Goal: Entertainment & Leisure: Browse casually

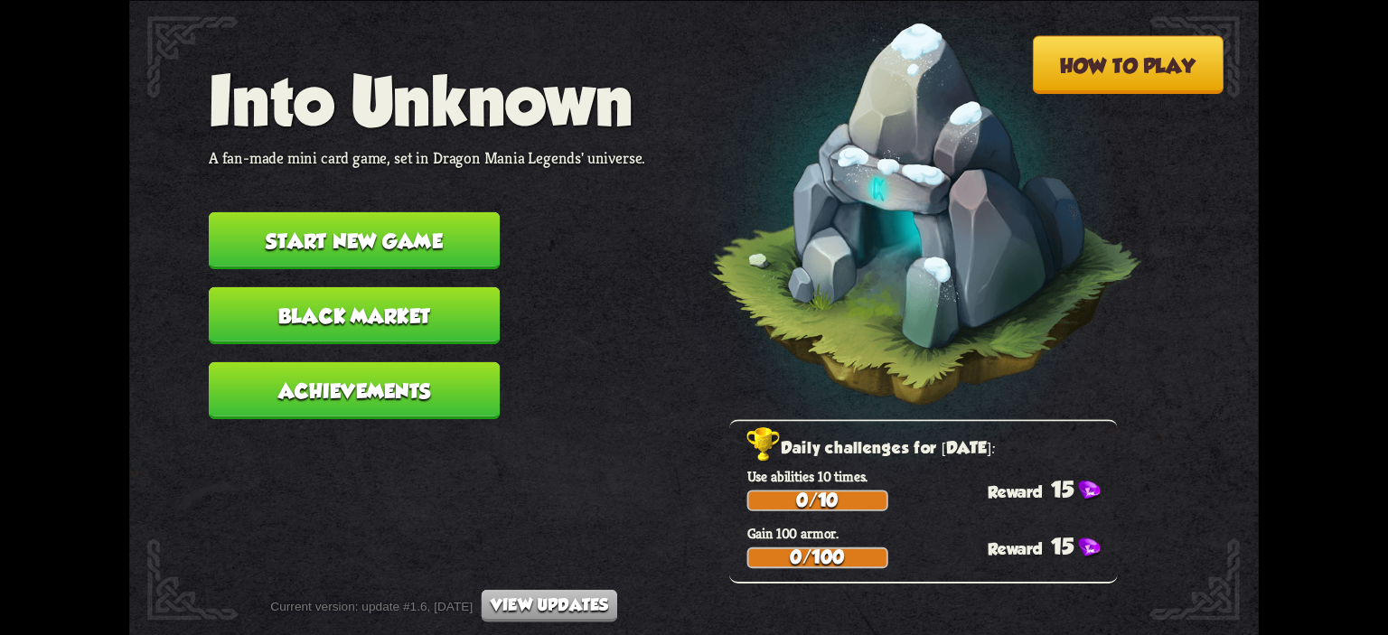
click at [474, 235] on button "Start new game" at bounding box center [354, 239] width 291 height 57
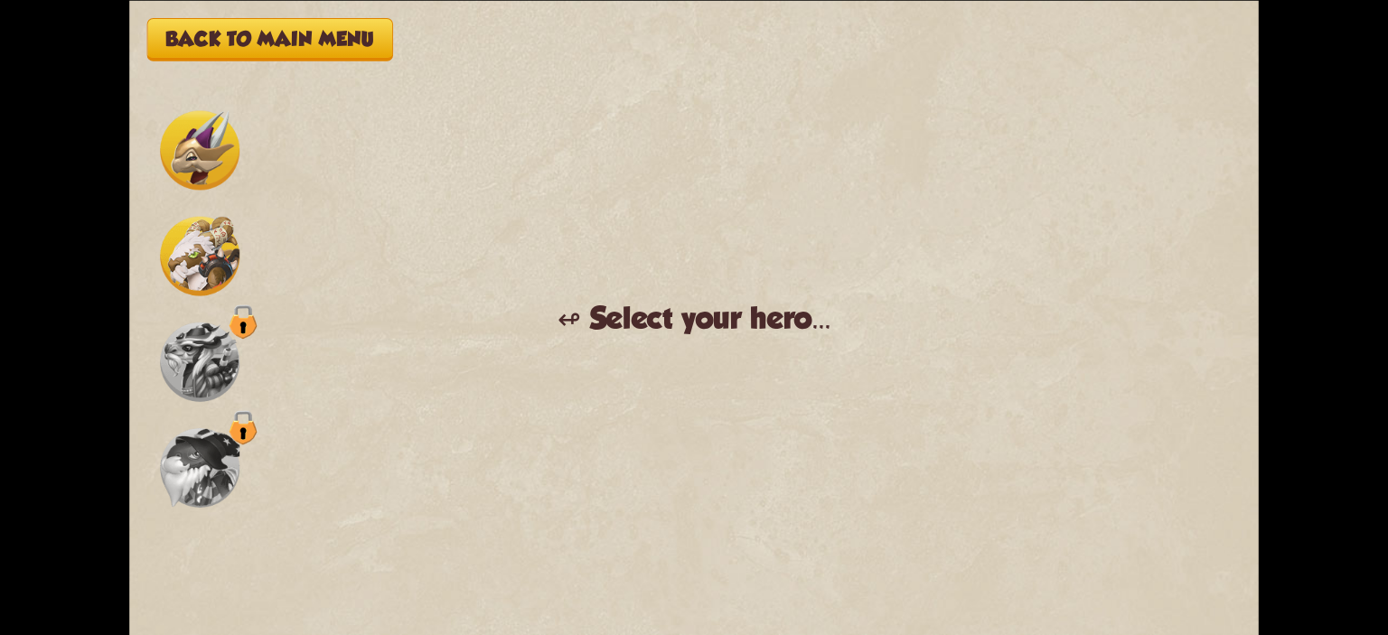
click at [217, 241] on img at bounding box center [200, 256] width 80 height 80
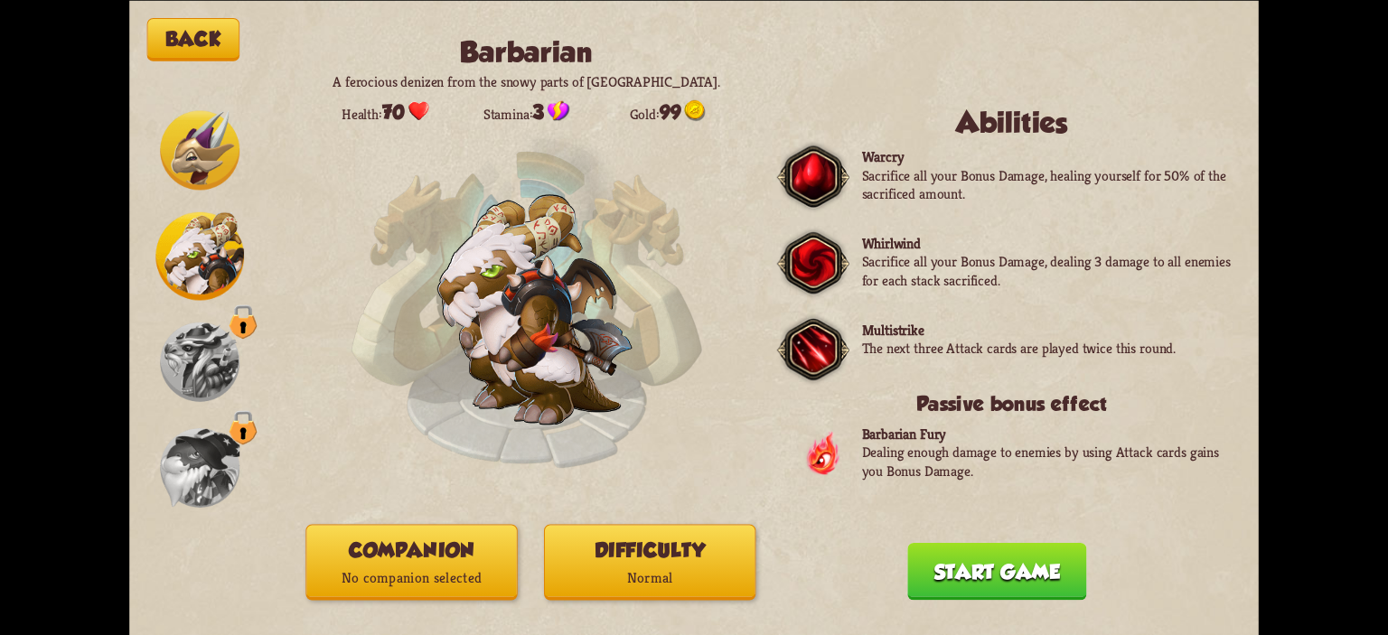
click at [416, 556] on button "Companion No companion selected" at bounding box center [410, 562] width 211 height 76
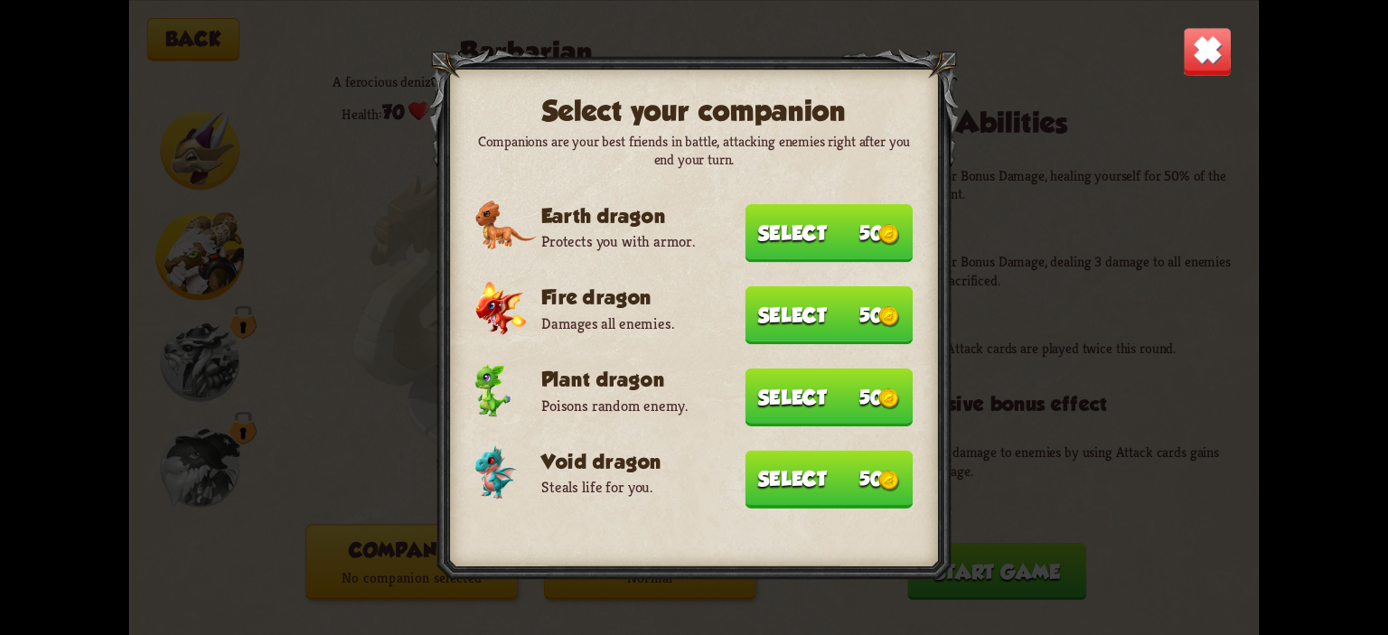
click at [821, 458] on button "Select 50" at bounding box center [830, 479] width 168 height 58
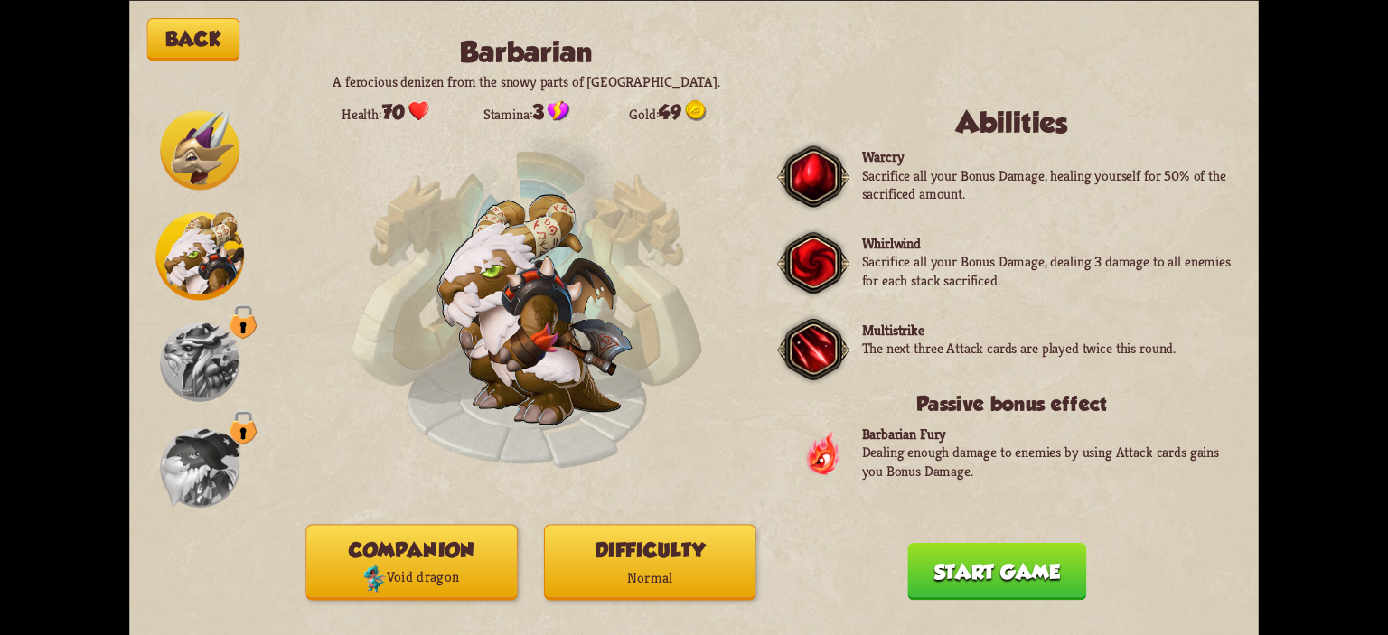
click at [724, 533] on button "Difficulty Normal" at bounding box center [649, 562] width 211 height 76
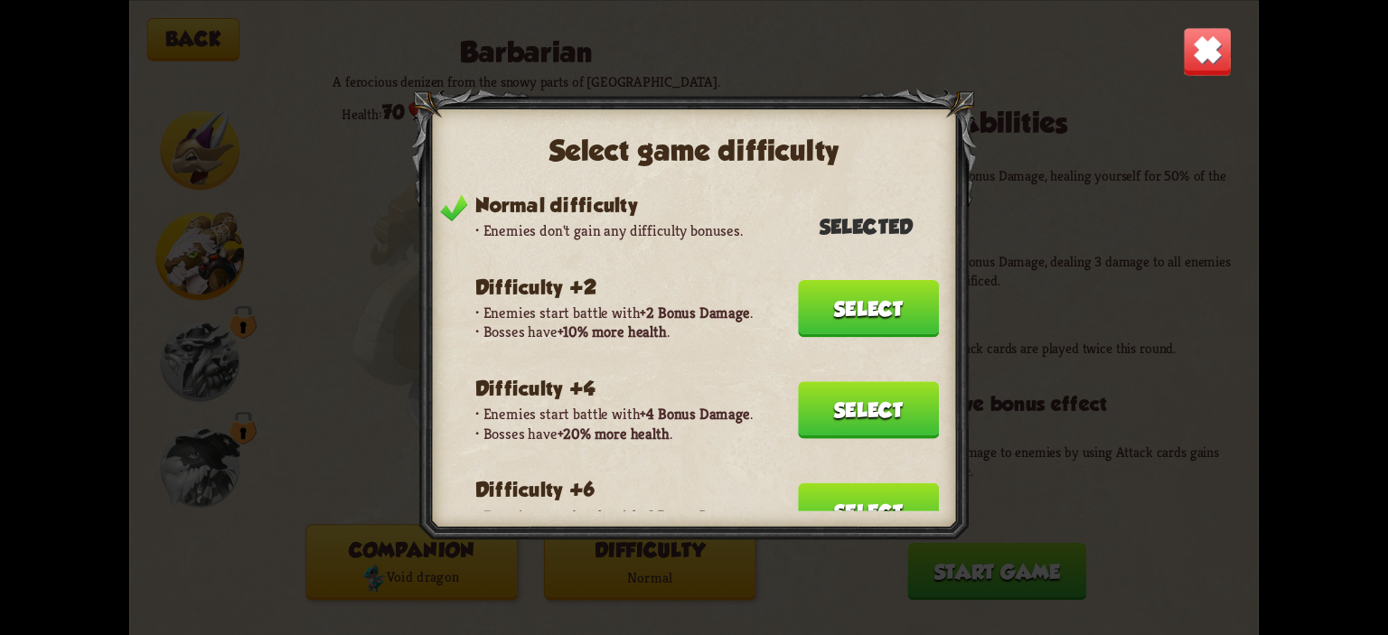
scroll to position [90, 0]
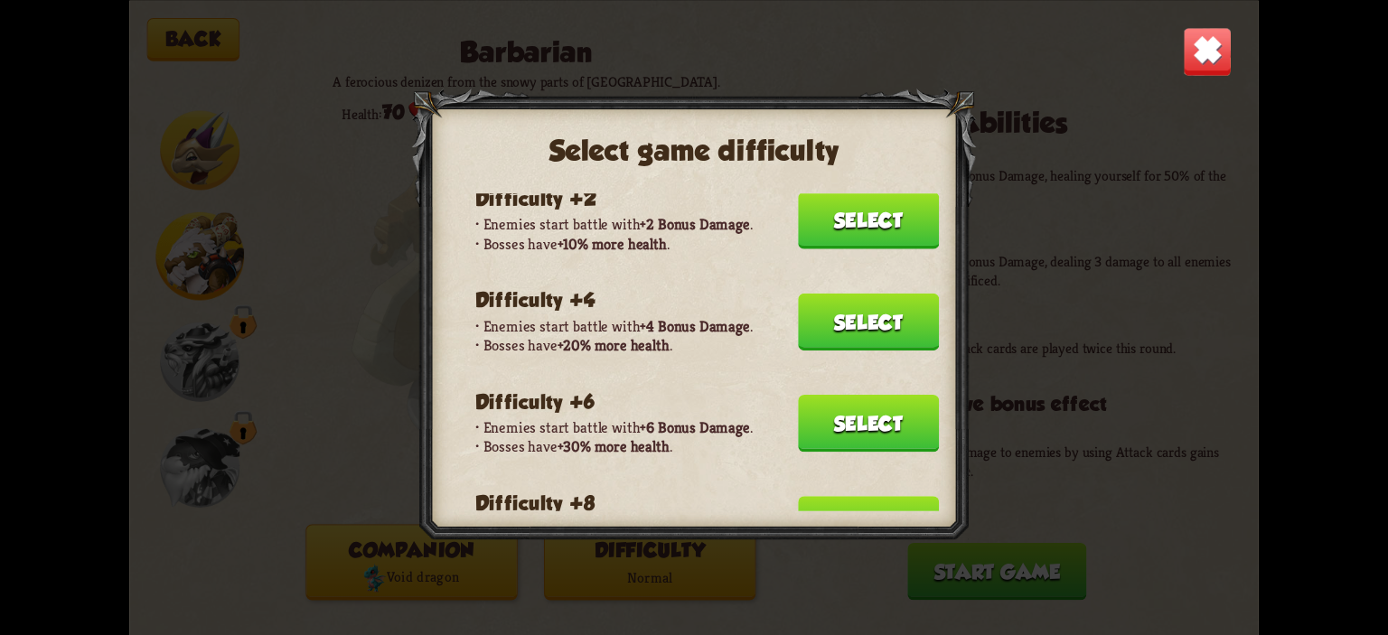
click at [864, 319] on button "Select" at bounding box center [868, 321] width 141 height 57
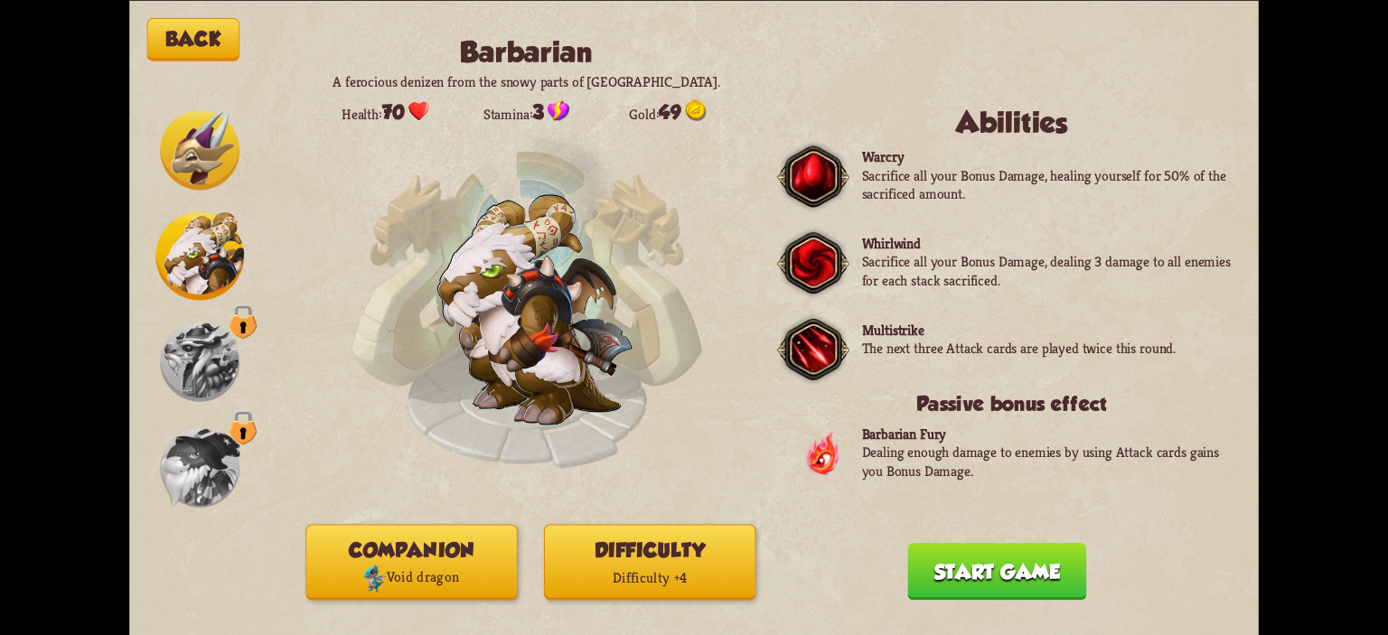
click at [980, 549] on button "Start game" at bounding box center [996, 570] width 179 height 57
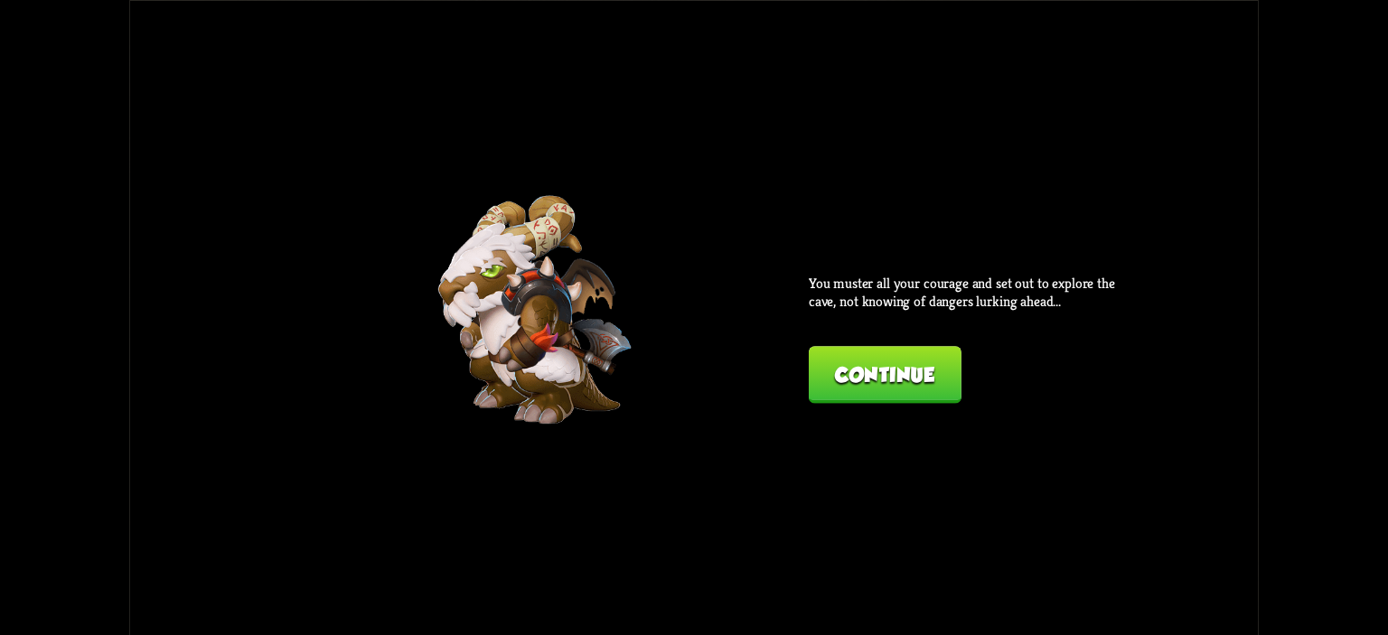
click at [898, 403] on button "Continue" at bounding box center [885, 374] width 153 height 57
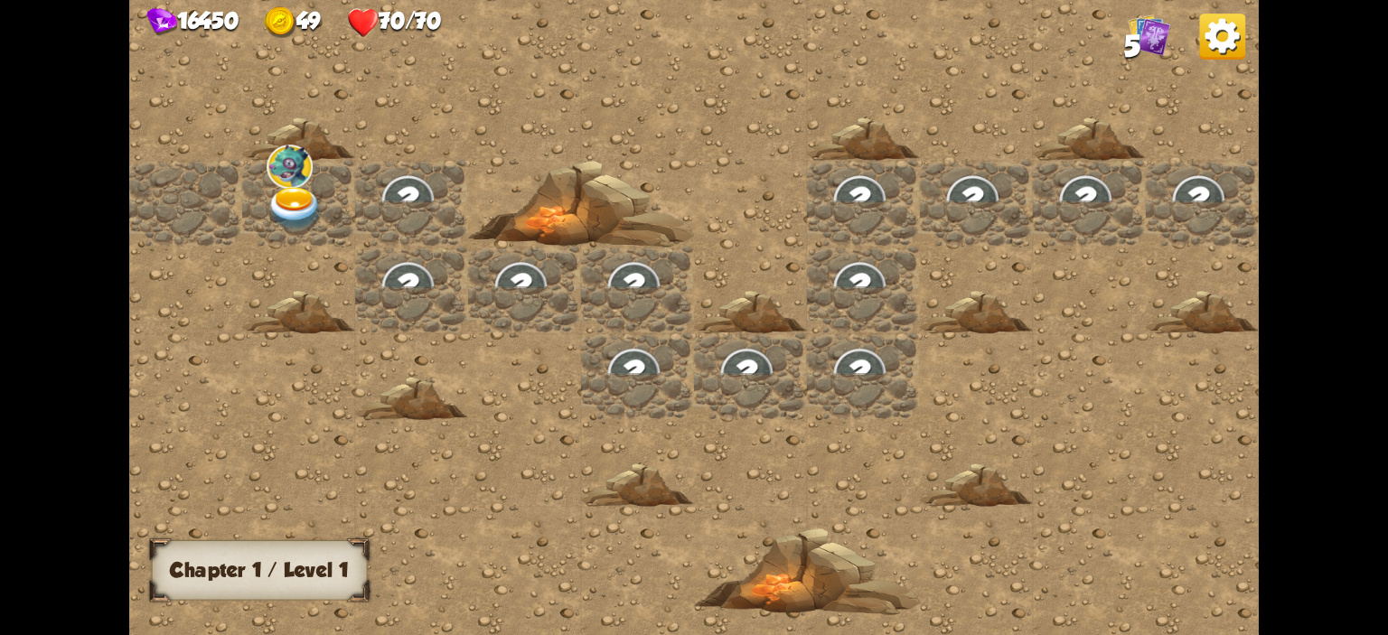
click at [271, 217] on img at bounding box center [295, 209] width 56 height 44
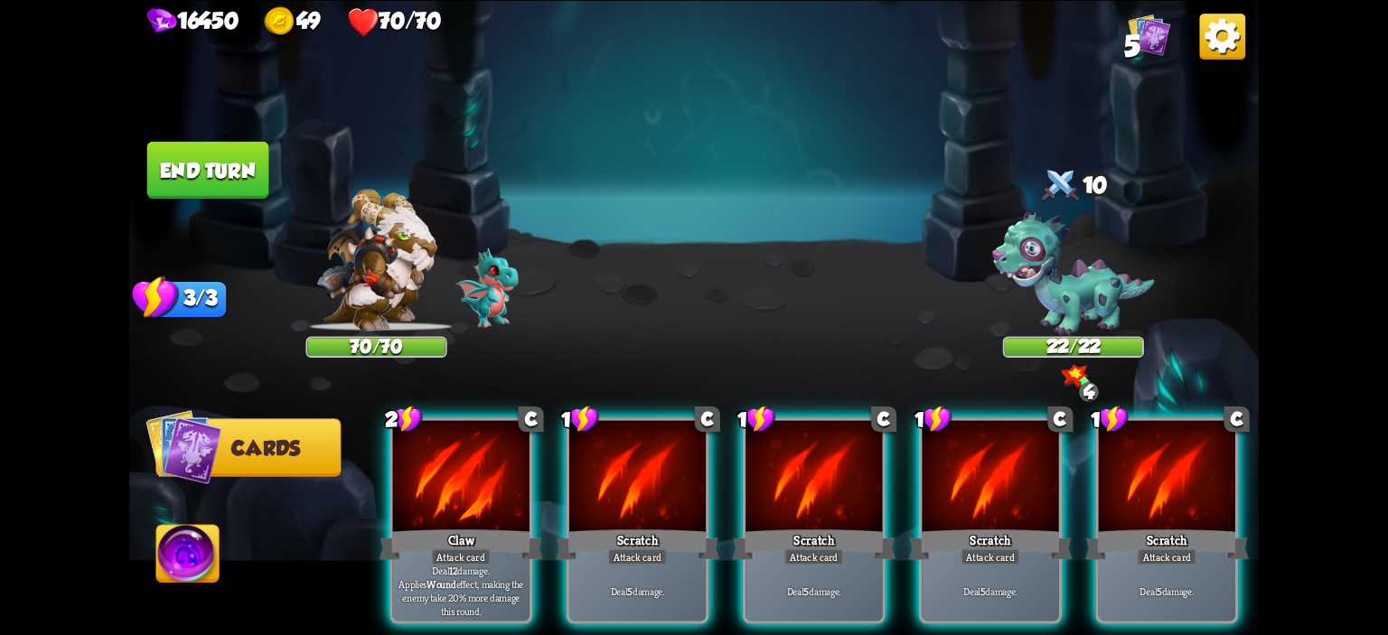
click at [541, 455] on div "2 C Claw Attack card Deal 12 damage. Applies Wound effect, making the enemy tak…" at bounding box center [807, 494] width 904 height 282
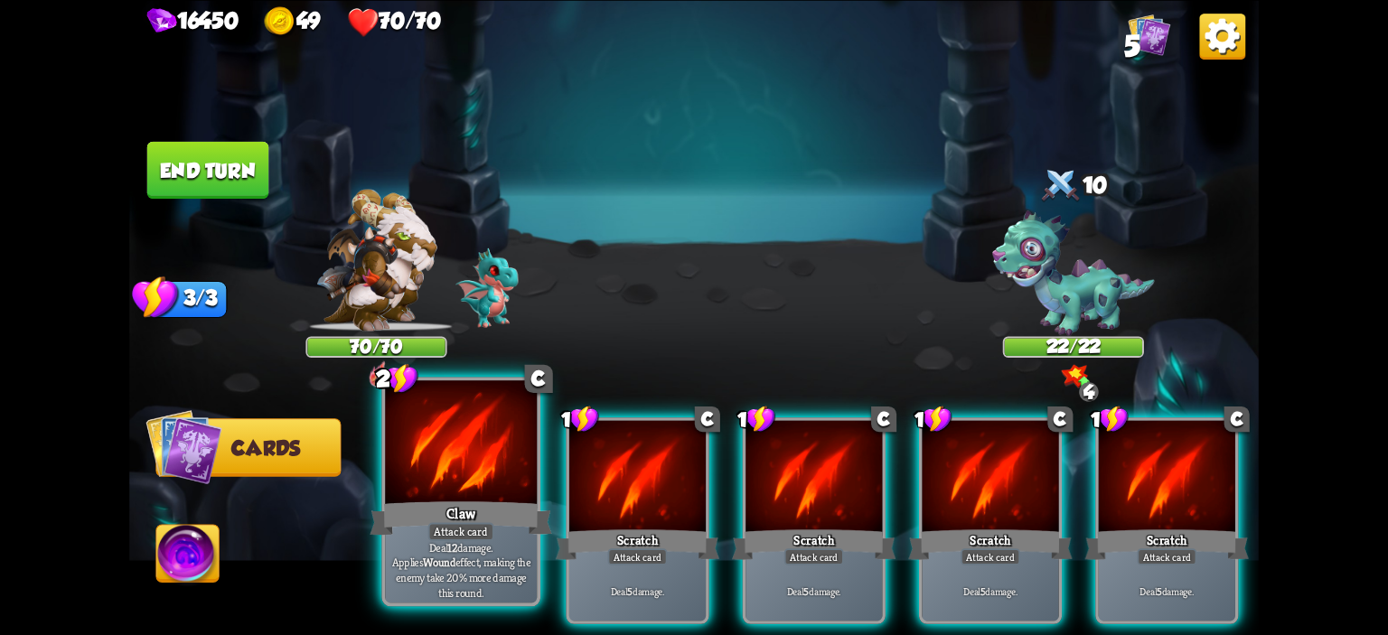
click at [520, 458] on div at bounding box center [461, 444] width 152 height 128
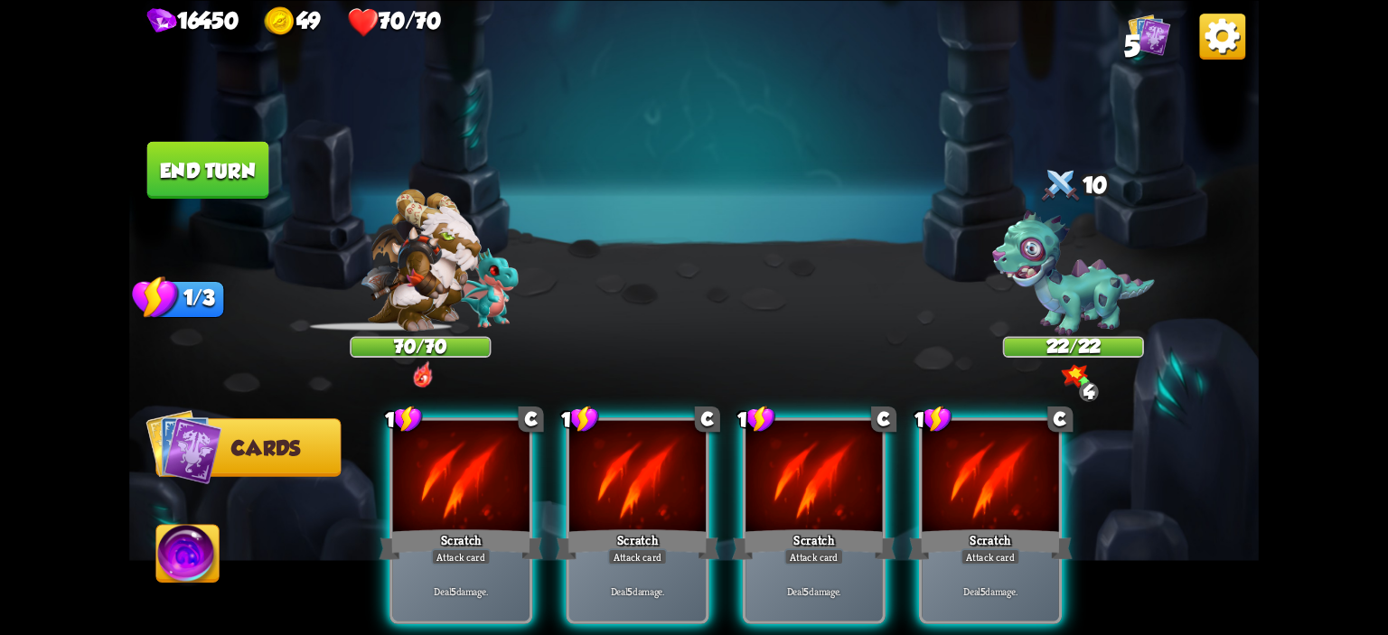
click at [520, 458] on div at bounding box center [461, 477] width 136 height 115
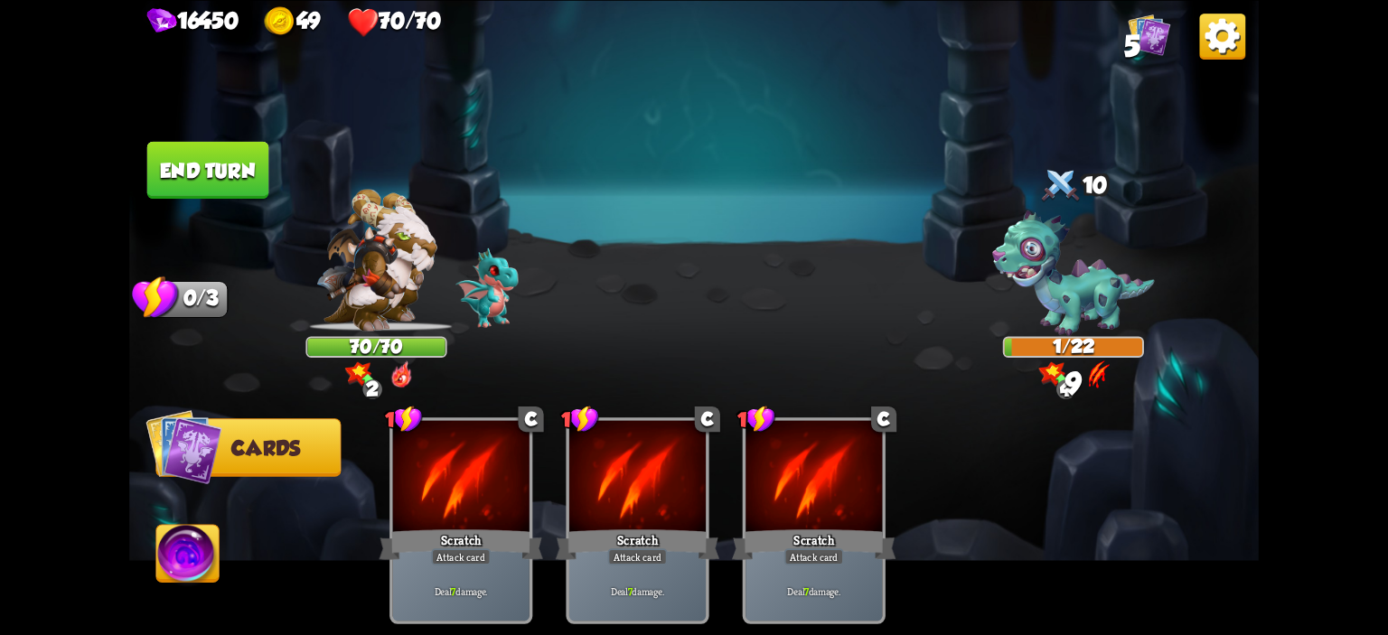
click at [238, 188] on button "End turn" at bounding box center [208, 169] width 122 height 57
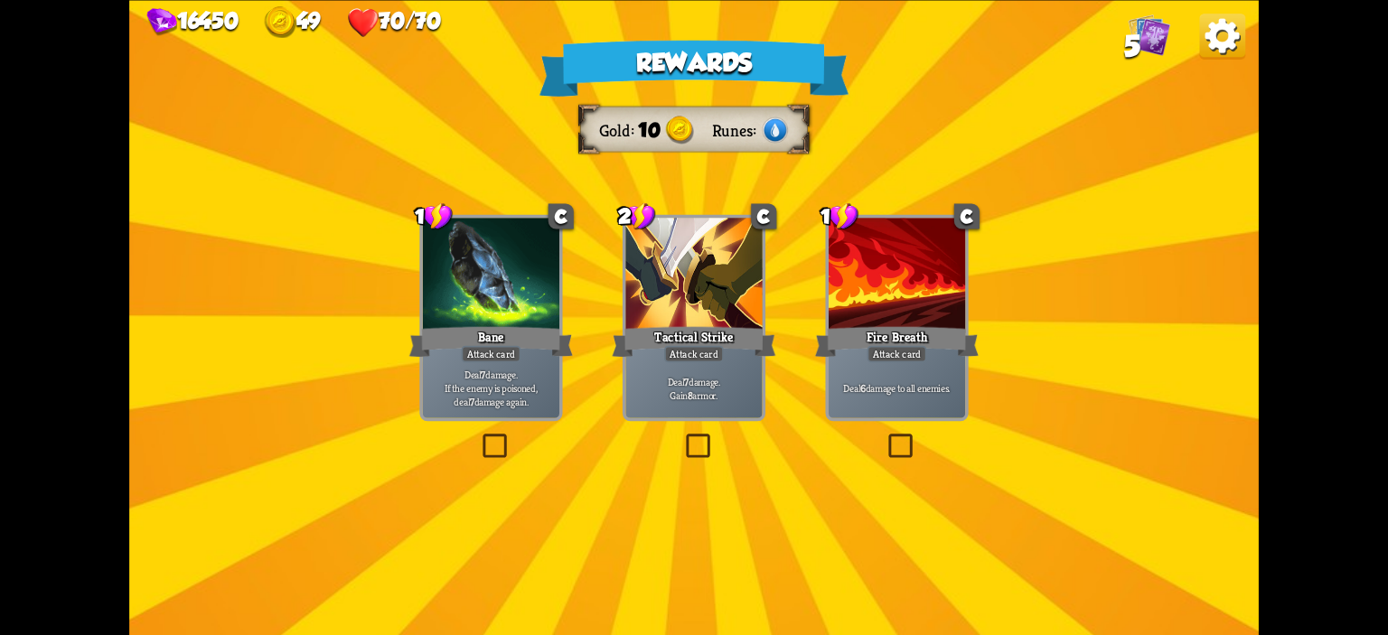
click at [621, 286] on div "Rewards Gold 10 Runes Select a card 1 C Bane Attack card Deal 7 damage. If the …" at bounding box center [694, 317] width 1130 height 635
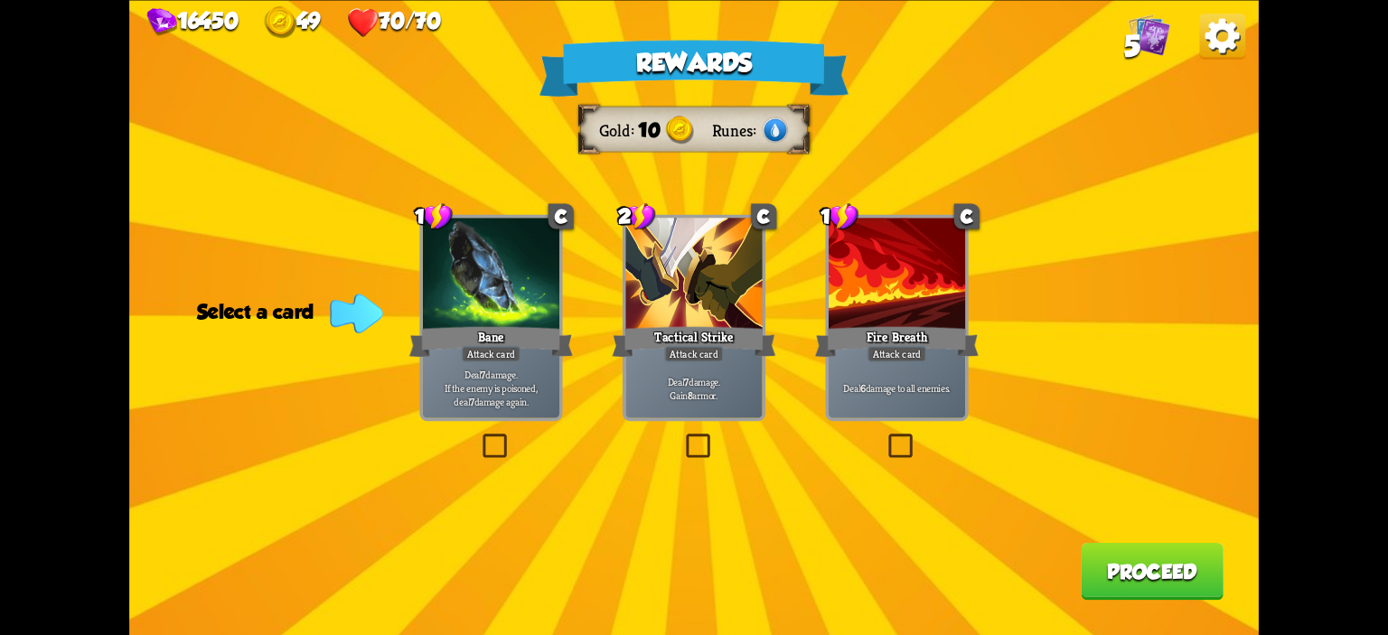
click at [664, 305] on div at bounding box center [693, 275] width 136 height 115
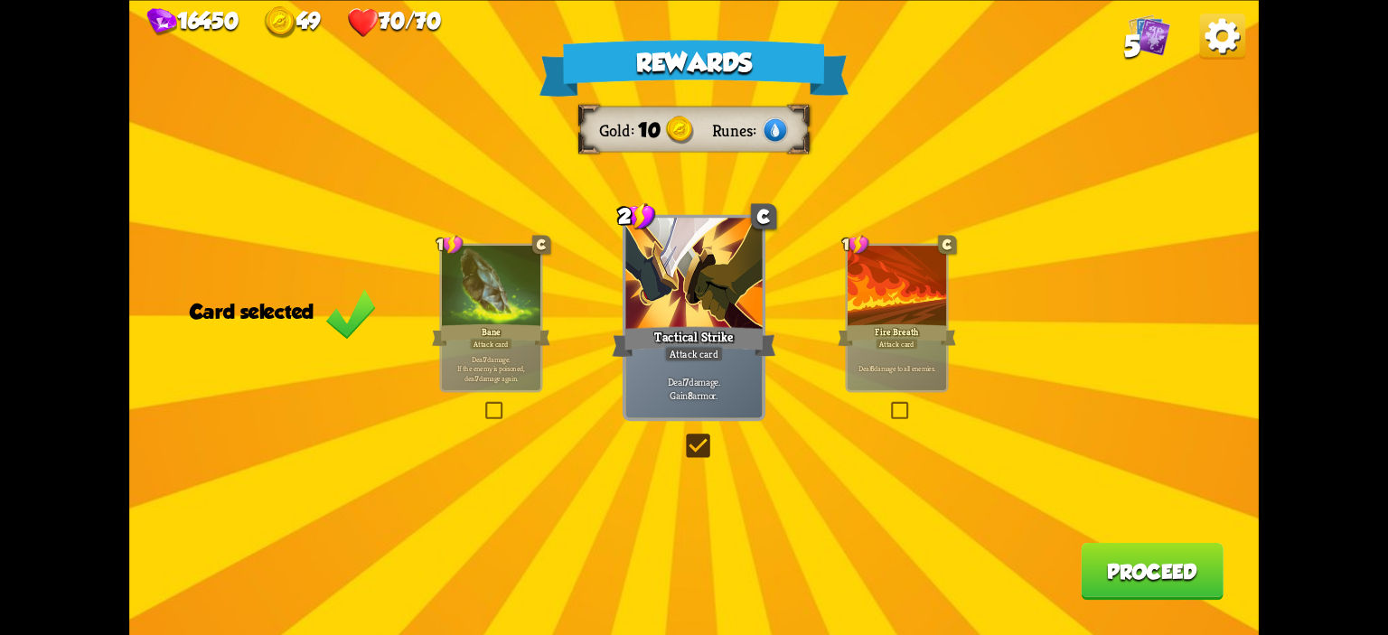
click at [1194, 574] on button "Proceed" at bounding box center [1152, 570] width 143 height 57
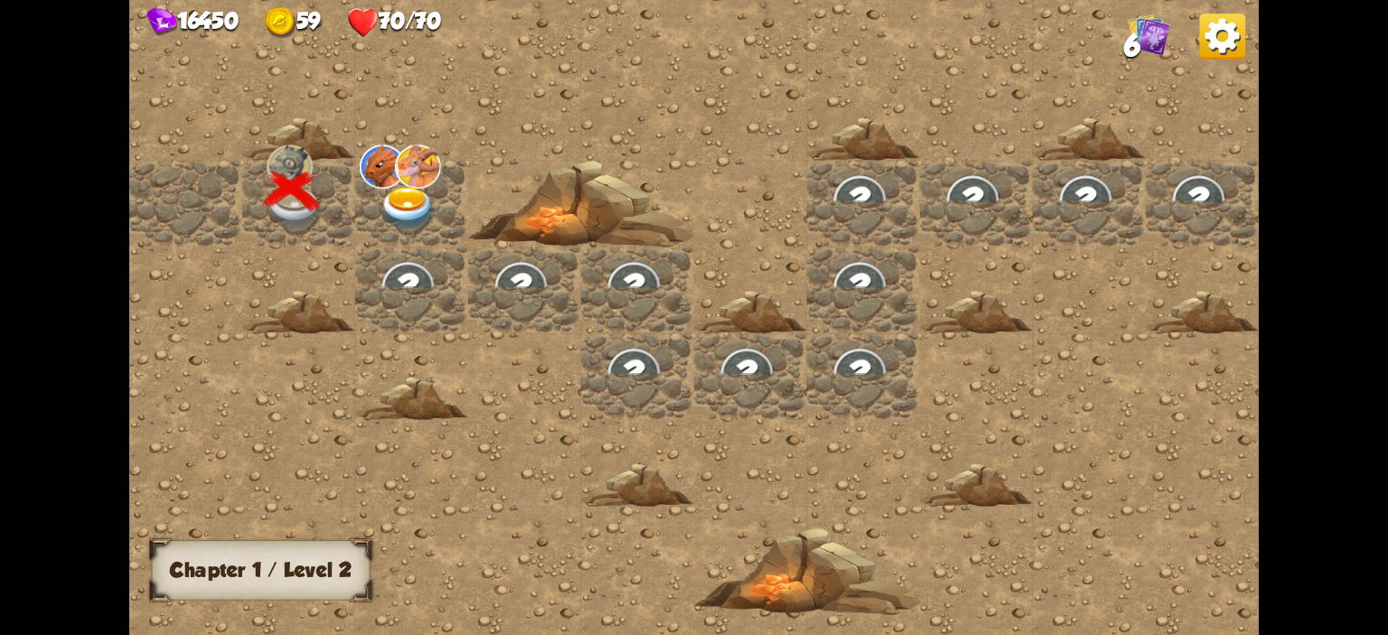
click at [423, 215] on img at bounding box center [408, 209] width 56 height 44
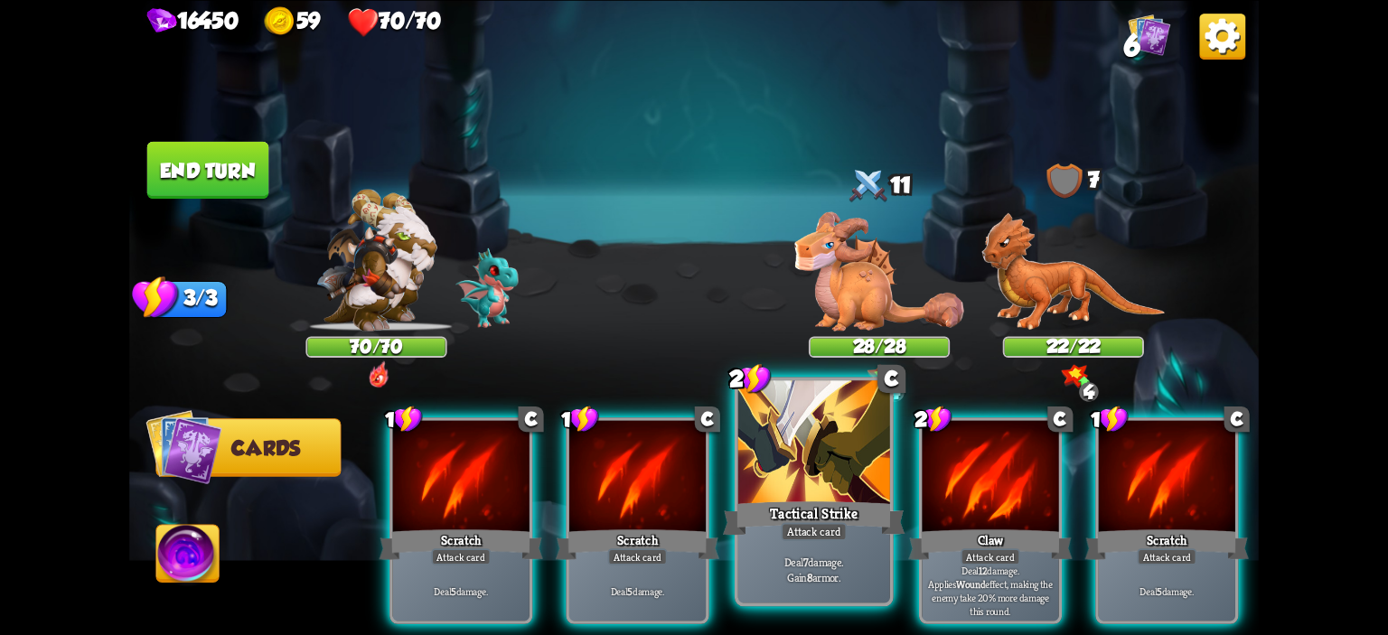
click at [831, 477] on div at bounding box center [814, 444] width 152 height 128
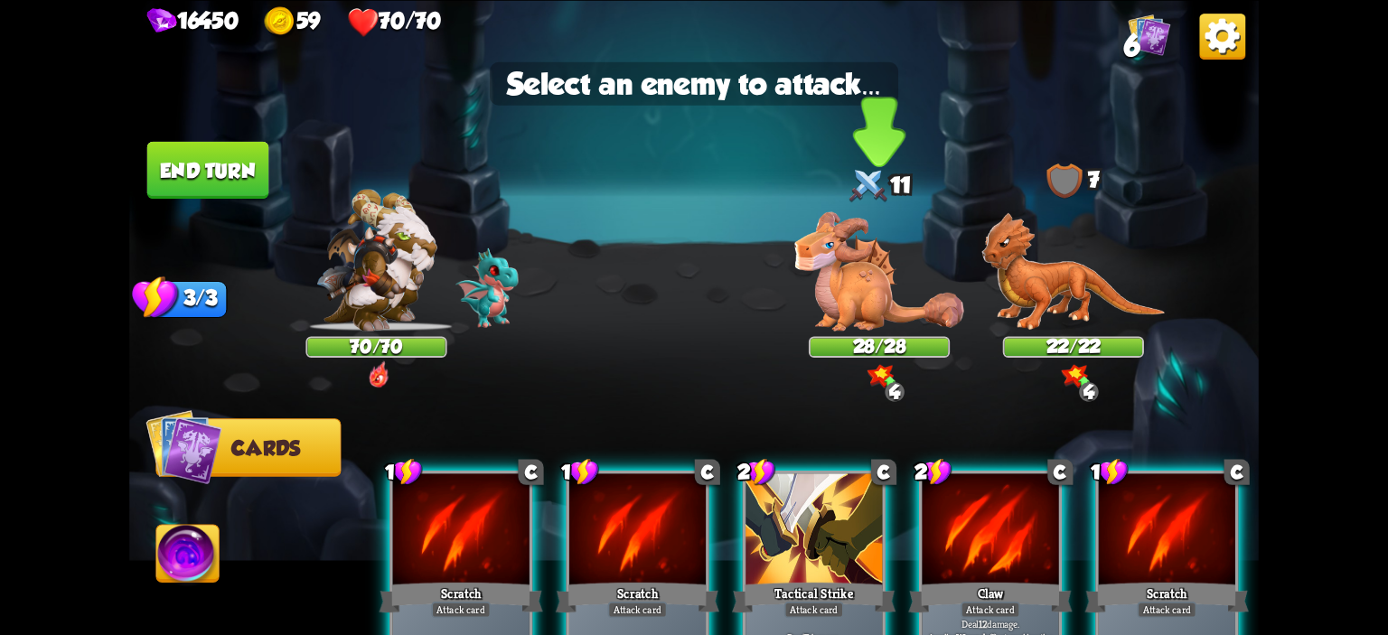
click at [860, 338] on div "28/28" at bounding box center [879, 347] width 137 height 18
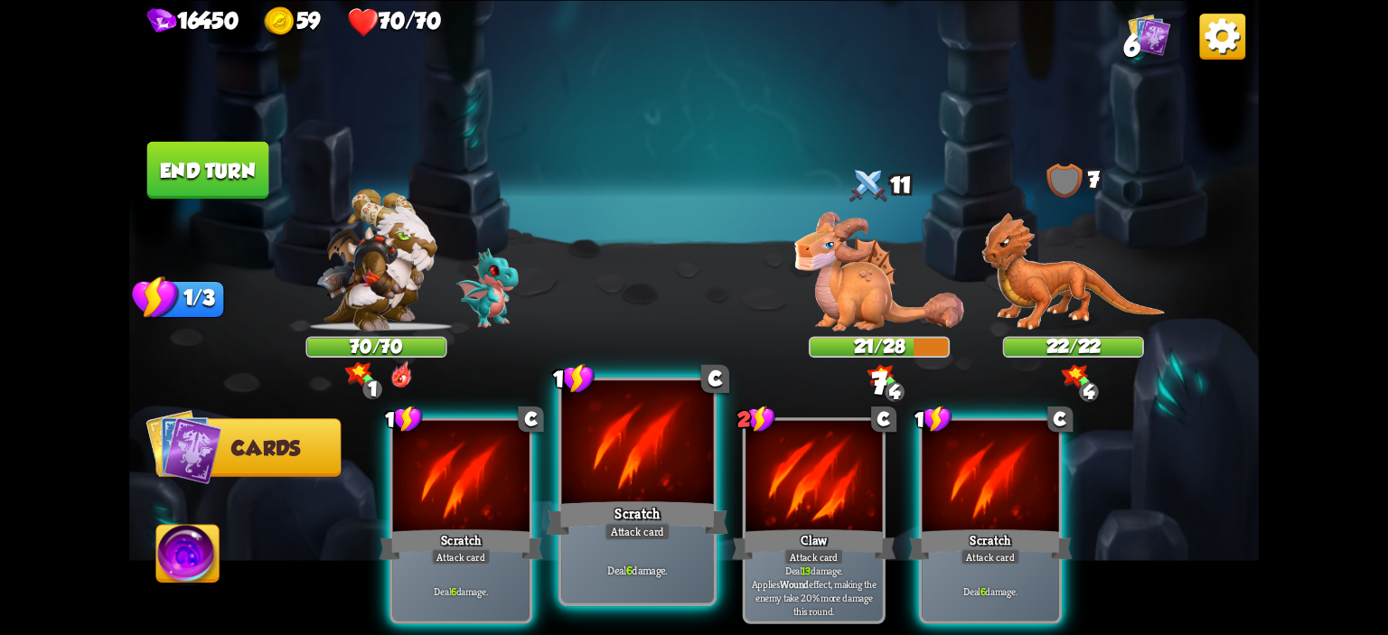
click at [659, 430] on div at bounding box center [638, 444] width 152 height 128
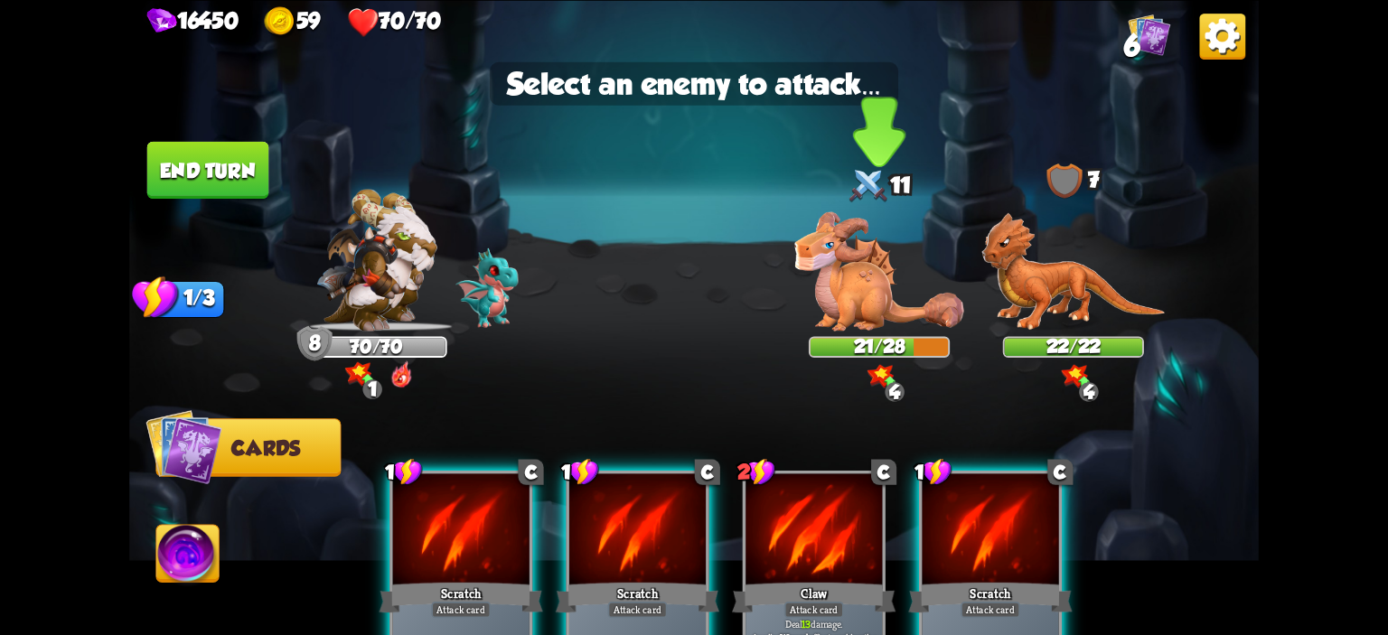
click at [802, 306] on img at bounding box center [878, 270] width 169 height 119
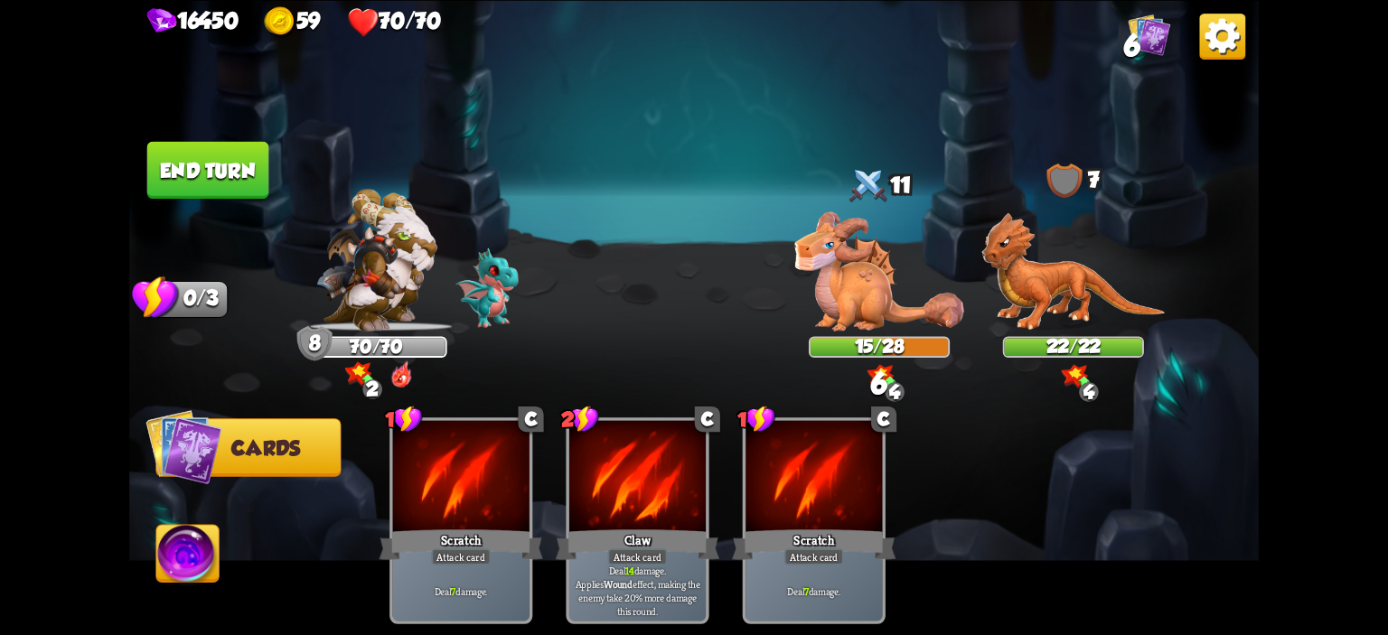
click at [222, 188] on button "End turn" at bounding box center [208, 169] width 122 height 57
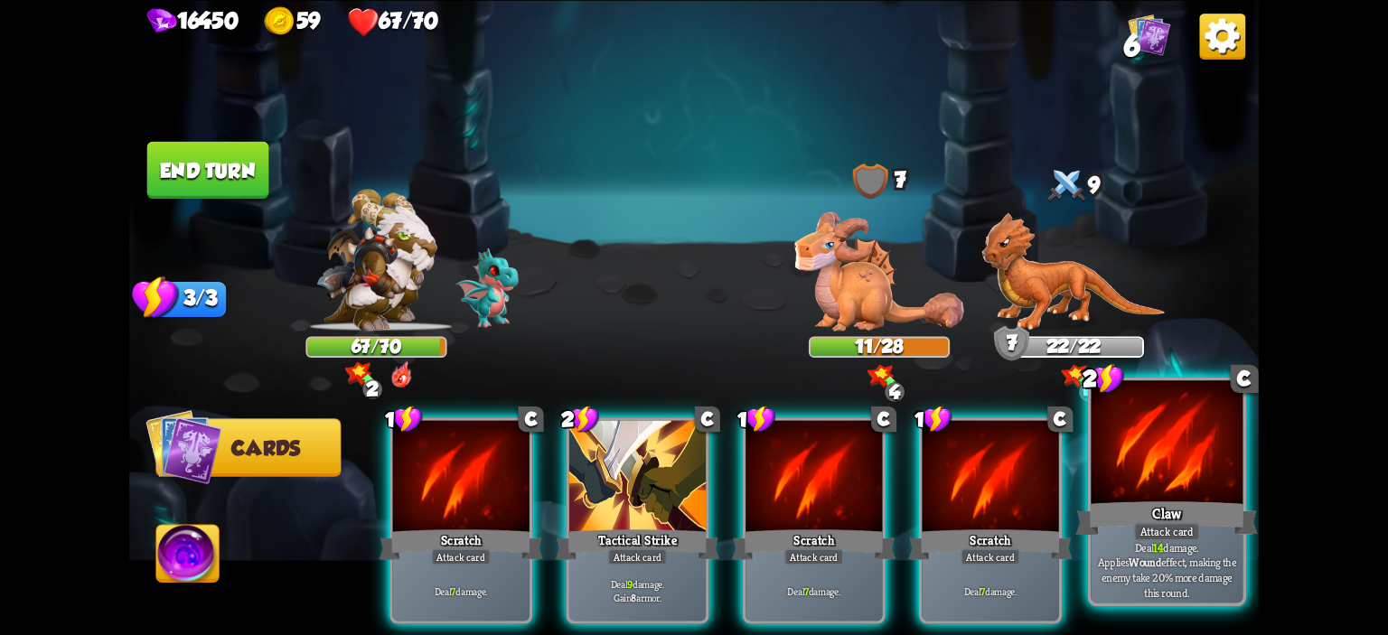
click at [1143, 442] on div at bounding box center [1167, 444] width 152 height 128
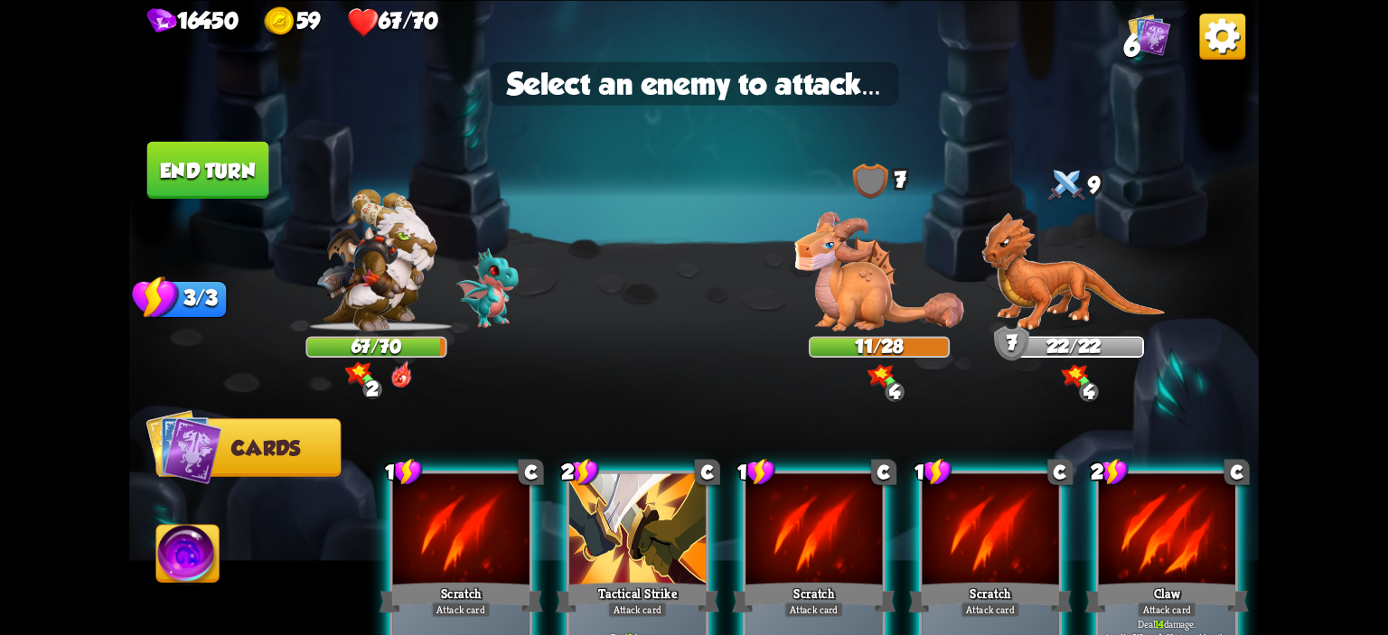
click at [1138, 545] on div at bounding box center [1167, 531] width 136 height 115
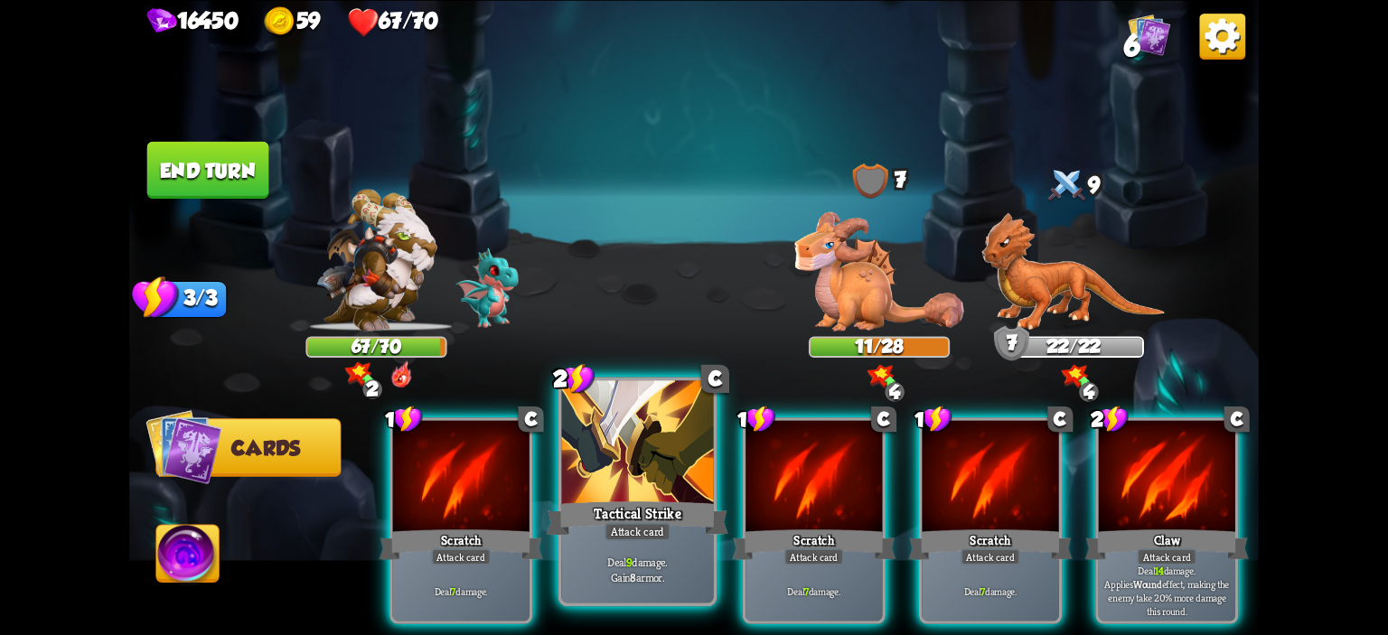
click at [669, 494] on div at bounding box center [638, 444] width 152 height 128
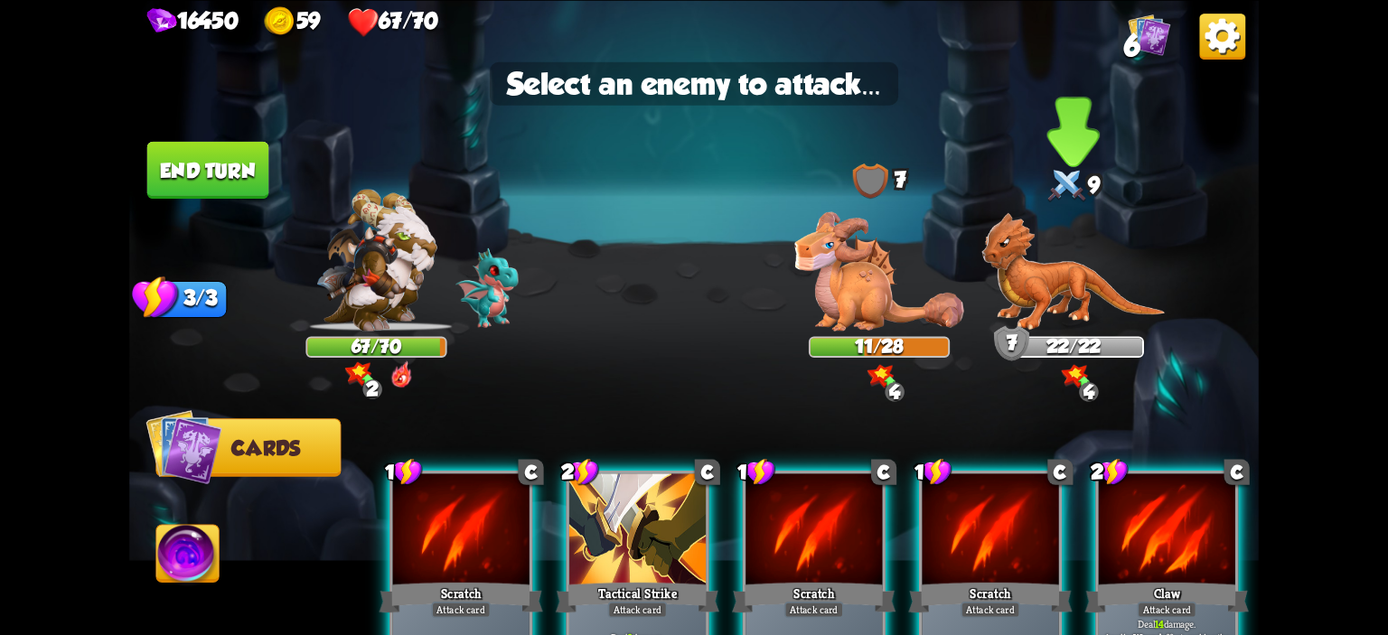
click at [1048, 261] on img at bounding box center [1072, 271] width 183 height 118
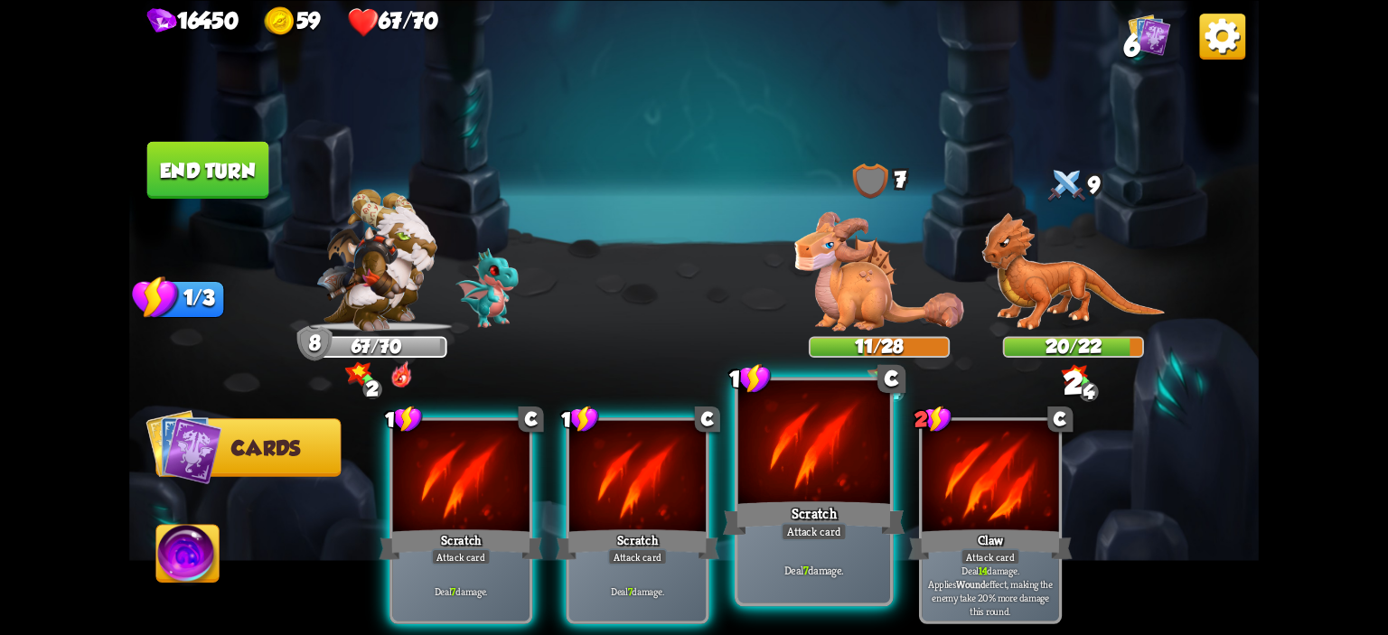
click at [842, 423] on div at bounding box center [814, 444] width 152 height 128
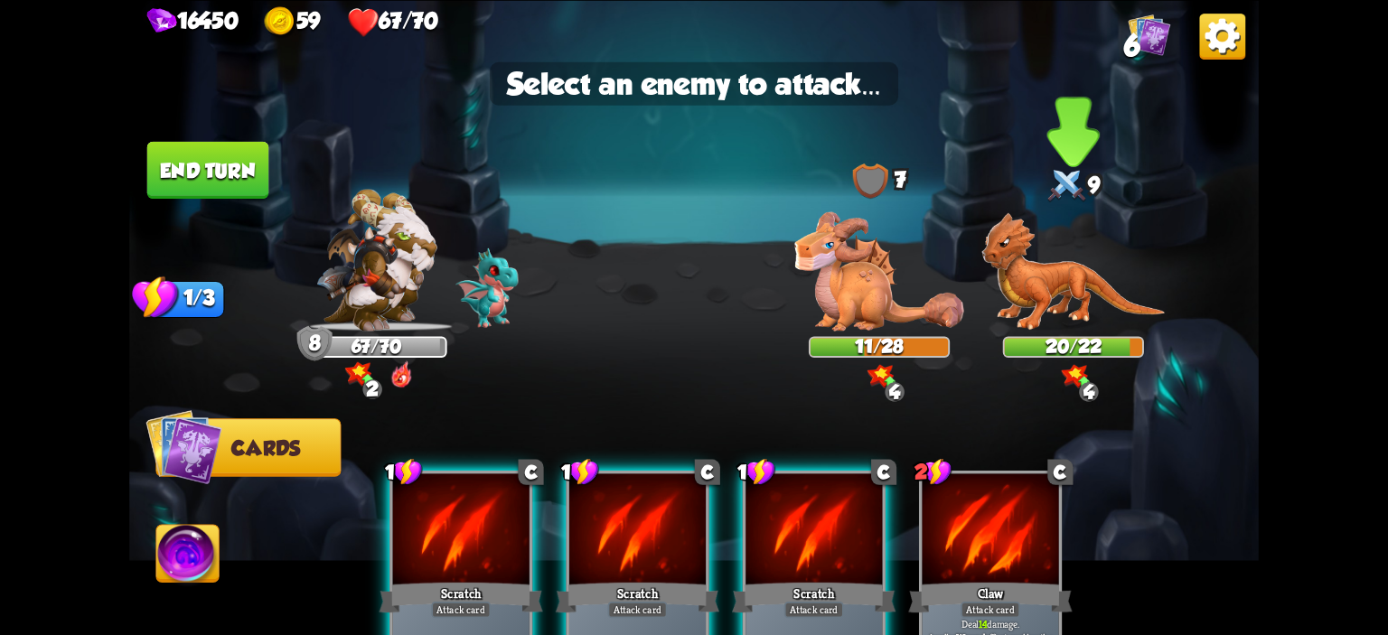
click at [1075, 294] on img at bounding box center [1072, 271] width 183 height 118
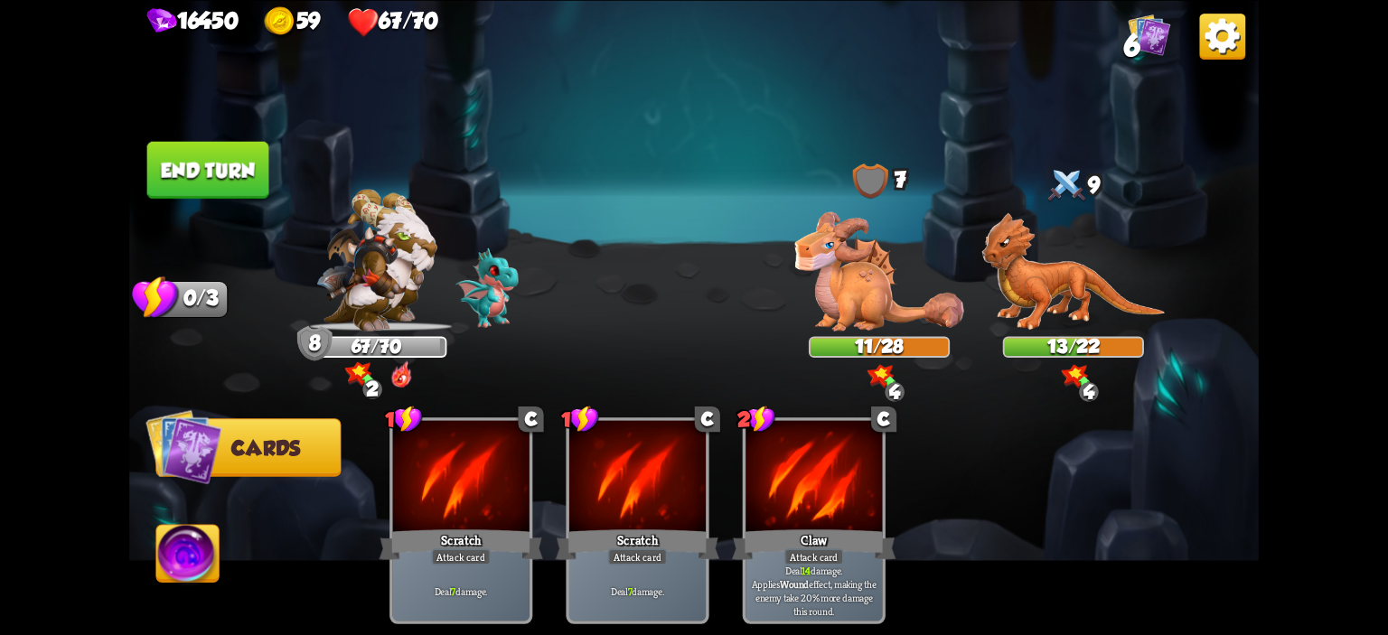
click at [230, 126] on img at bounding box center [694, 317] width 1130 height 635
click at [247, 148] on button "End turn" at bounding box center [208, 169] width 122 height 57
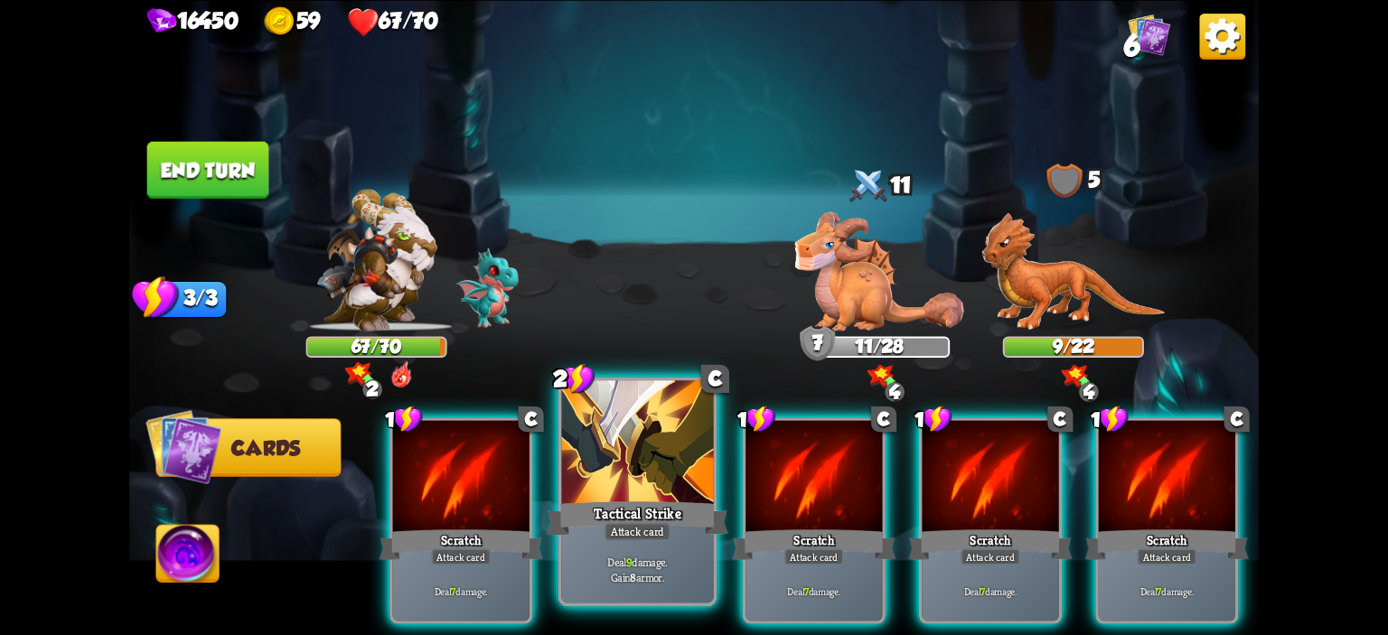
click at [650, 424] on div at bounding box center [638, 444] width 152 height 128
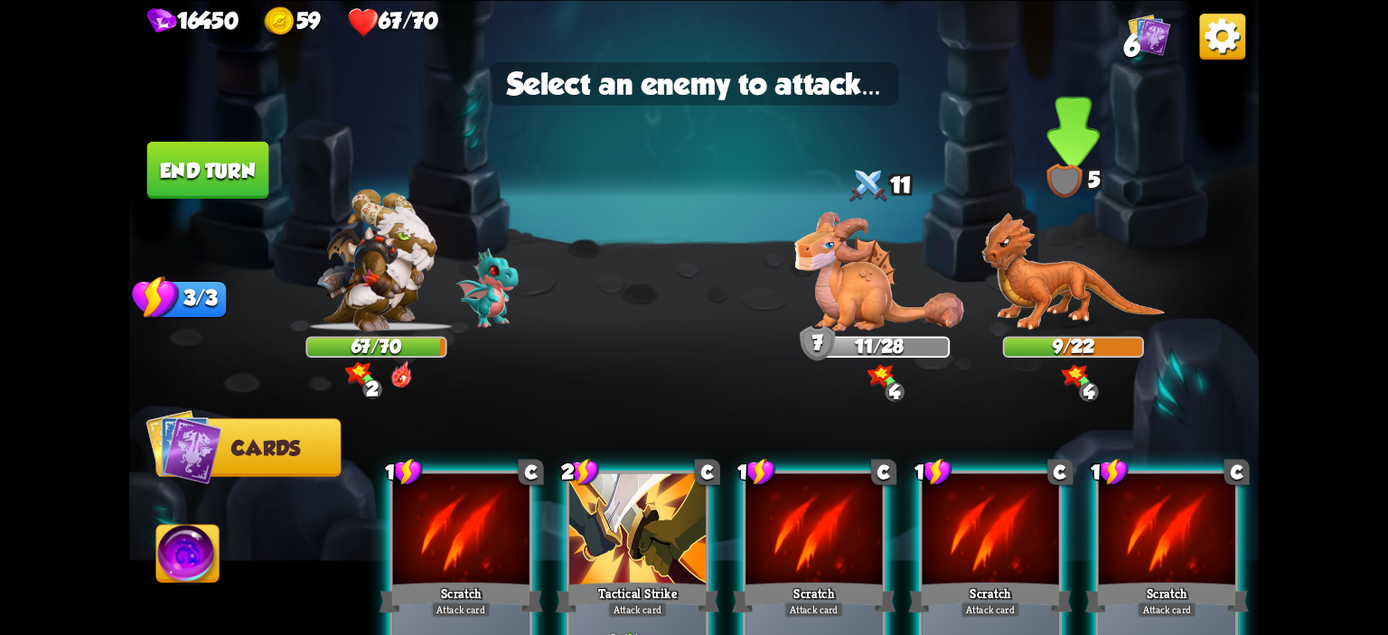
click at [1016, 304] on img at bounding box center [1072, 271] width 183 height 118
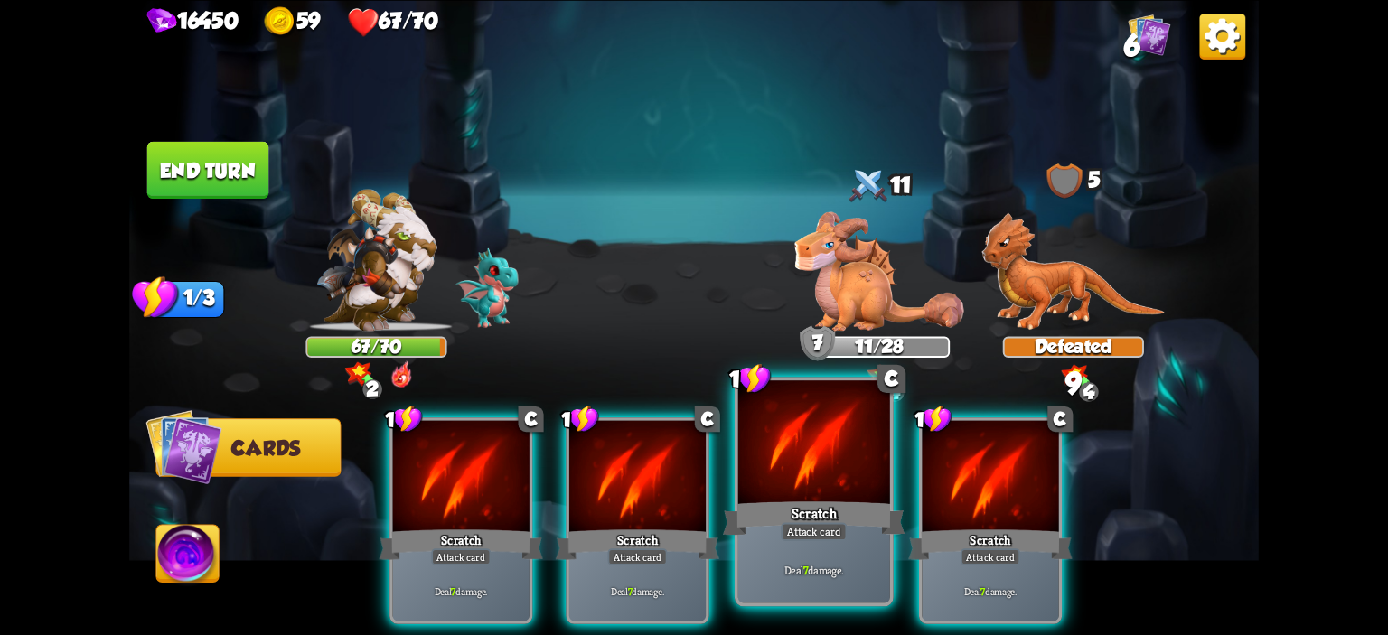
click at [814, 449] on div at bounding box center [814, 444] width 152 height 128
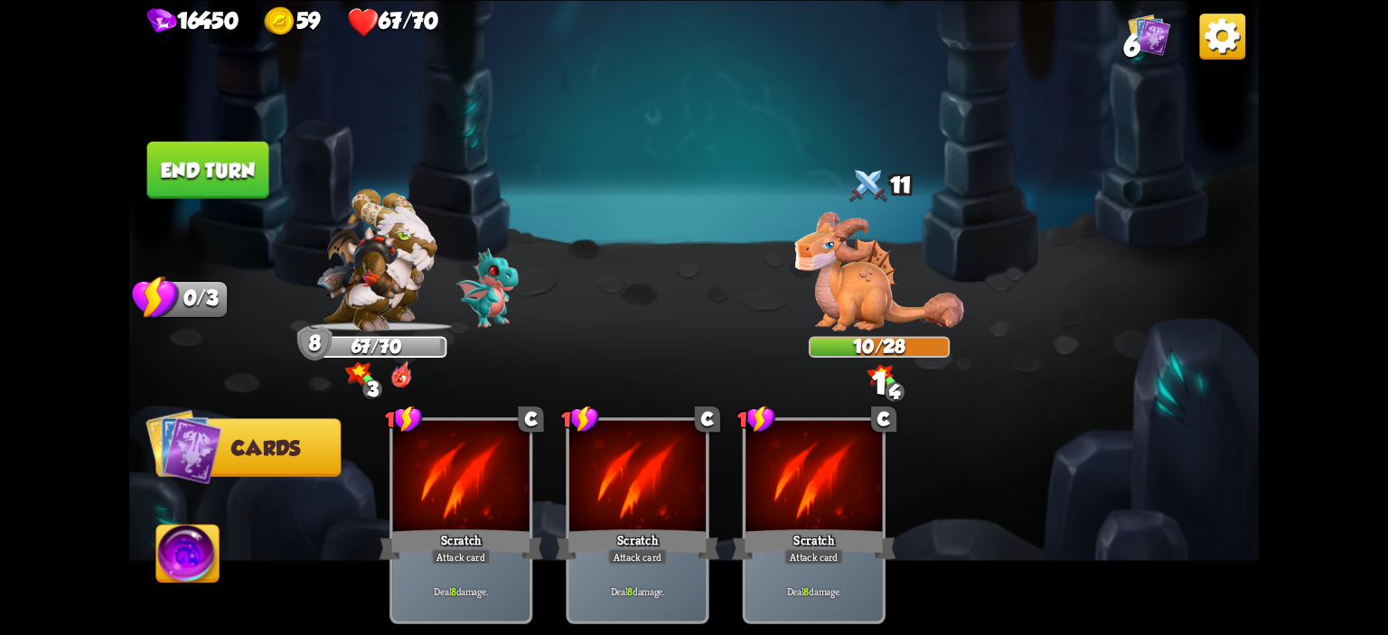
click at [223, 183] on button "End turn" at bounding box center [208, 169] width 122 height 57
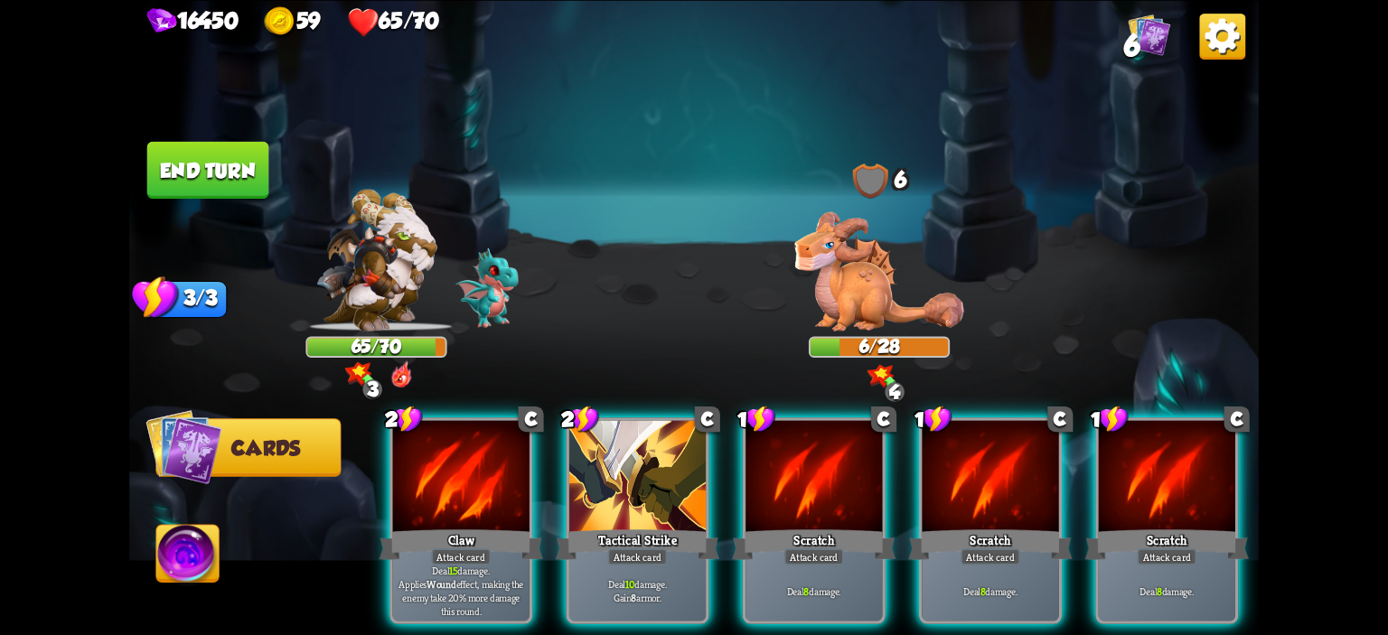
click at [176, 566] on img at bounding box center [187, 556] width 62 height 63
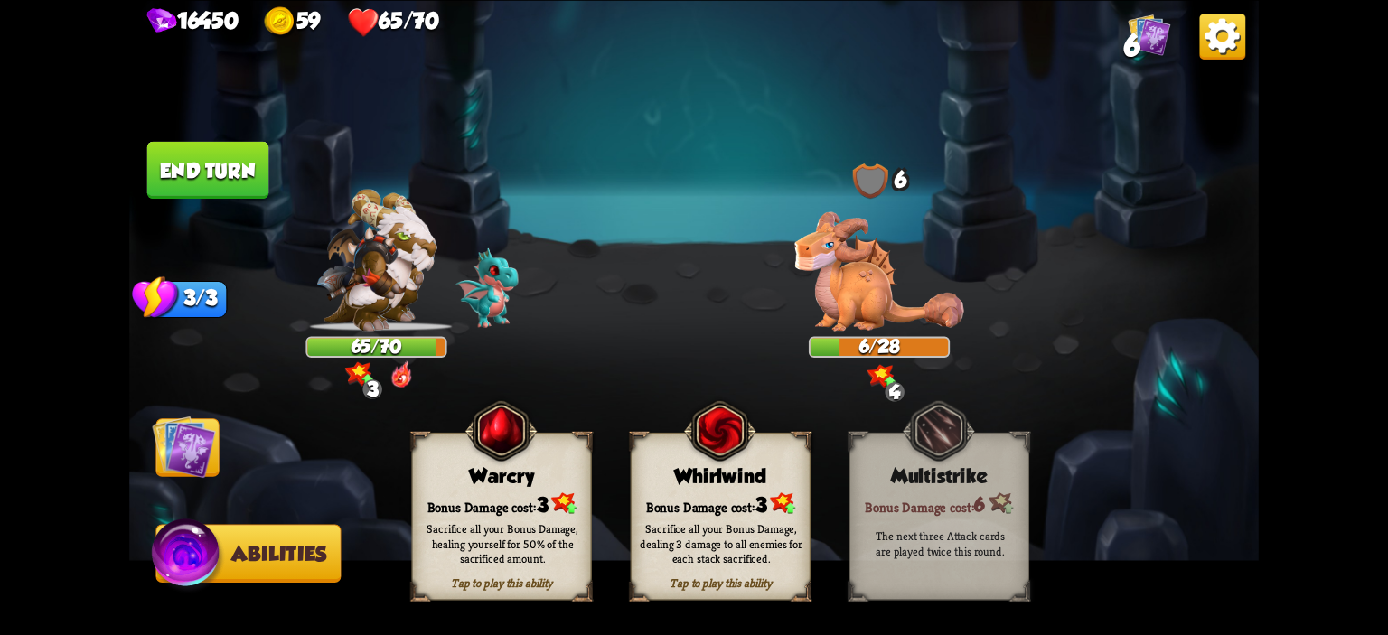
click at [435, 474] on div "Warcry" at bounding box center [502, 475] width 178 height 23
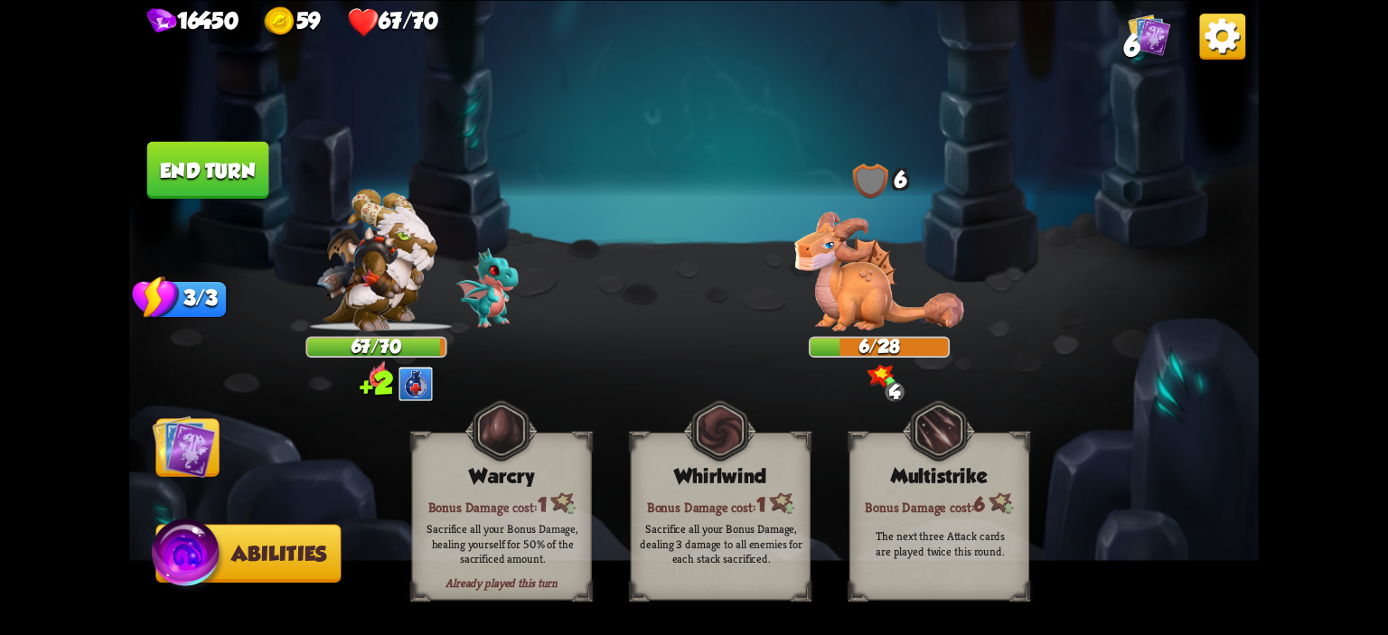
click at [164, 469] on img at bounding box center [183, 446] width 63 height 63
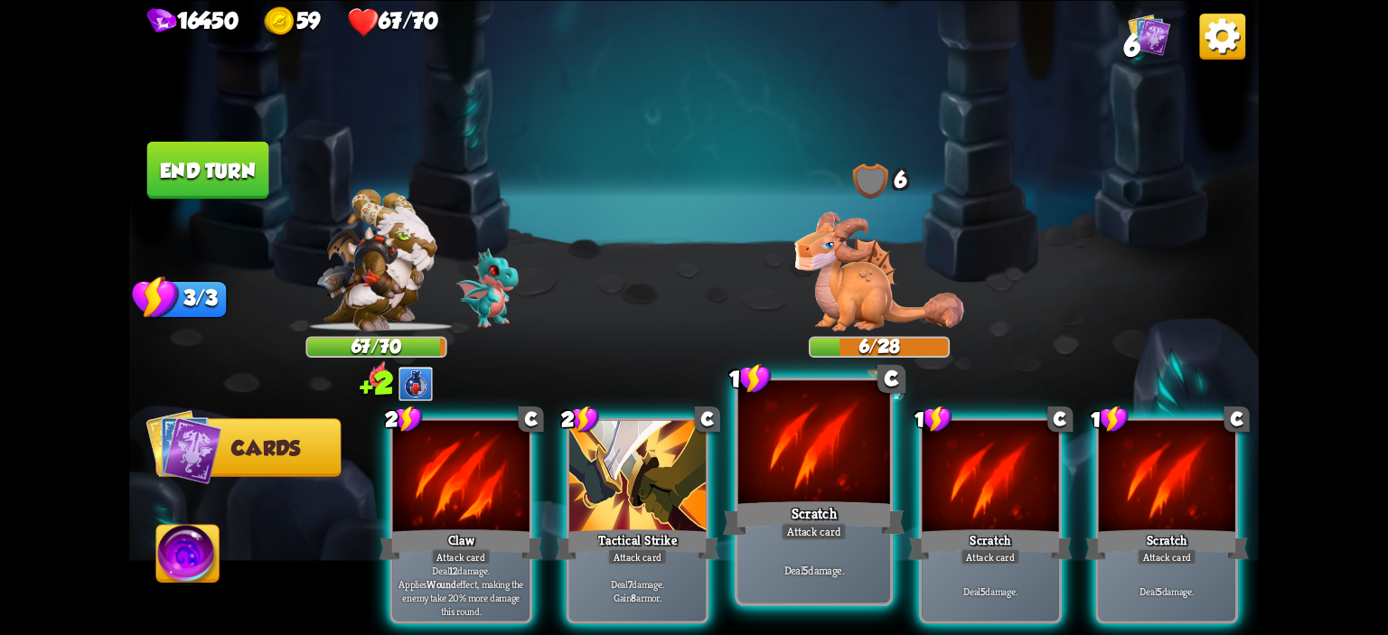
click at [773, 457] on div at bounding box center [814, 444] width 152 height 128
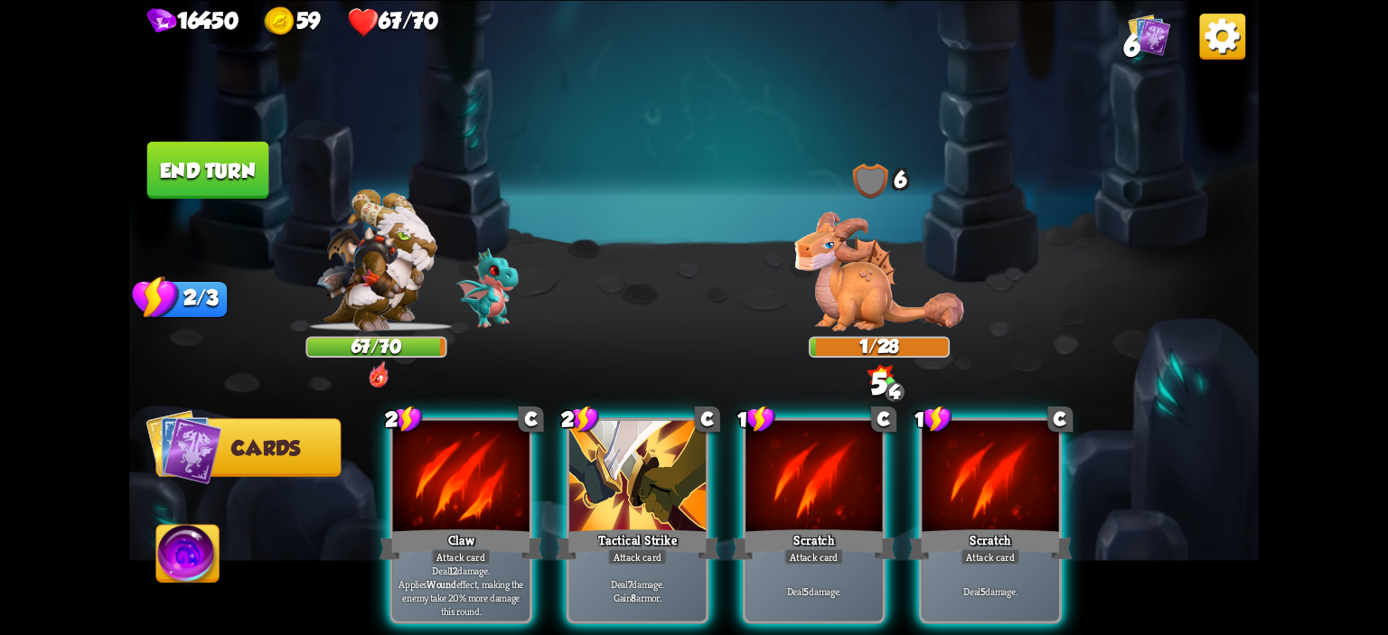
click at [256, 176] on button "End turn" at bounding box center [208, 169] width 122 height 57
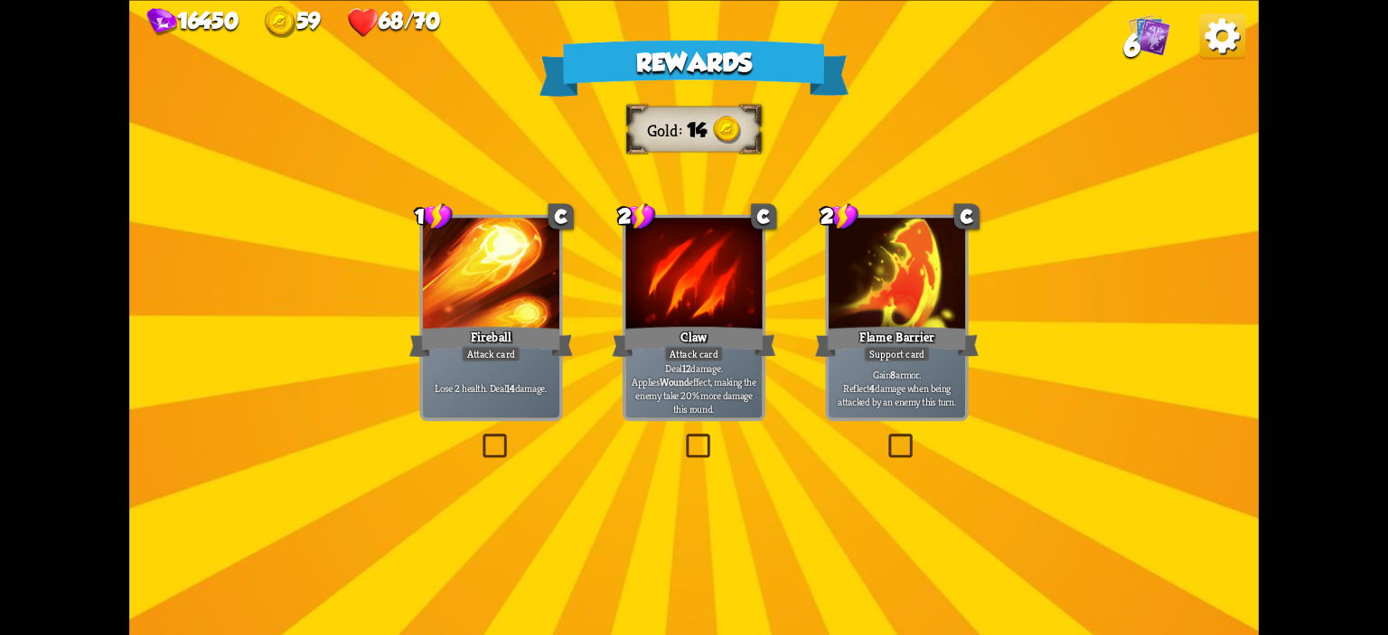
click at [882, 366] on div "Gain 8 armor. Reflect 4 damage when being attacked by an enemy this turn." at bounding box center [897, 388] width 136 height 60
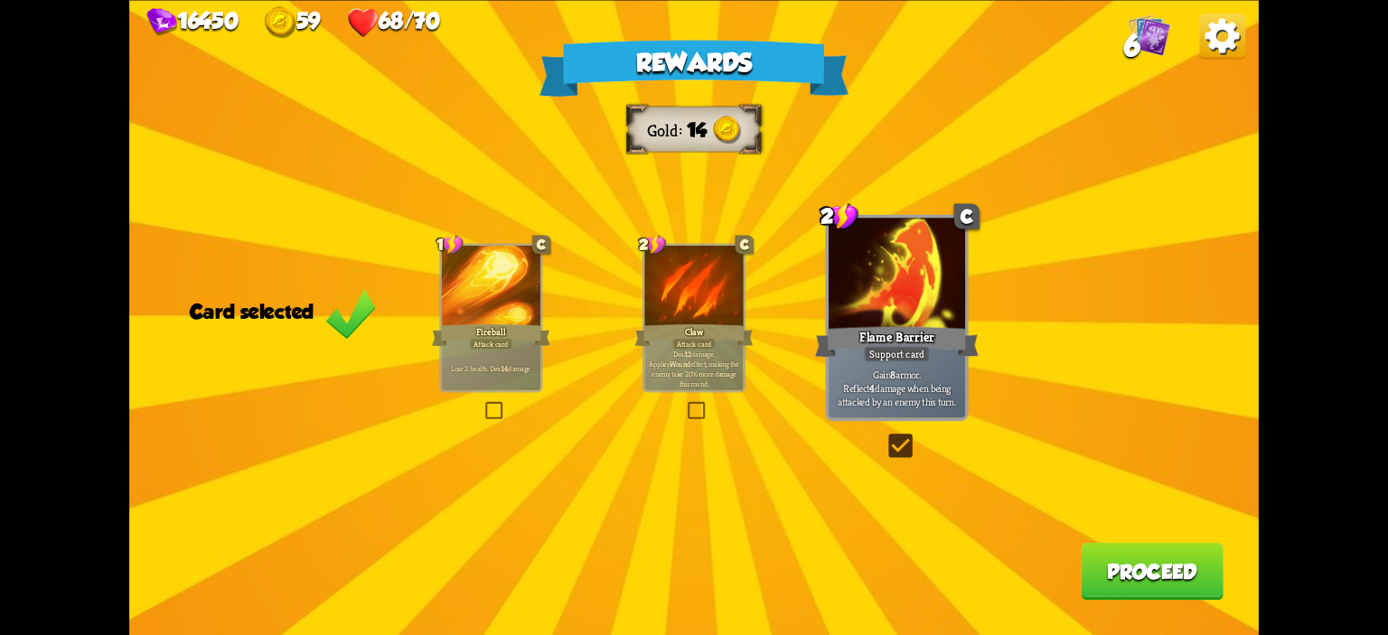
click at [1094, 564] on button "Proceed" at bounding box center [1152, 570] width 143 height 57
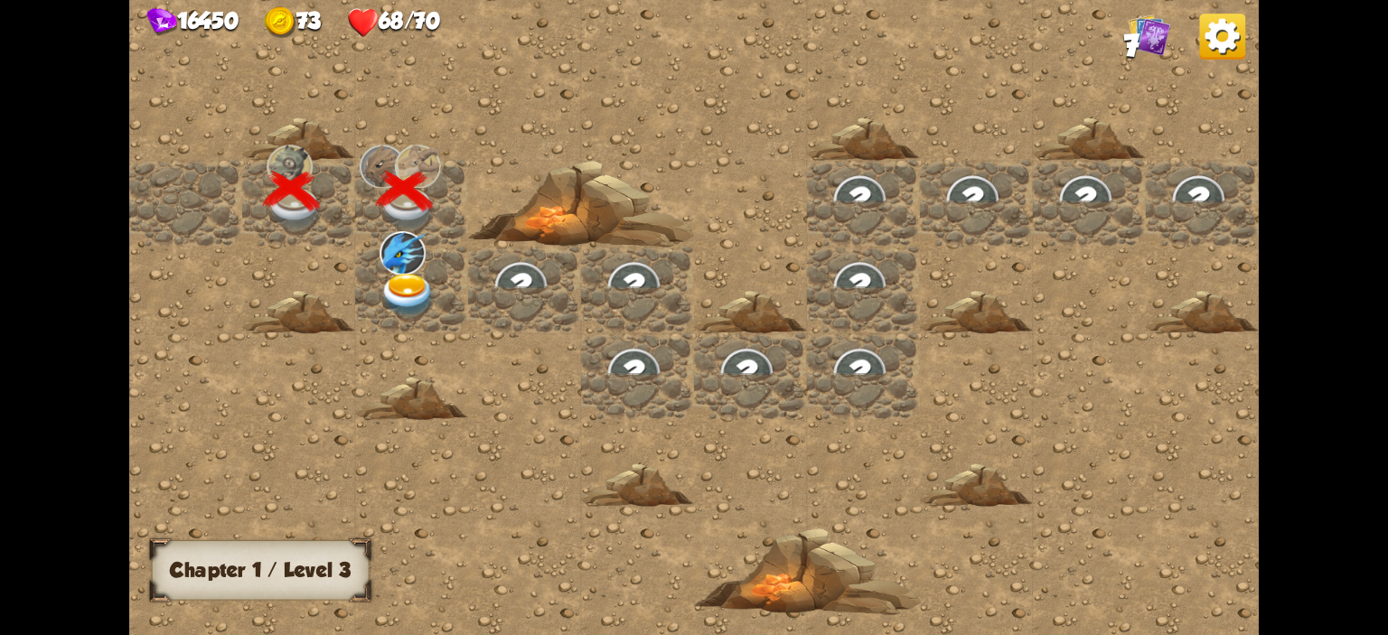
click at [437, 280] on div at bounding box center [411, 289] width 113 height 87
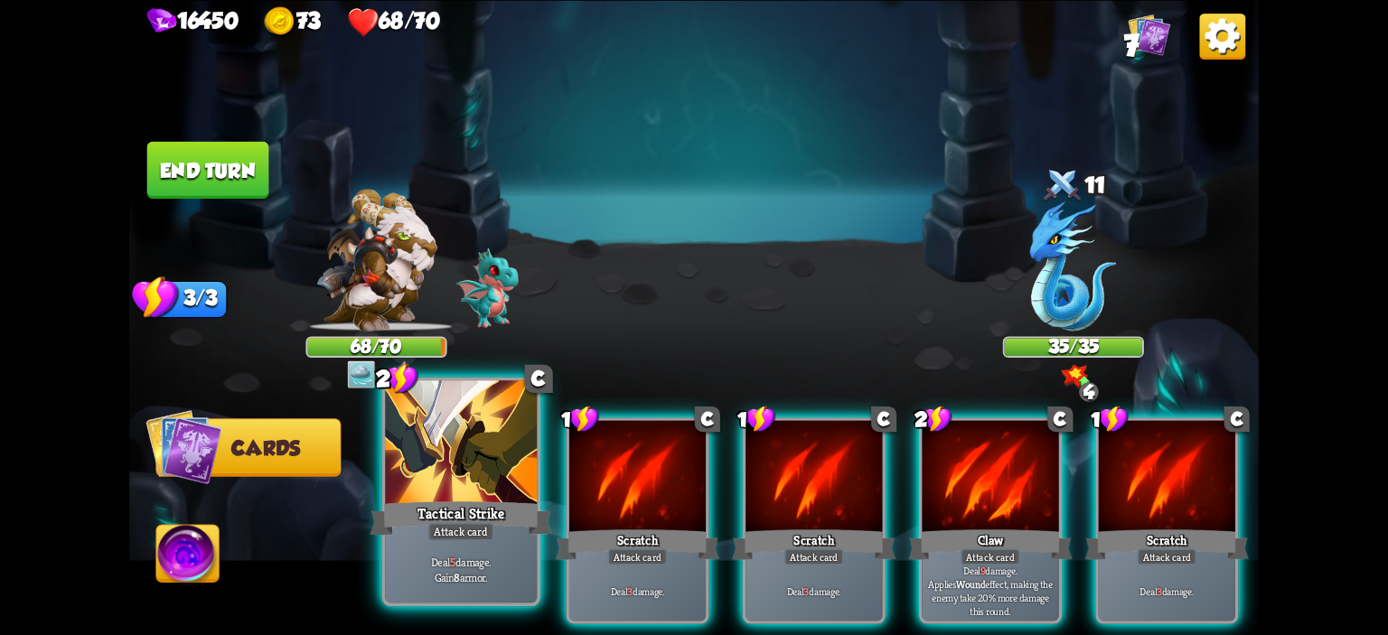
click at [510, 481] on div at bounding box center [461, 444] width 152 height 128
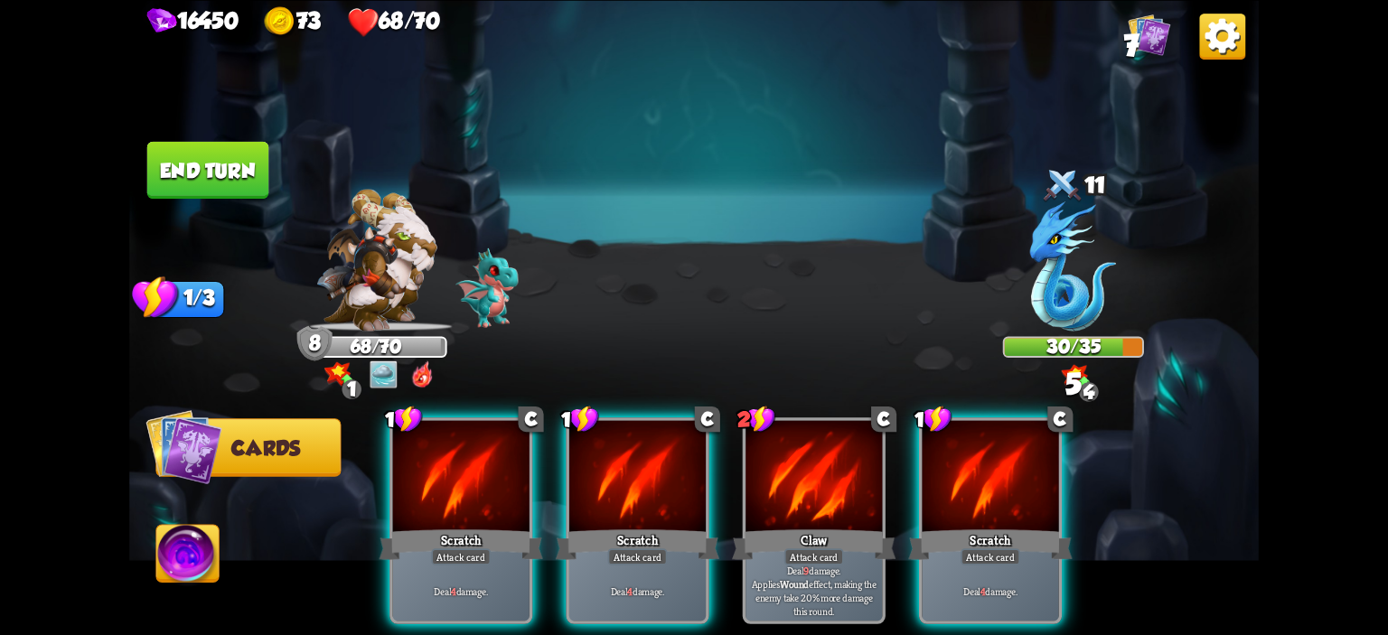
click at [510, 481] on div at bounding box center [461, 477] width 136 height 115
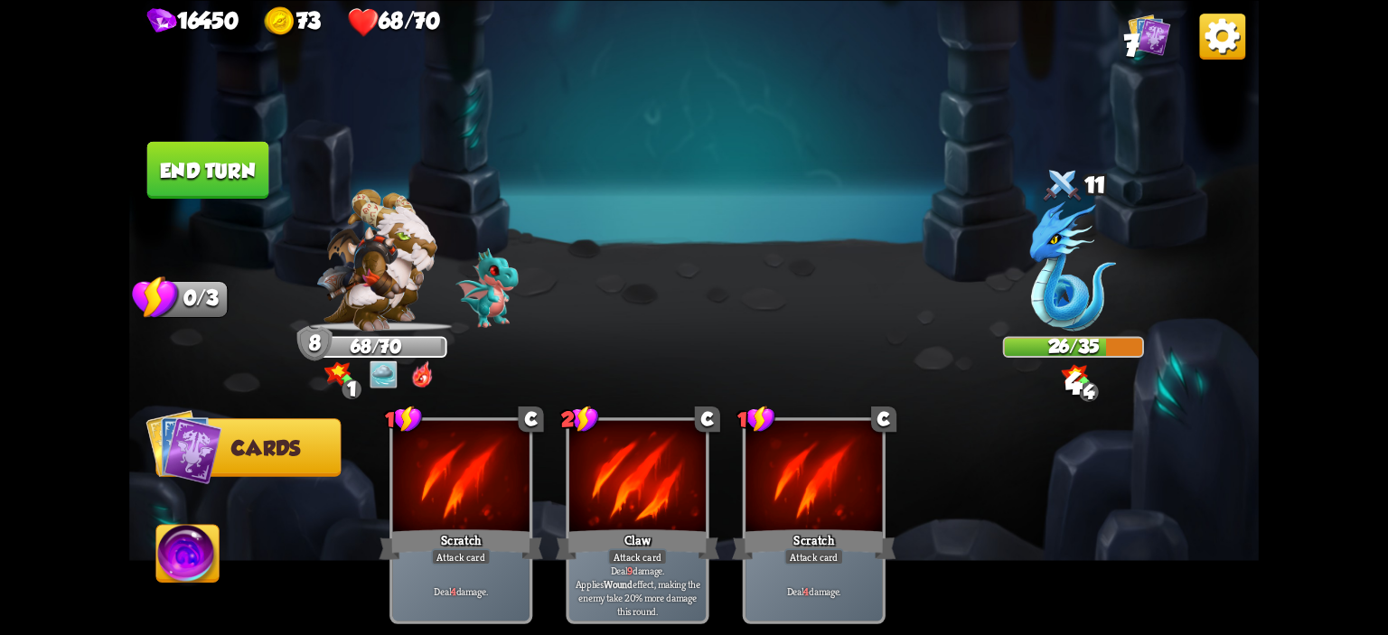
click at [177, 176] on button "End turn" at bounding box center [208, 169] width 122 height 57
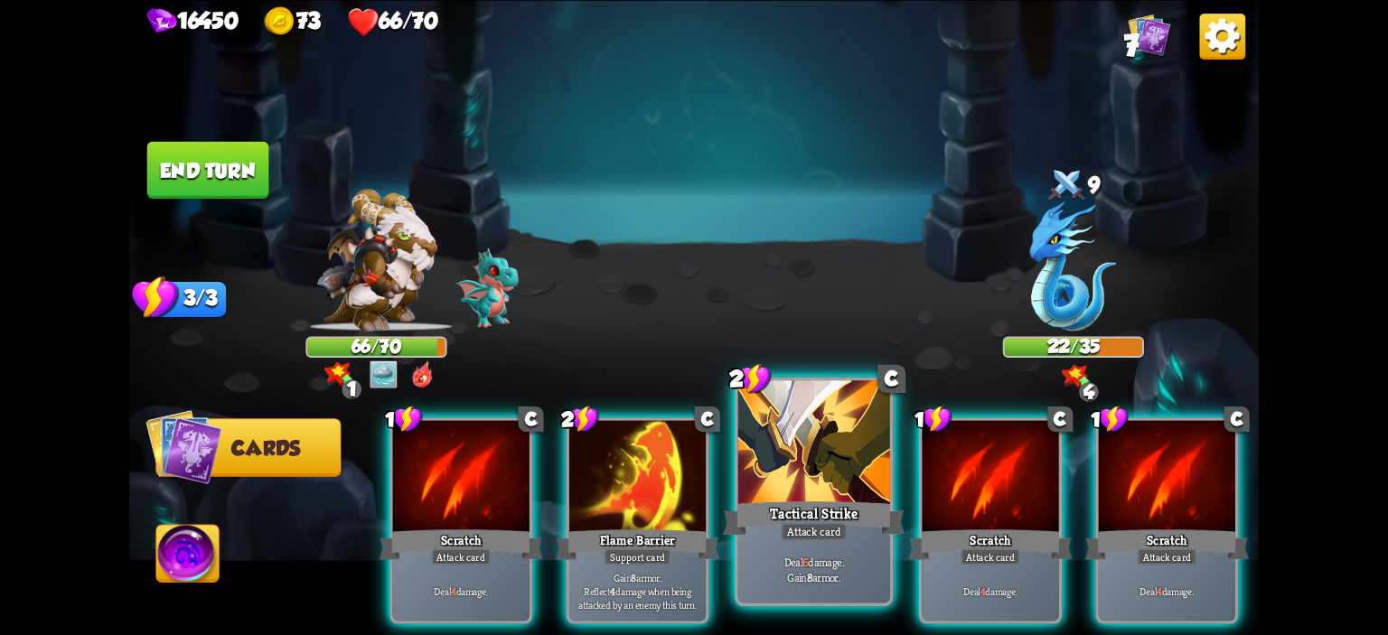
click at [835, 483] on div at bounding box center [814, 444] width 152 height 128
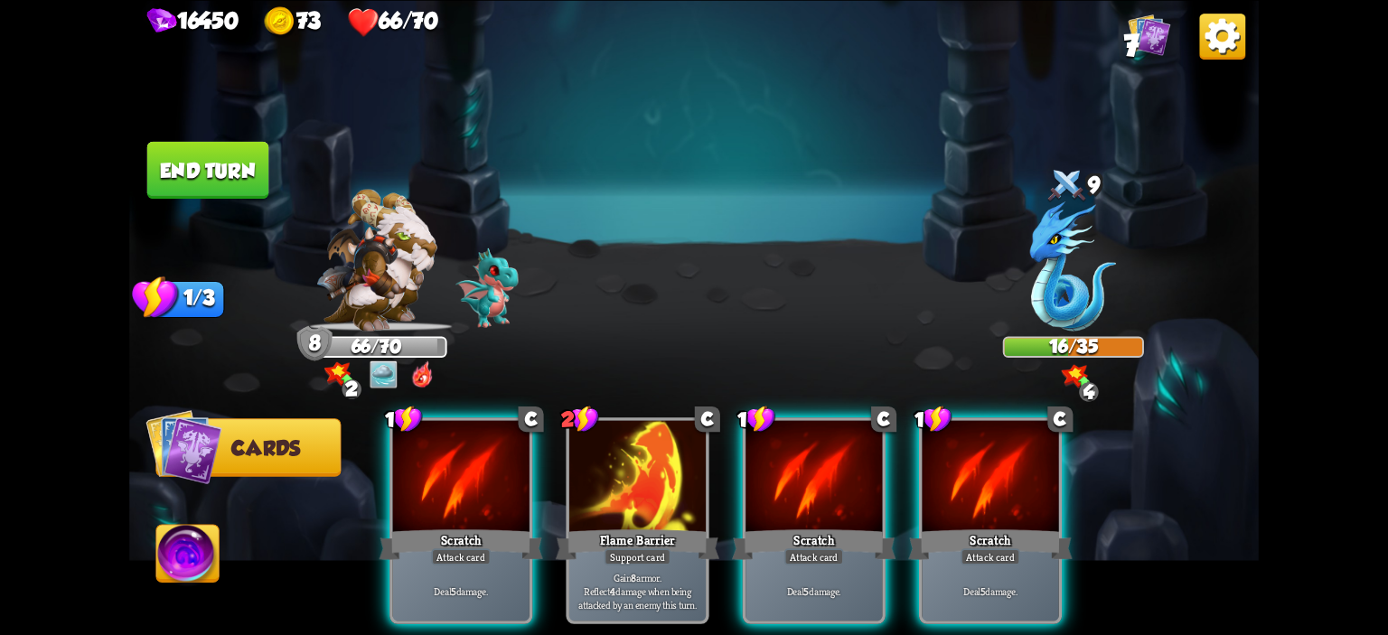
click at [835, 483] on div at bounding box center [814, 477] width 136 height 115
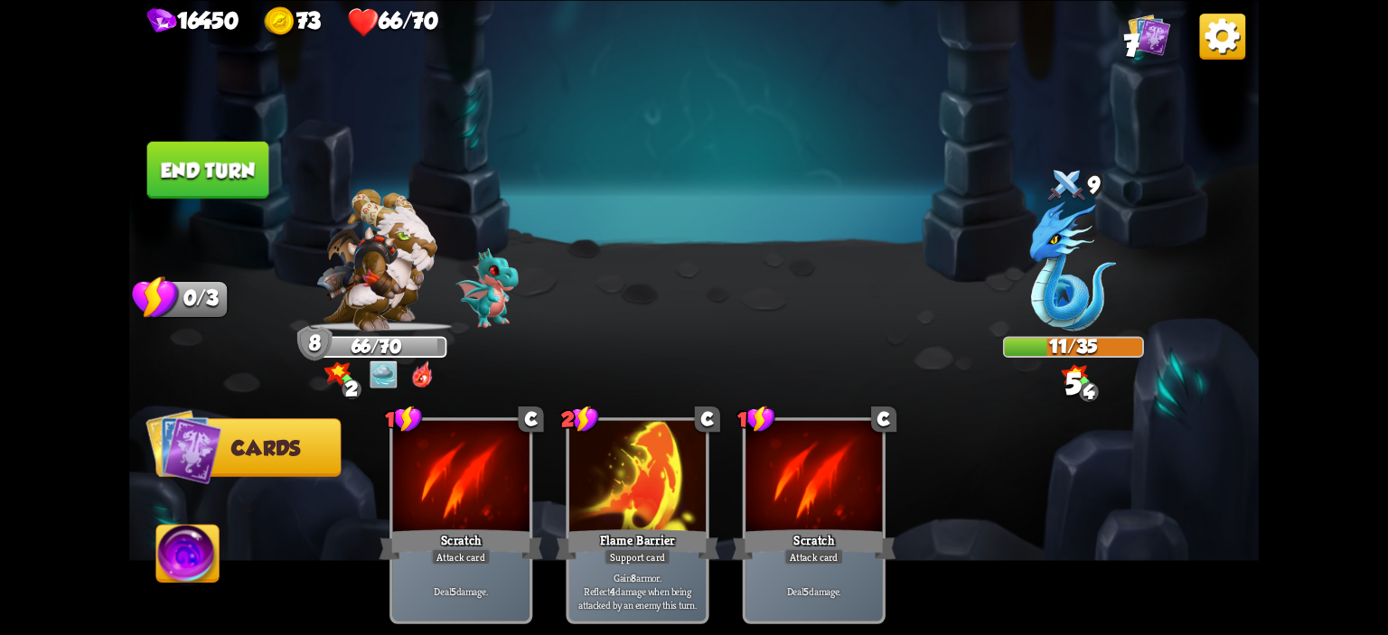
click at [219, 168] on button "End turn" at bounding box center [208, 169] width 122 height 57
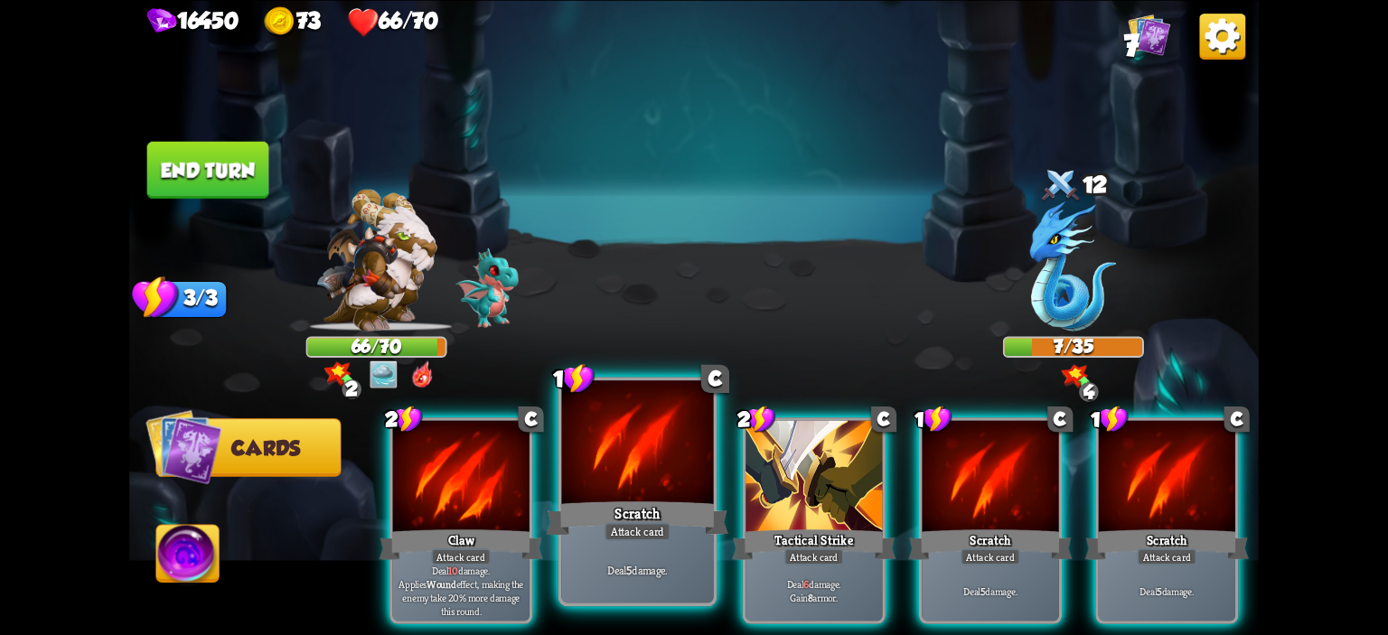
click at [589, 454] on div at bounding box center [638, 444] width 152 height 128
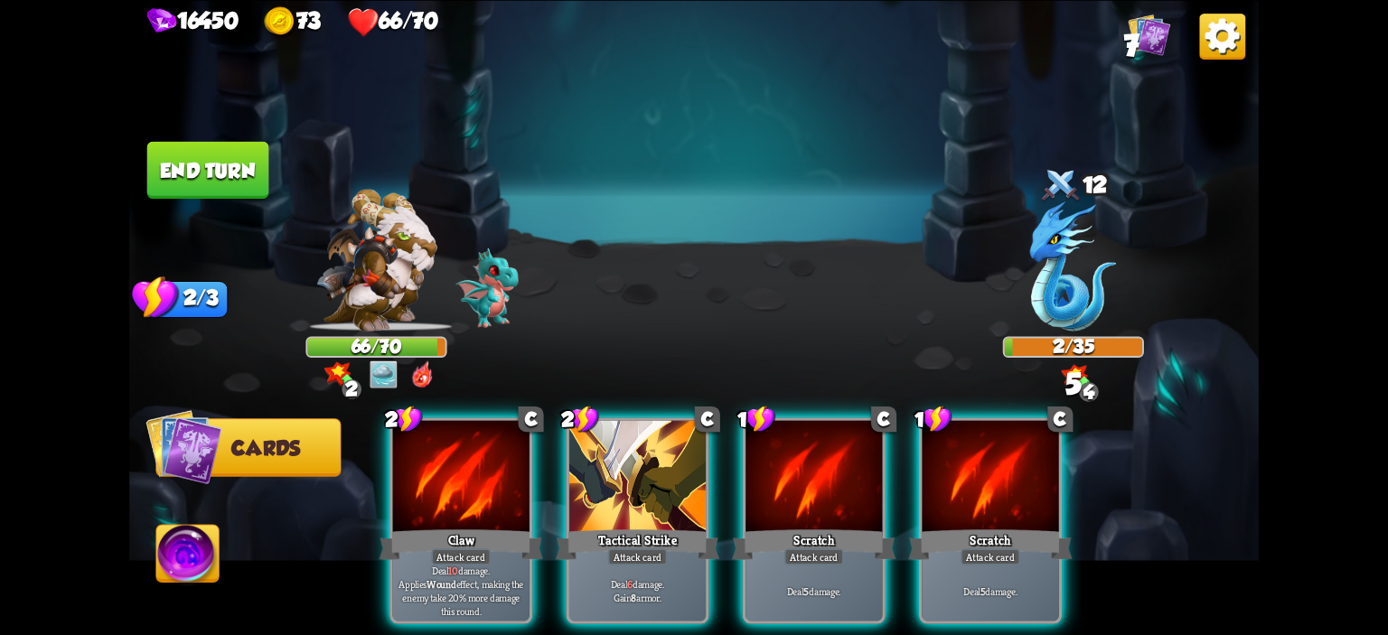
click at [210, 569] on img at bounding box center [187, 556] width 62 height 63
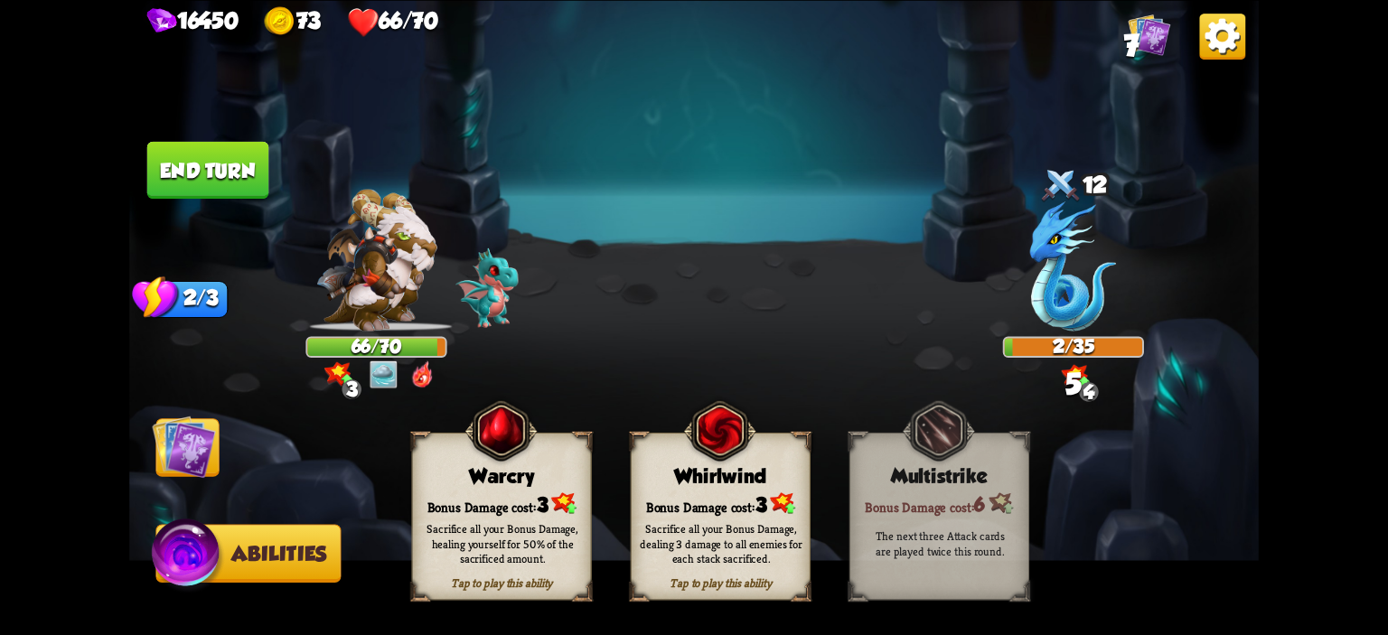
click at [474, 476] on div "Warcry" at bounding box center [502, 475] width 178 height 23
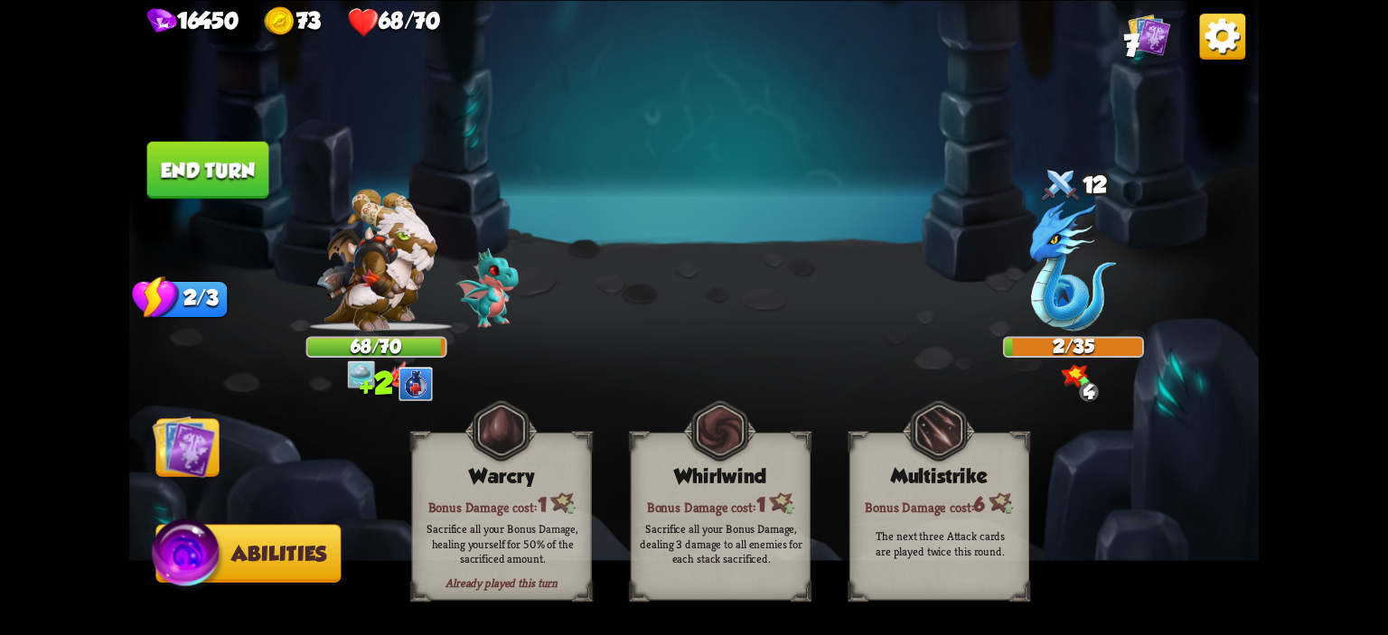
click at [219, 176] on button "End turn" at bounding box center [208, 169] width 122 height 57
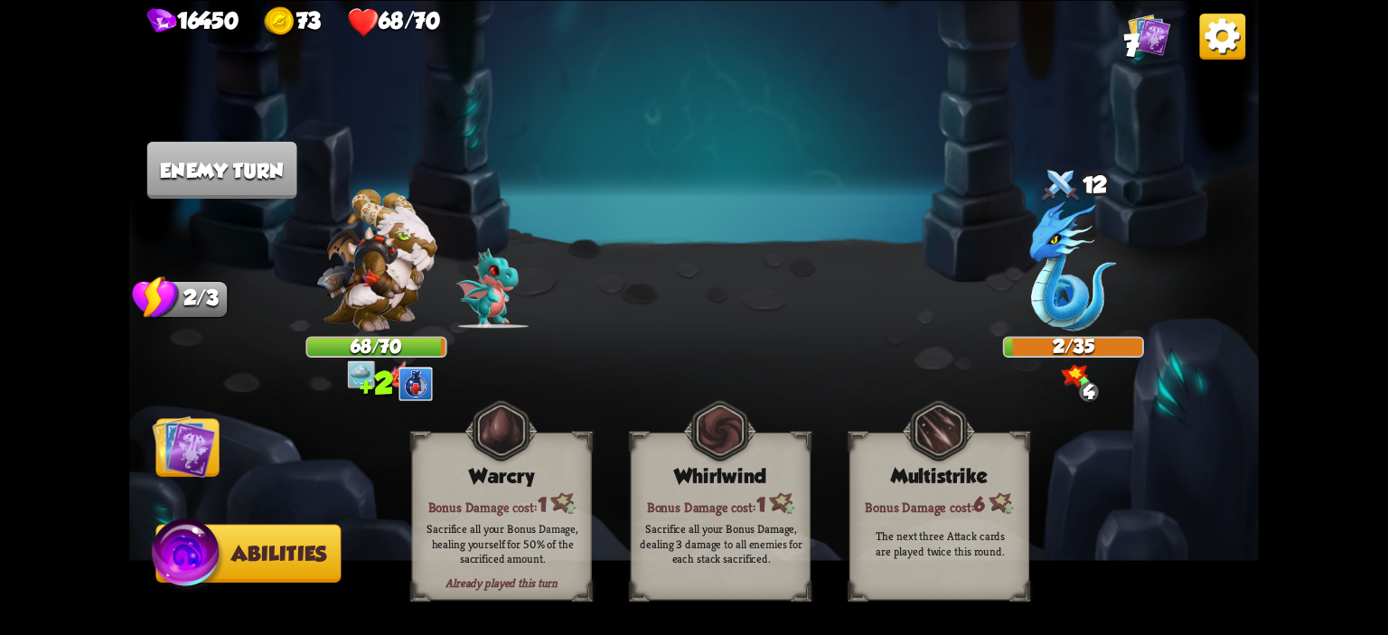
click at [176, 453] on img at bounding box center [183, 446] width 63 height 63
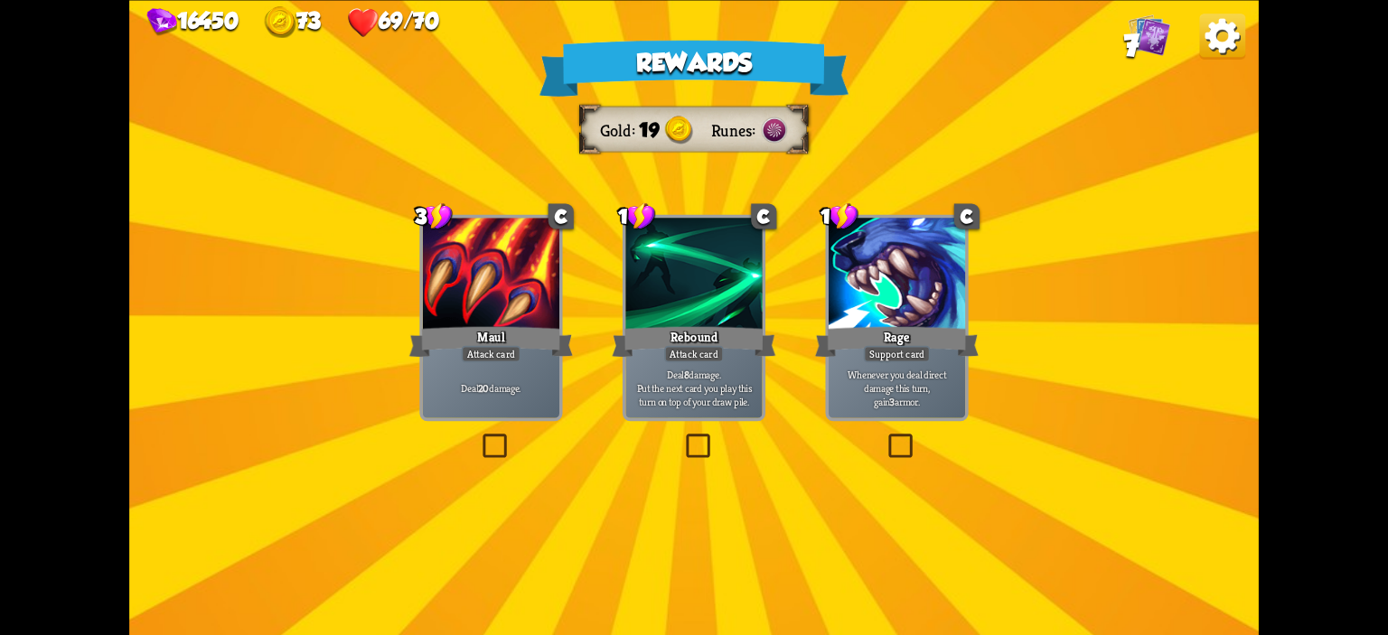
click at [885, 381] on p "Whenever you deal direct damage this turn, gain 3 armor." at bounding box center [897, 388] width 130 height 41
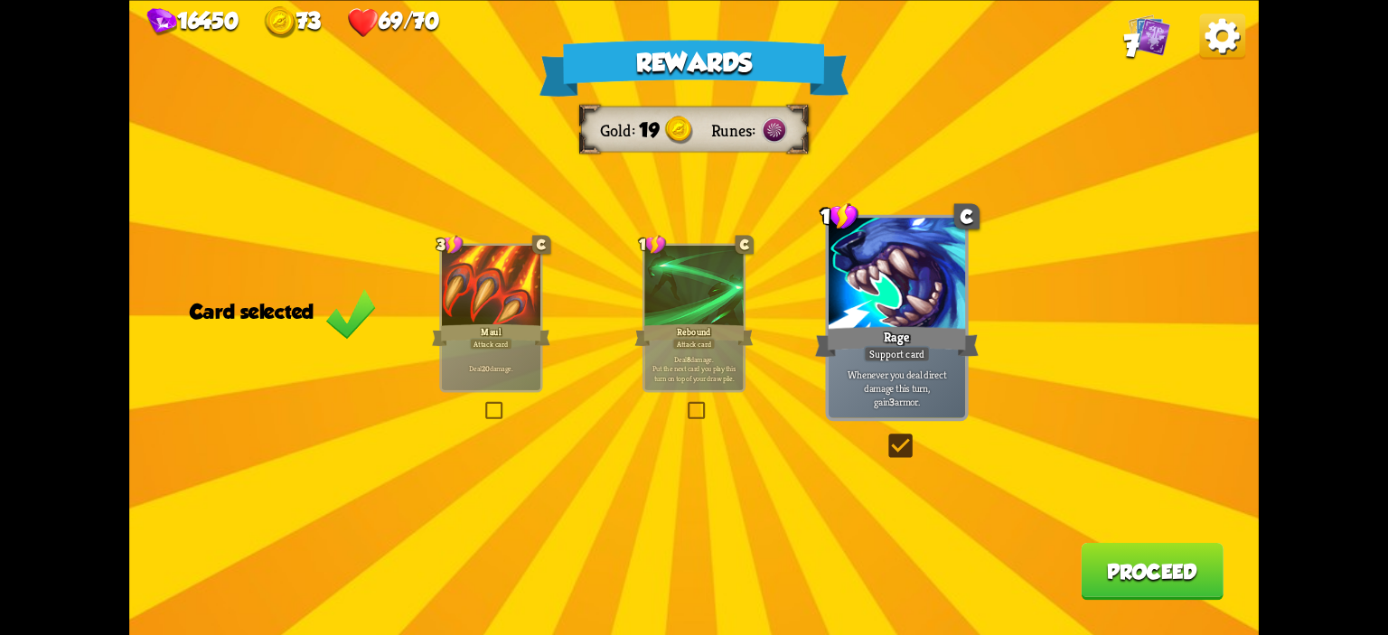
click at [1129, 556] on button "Proceed" at bounding box center [1152, 570] width 143 height 57
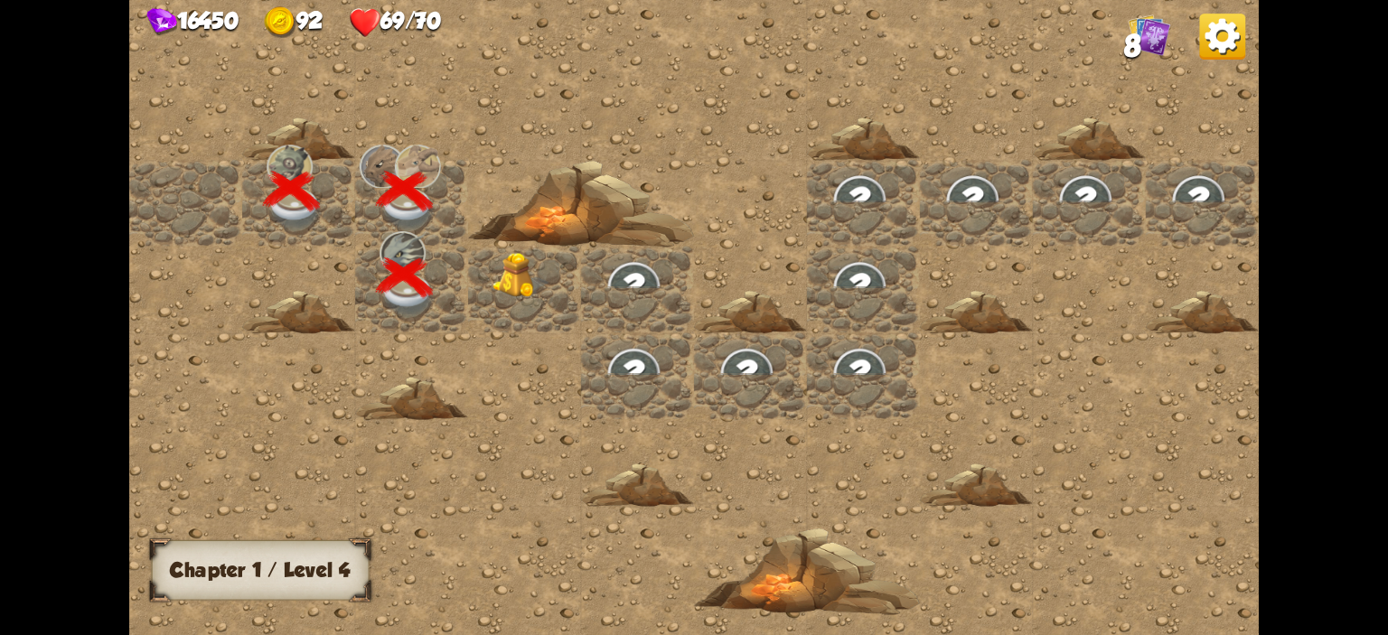
click at [535, 285] on img at bounding box center [520, 276] width 56 height 46
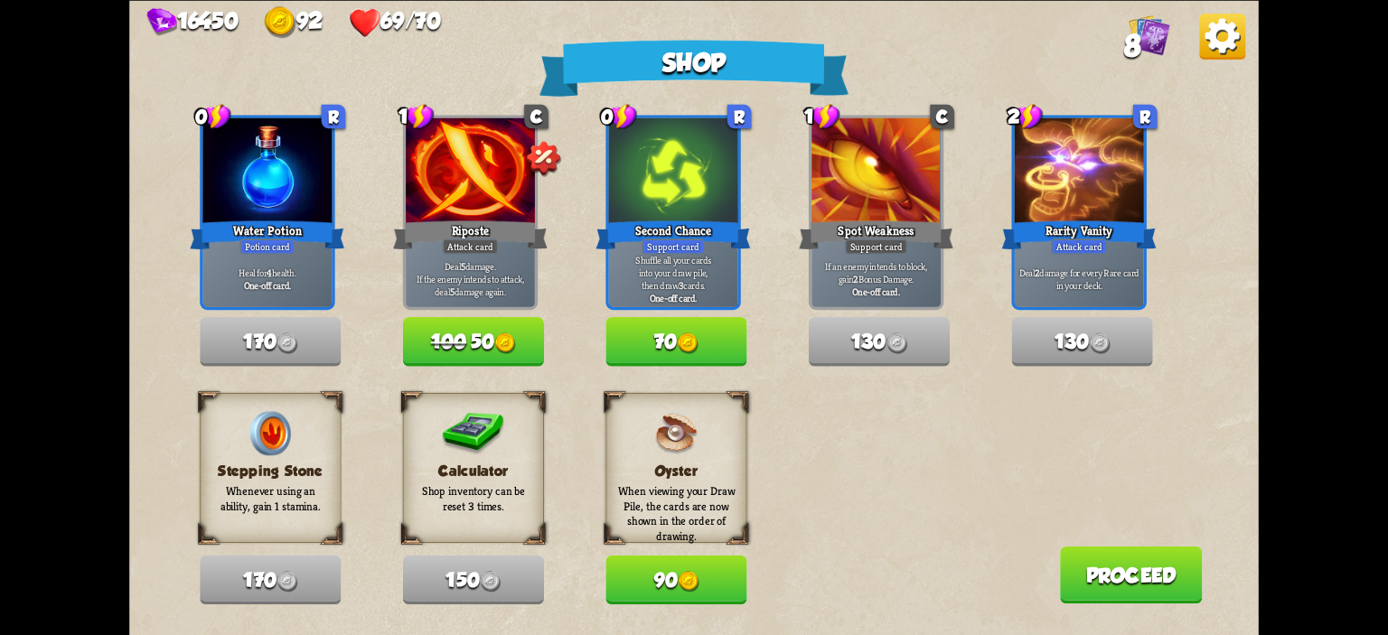
click at [510, 352] on img at bounding box center [505, 343] width 21 height 21
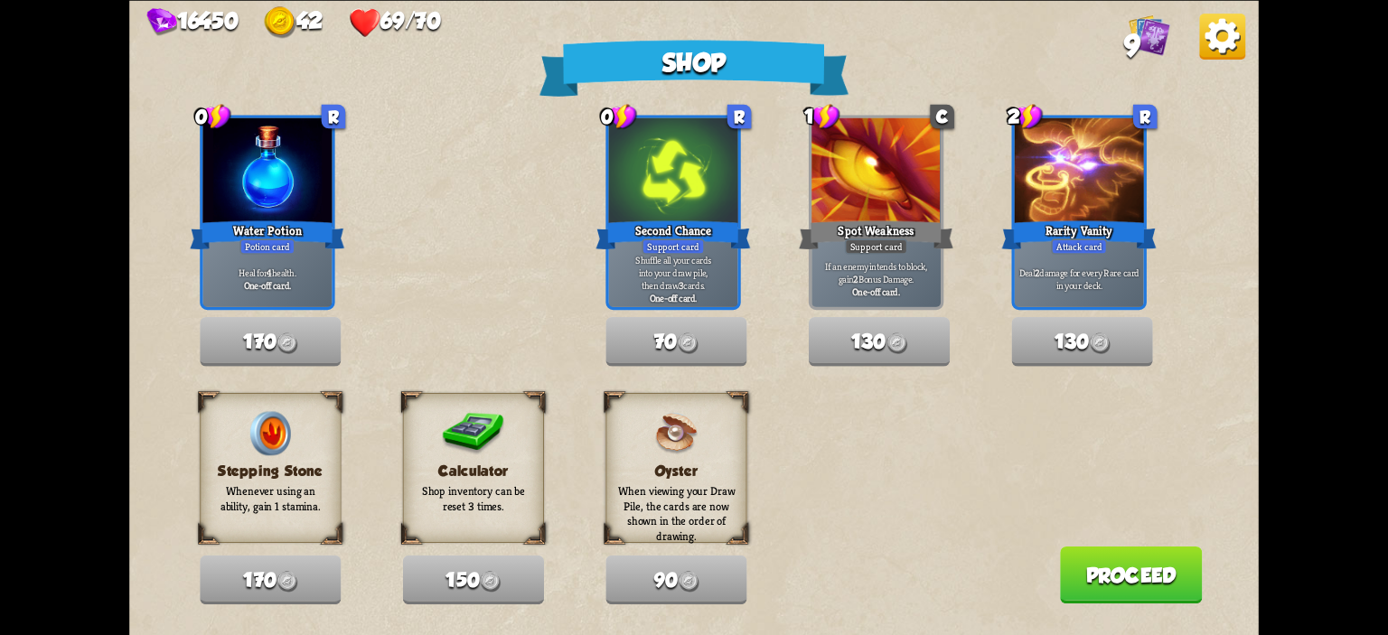
click at [1091, 576] on button "Proceed" at bounding box center [1131, 574] width 143 height 57
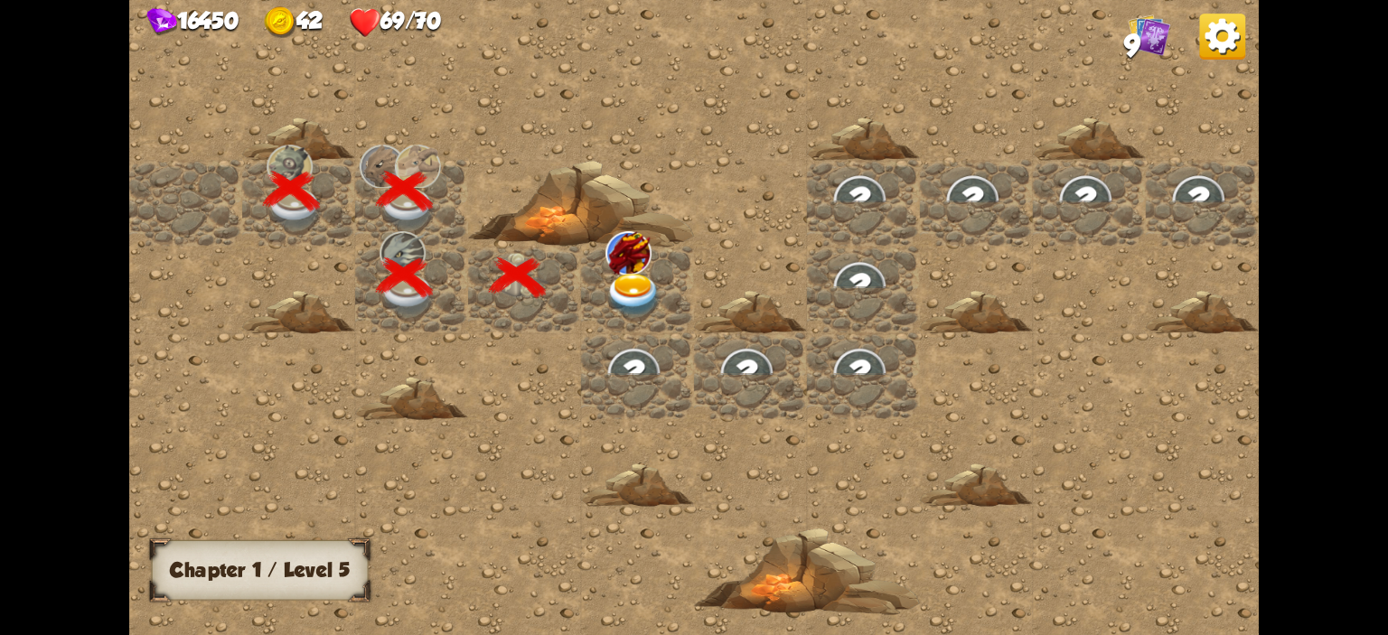
click at [624, 270] on img at bounding box center [628, 252] width 46 height 43
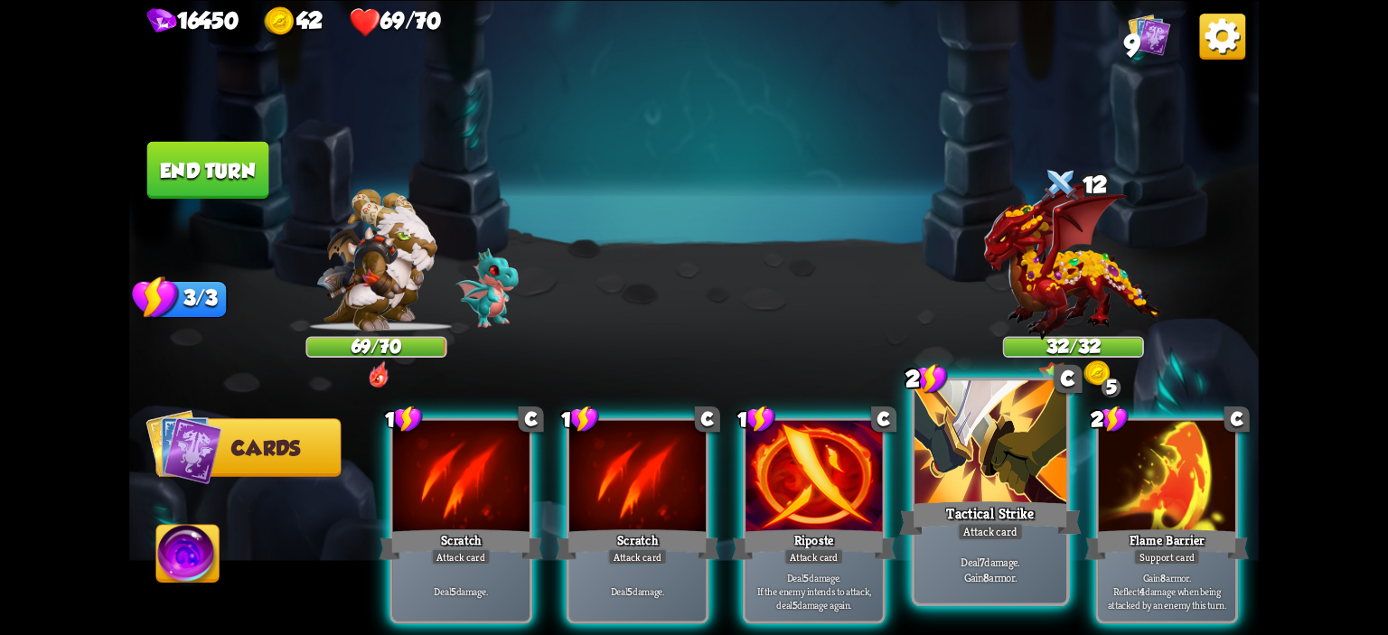
click at [949, 529] on div "Tactical Strike" at bounding box center [990, 518] width 183 height 41
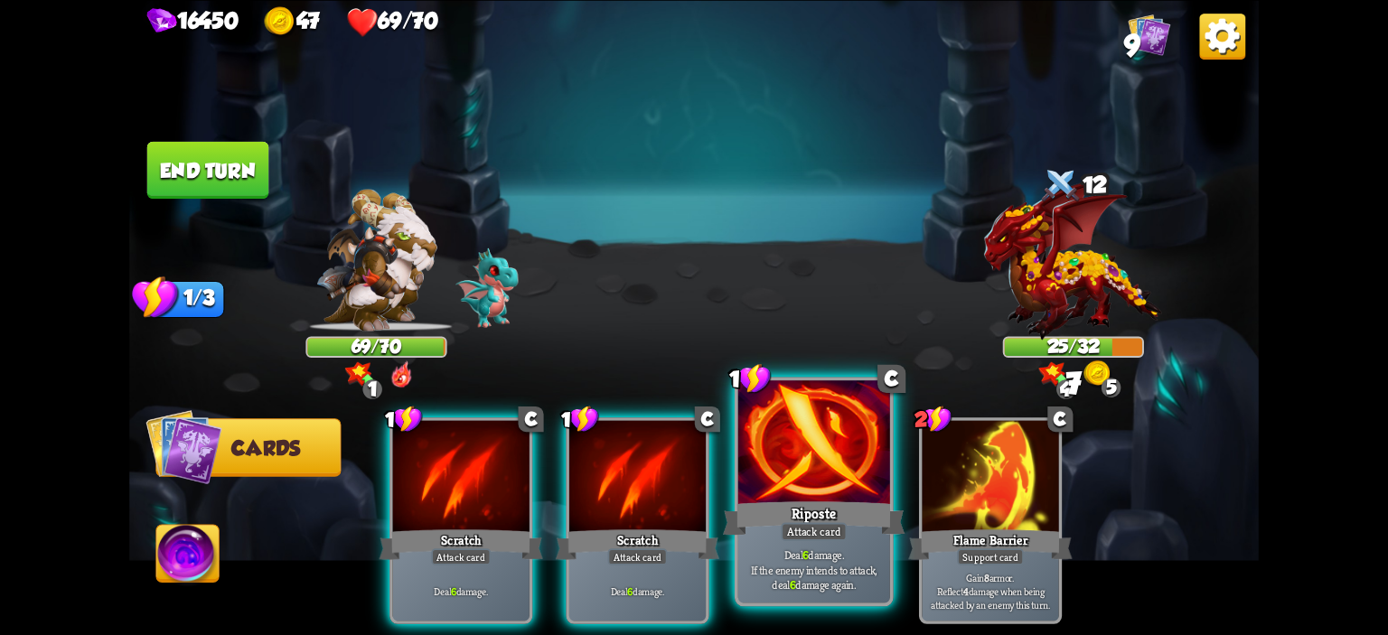
click at [804, 478] on div at bounding box center [814, 444] width 152 height 128
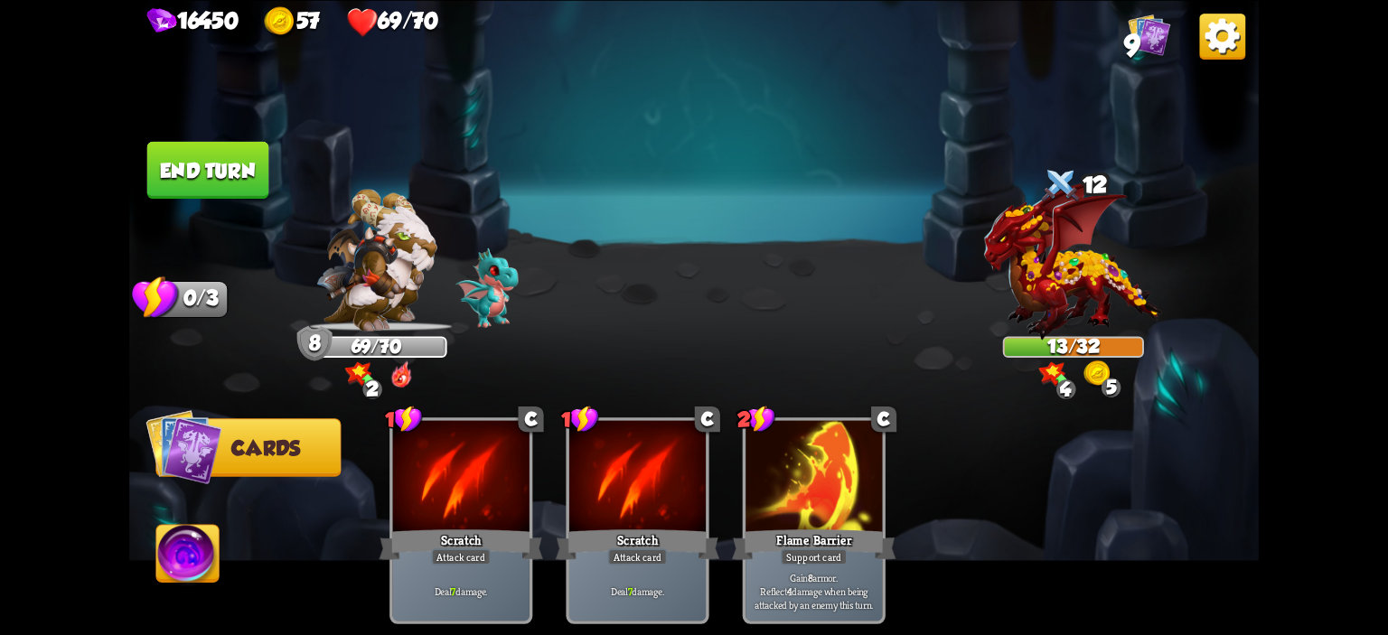
click at [230, 167] on button "End turn" at bounding box center [208, 169] width 122 height 57
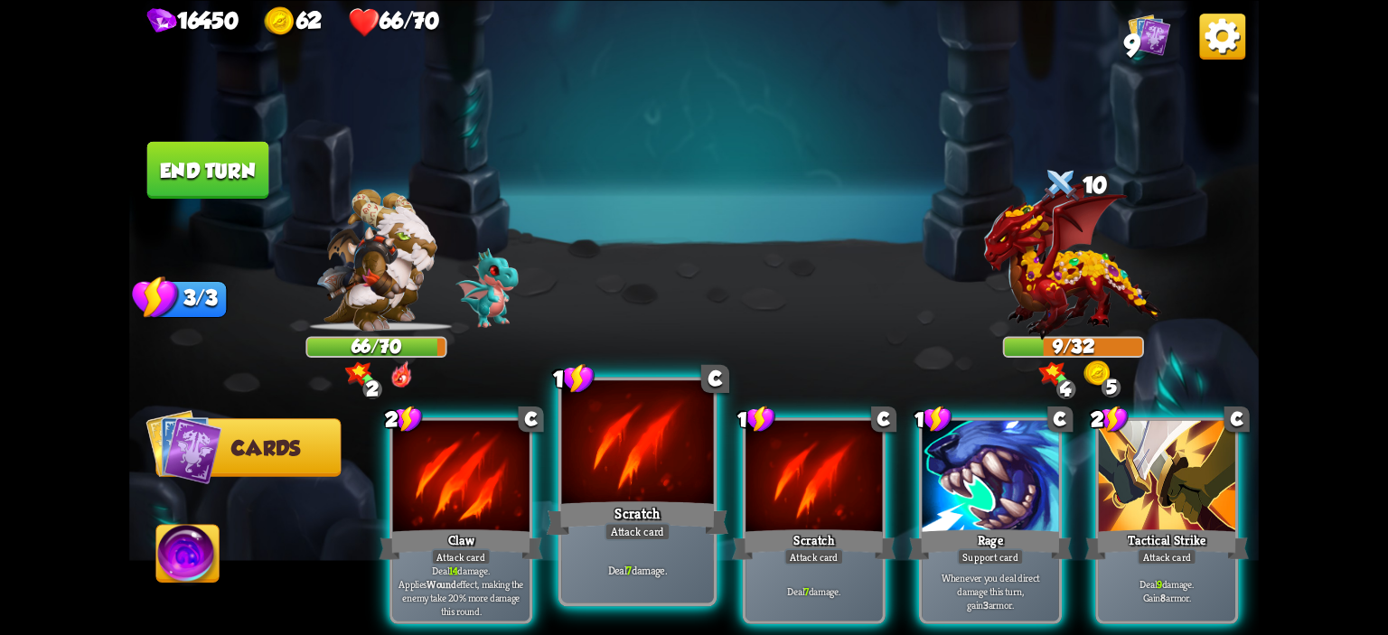
click at [644, 476] on div at bounding box center [638, 444] width 152 height 128
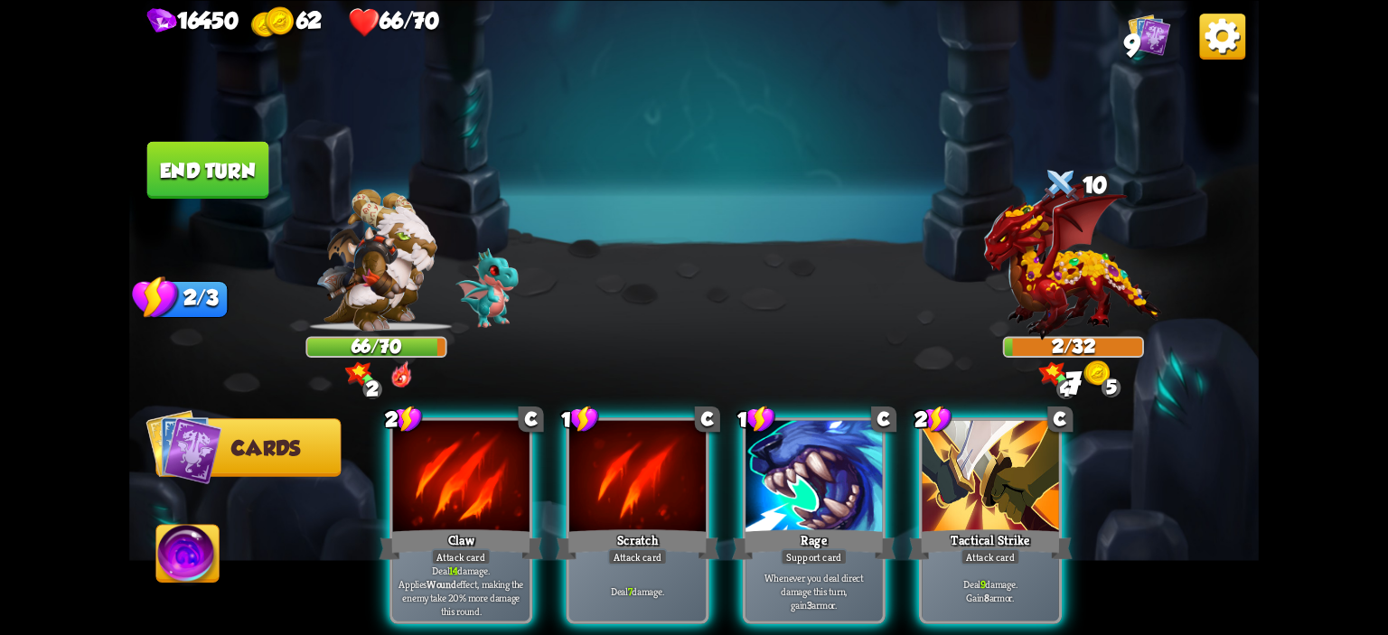
click at [183, 532] on img at bounding box center [187, 556] width 62 height 63
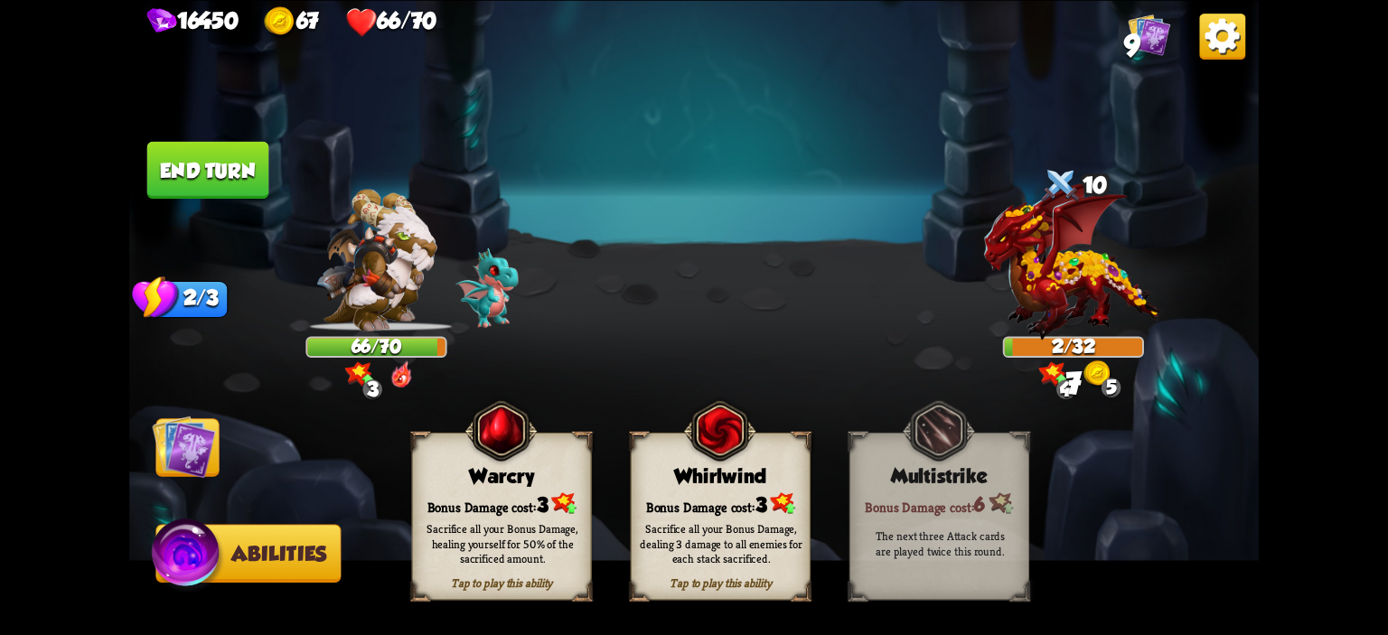
click at [455, 464] on div "Warcry" at bounding box center [502, 475] width 178 height 23
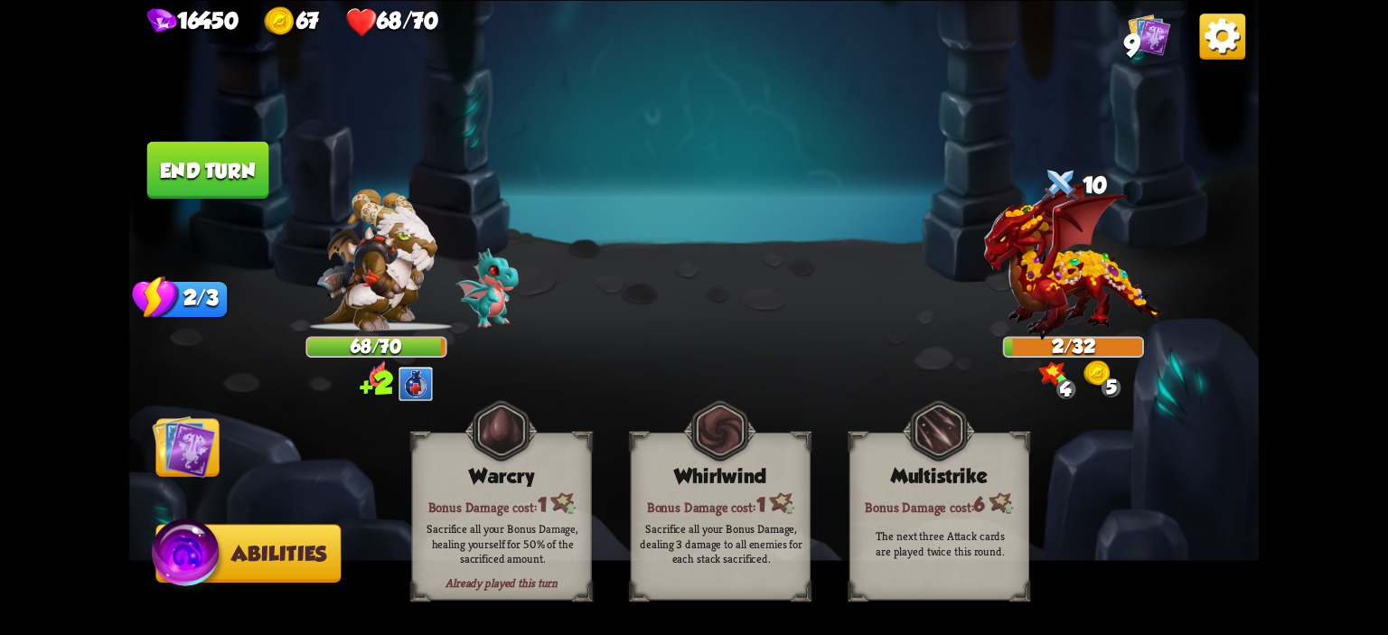
click at [216, 183] on button "End turn" at bounding box center [208, 169] width 122 height 57
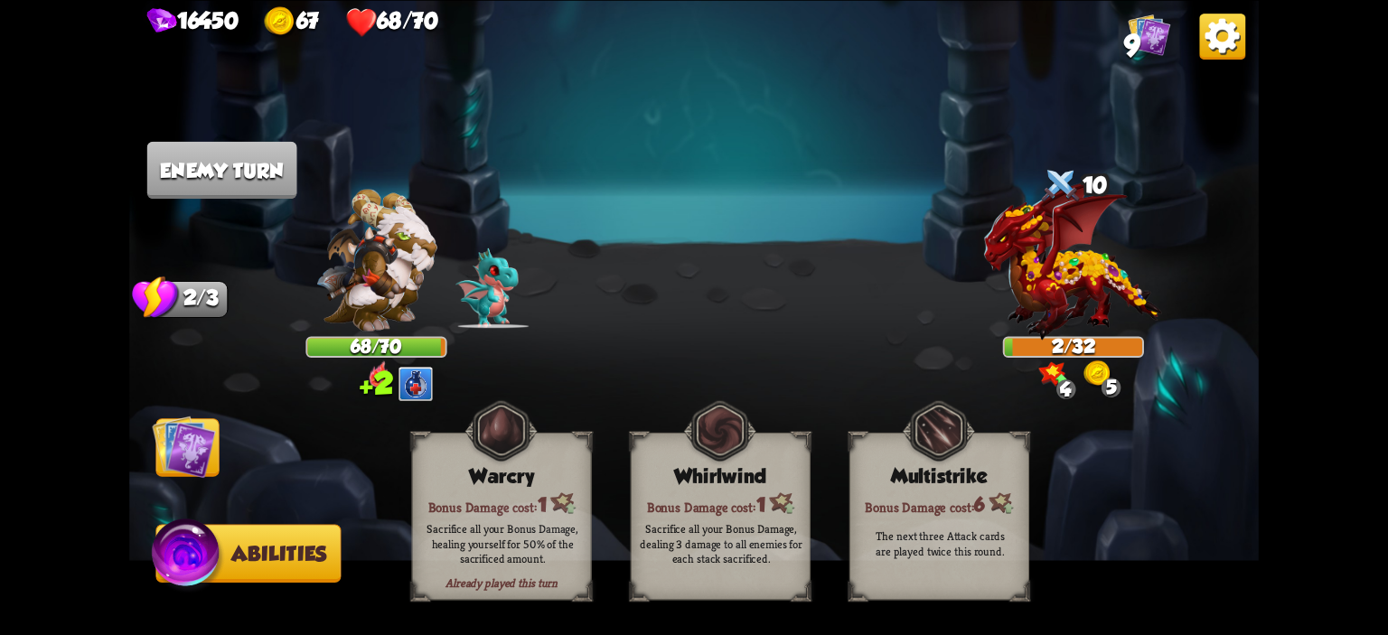
click at [180, 426] on img at bounding box center [183, 446] width 63 height 63
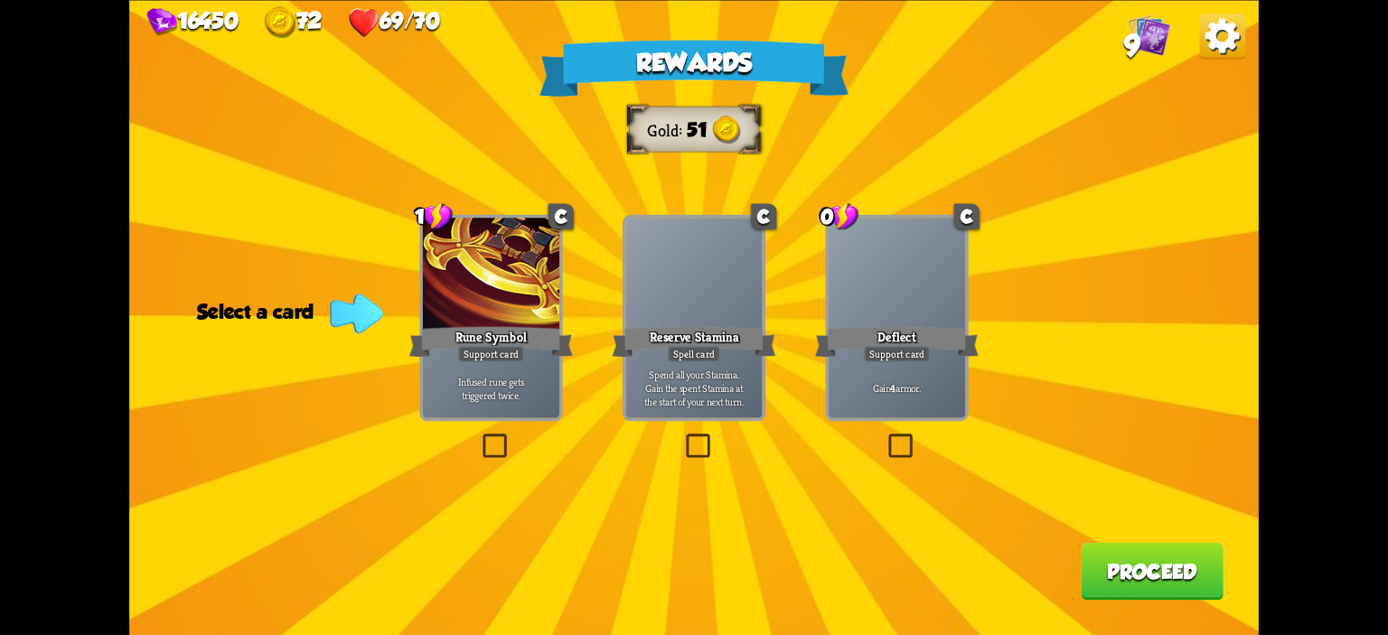
click at [855, 332] on div "Deflect" at bounding box center [897, 342] width 164 height 36
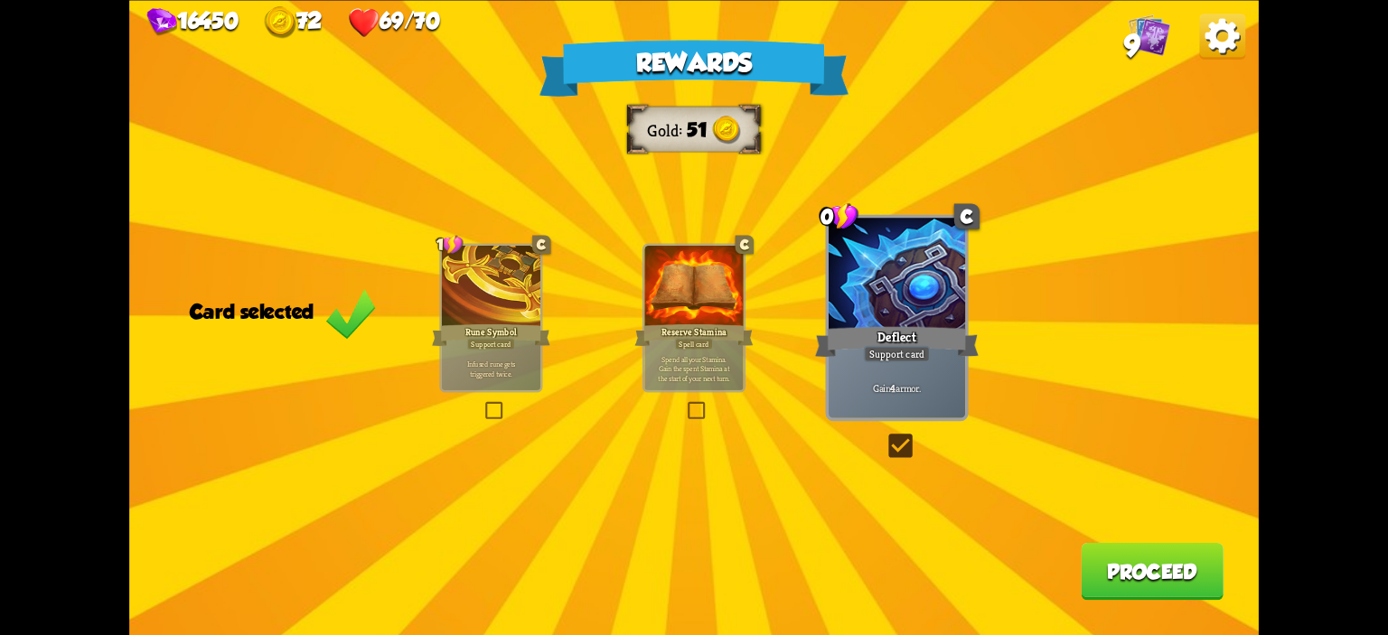
click at [1113, 558] on button "Proceed" at bounding box center [1152, 570] width 143 height 57
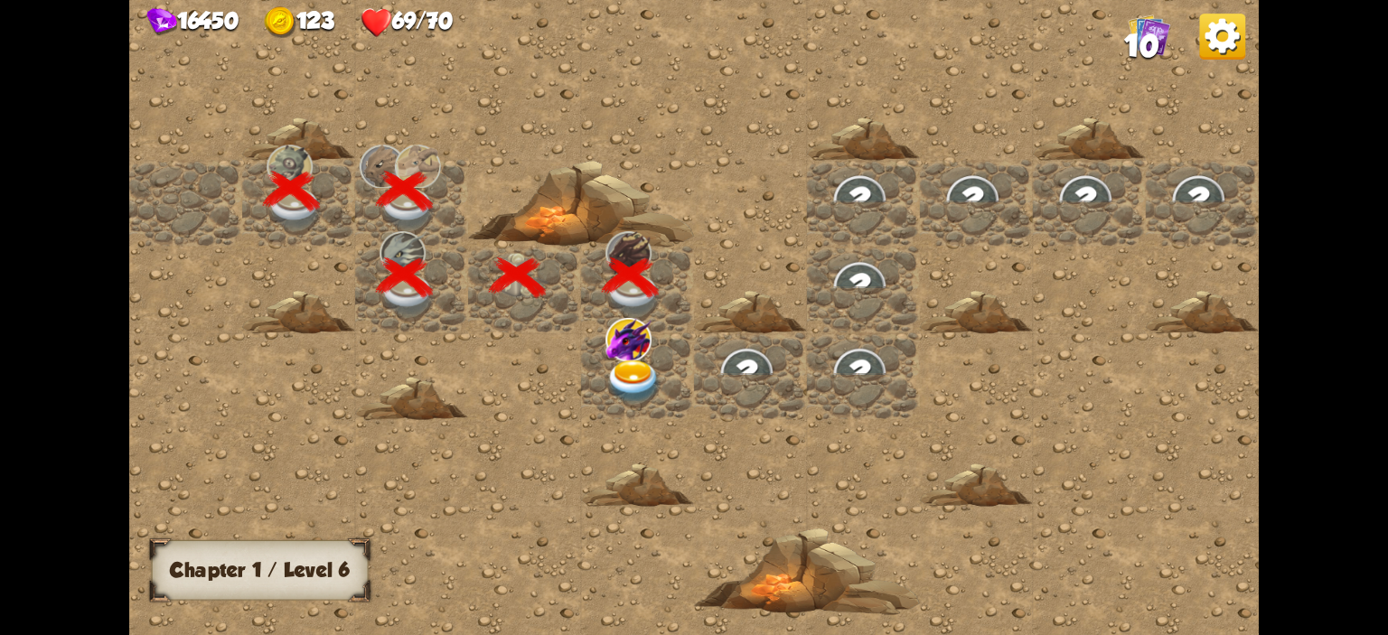
click at [645, 372] on img at bounding box center [633, 382] width 56 height 44
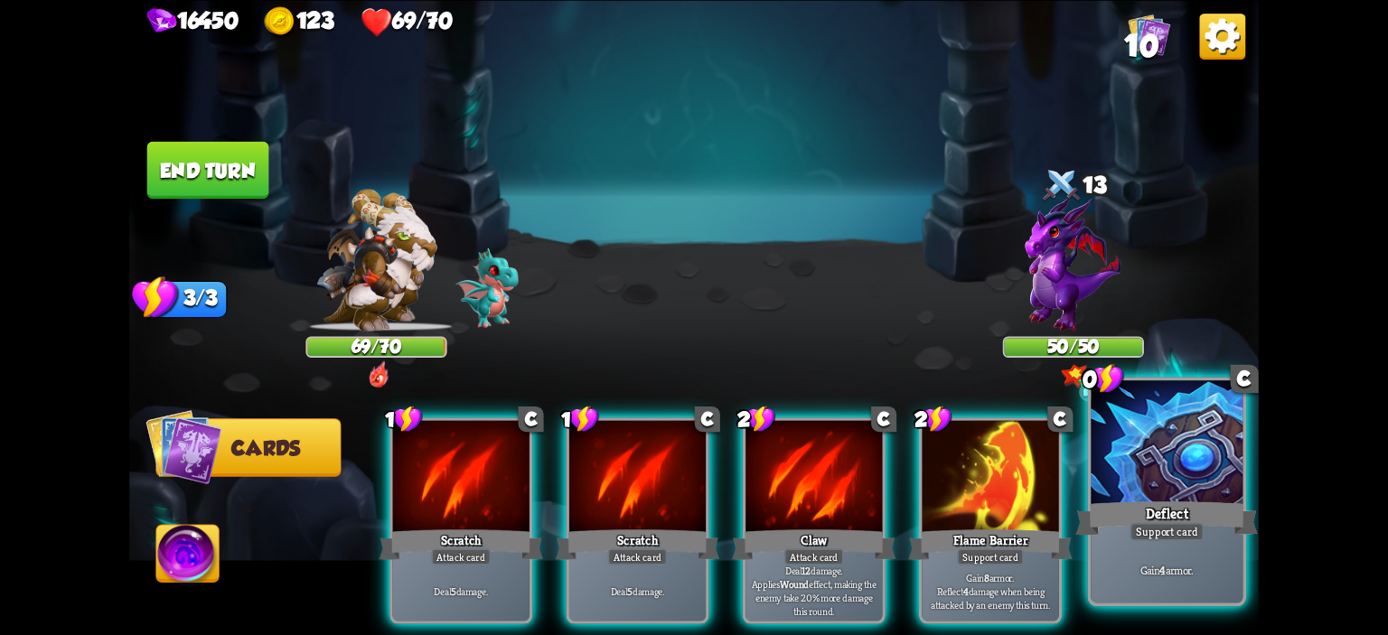
click at [1139, 431] on div at bounding box center [1167, 444] width 152 height 128
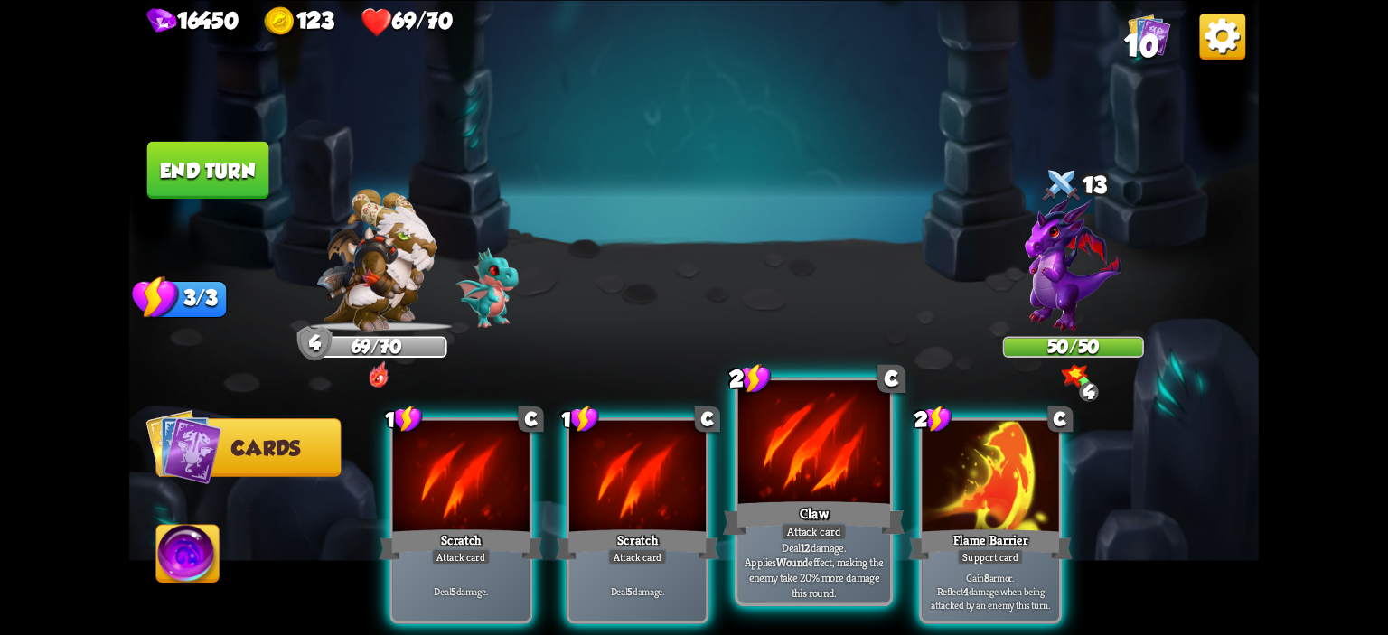
click at [828, 475] on div at bounding box center [814, 444] width 152 height 128
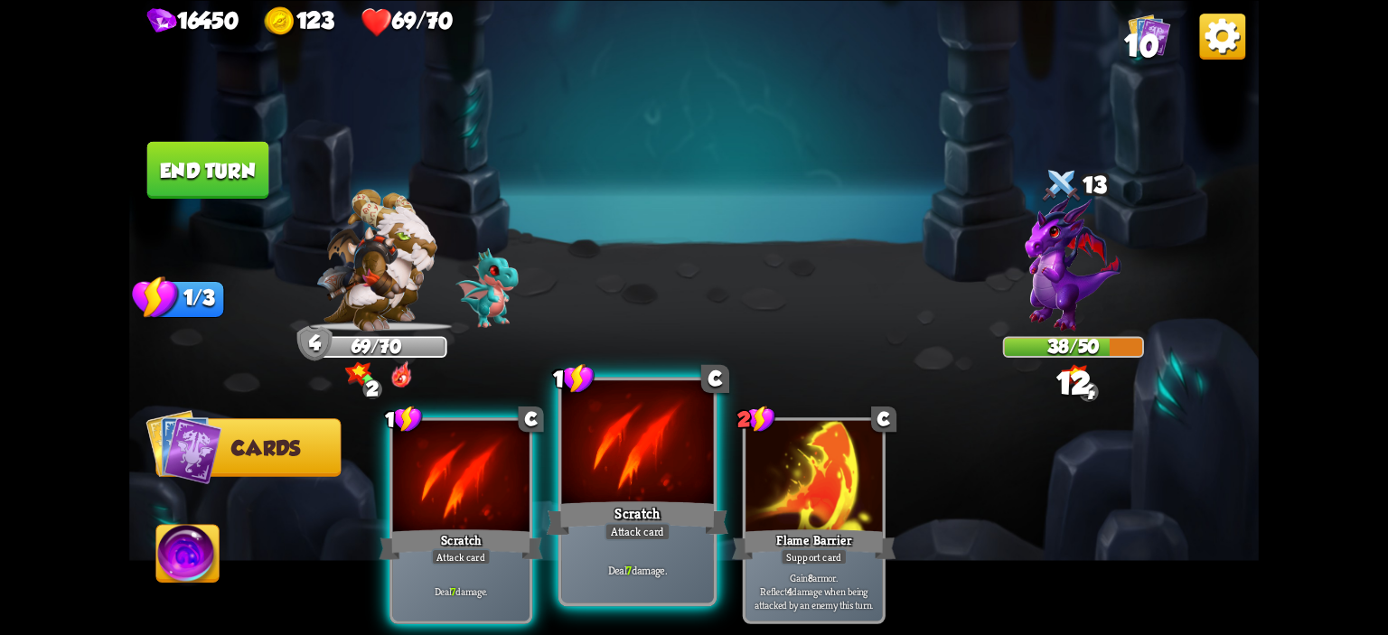
click at [660, 472] on div at bounding box center [638, 444] width 152 height 128
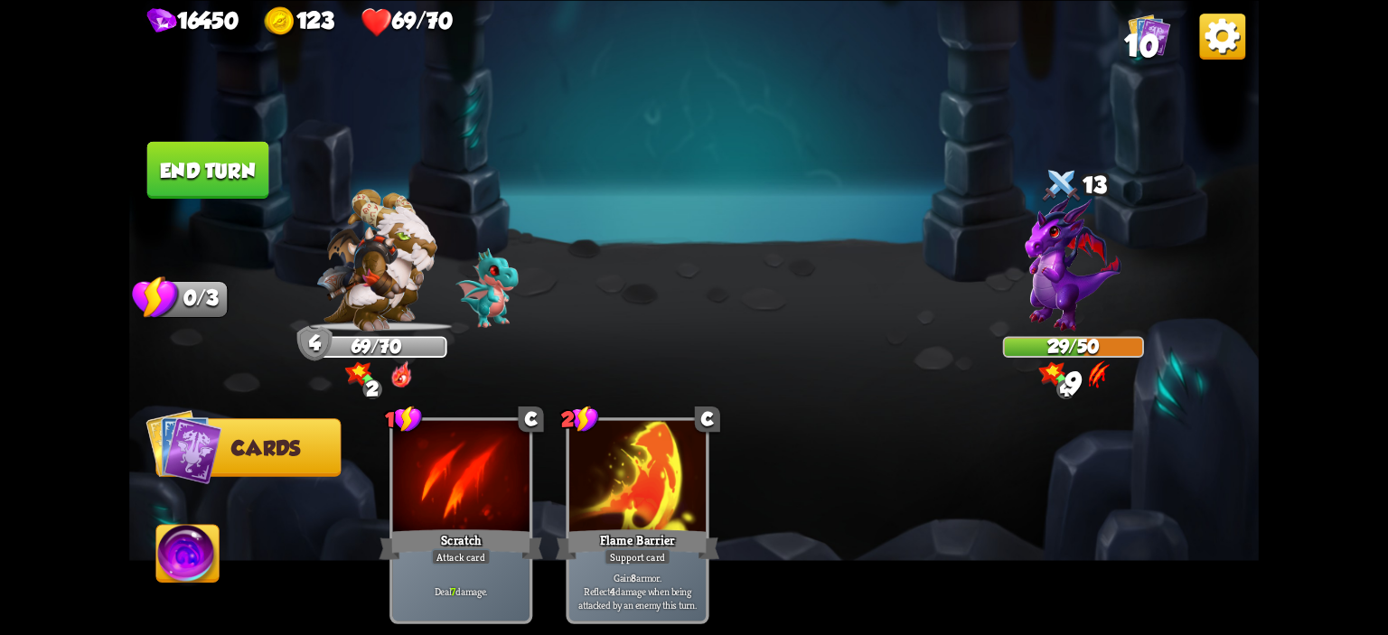
click at [215, 155] on button "End turn" at bounding box center [208, 169] width 122 height 57
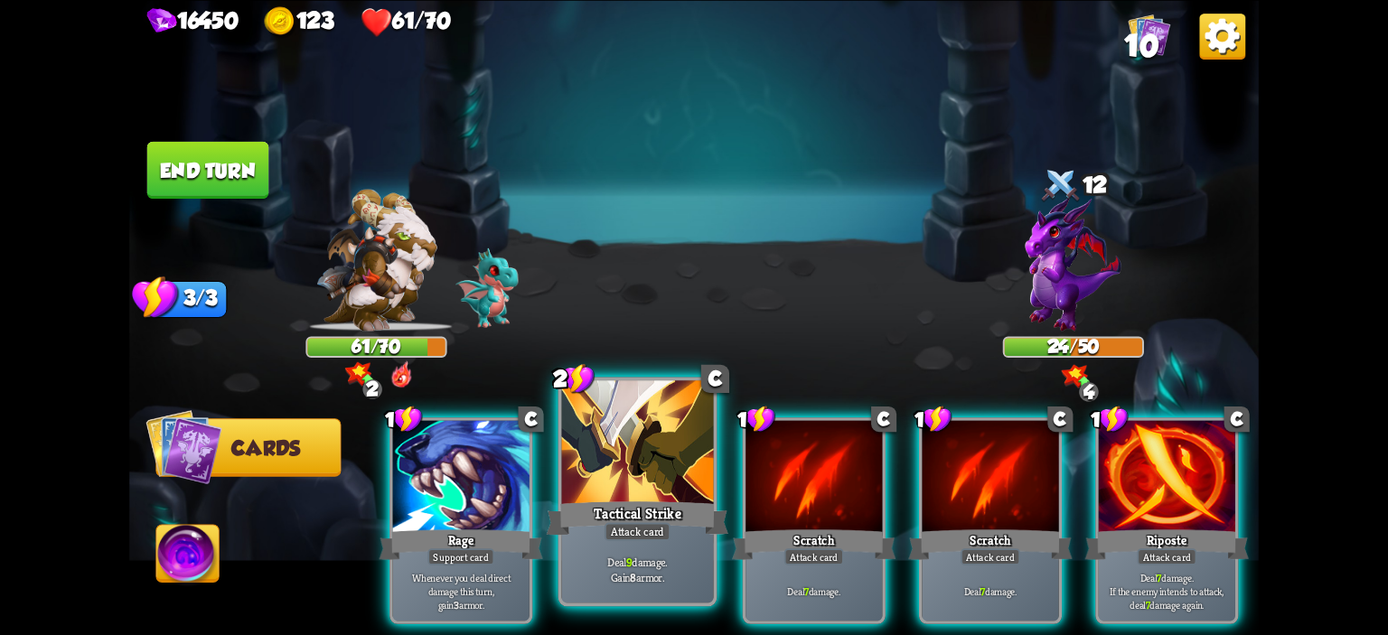
click at [654, 433] on div at bounding box center [638, 444] width 152 height 128
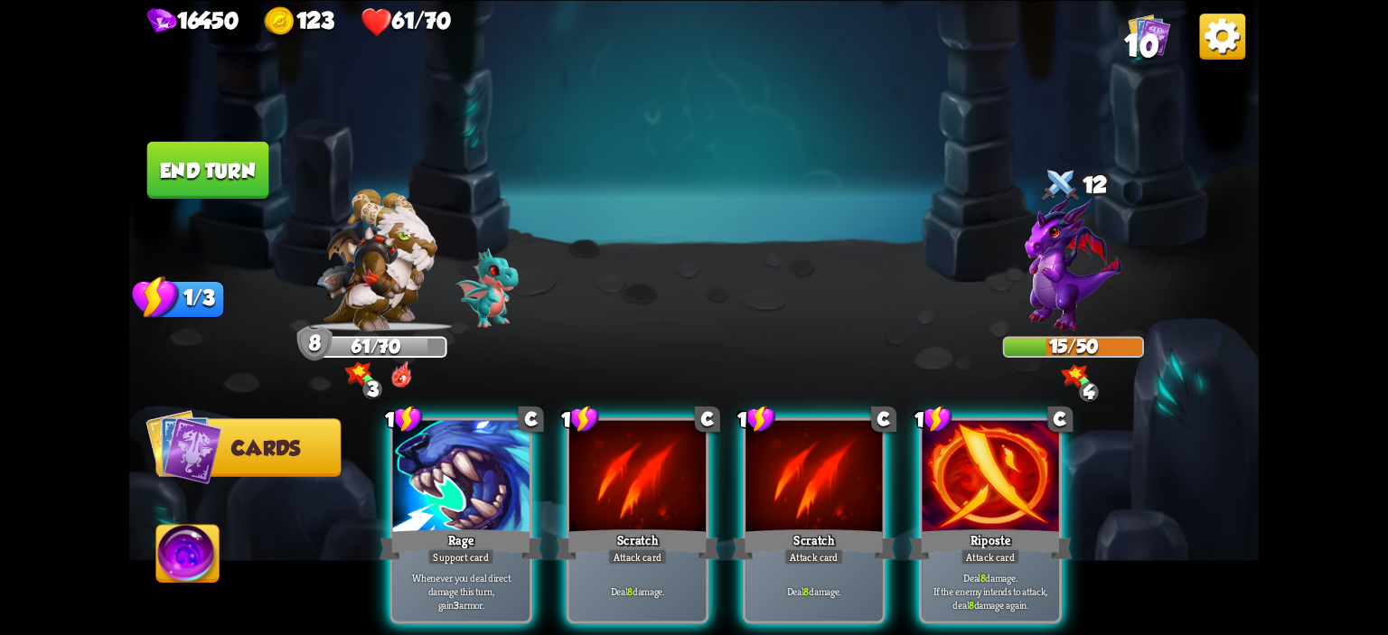
click at [654, 433] on div at bounding box center [637, 477] width 136 height 115
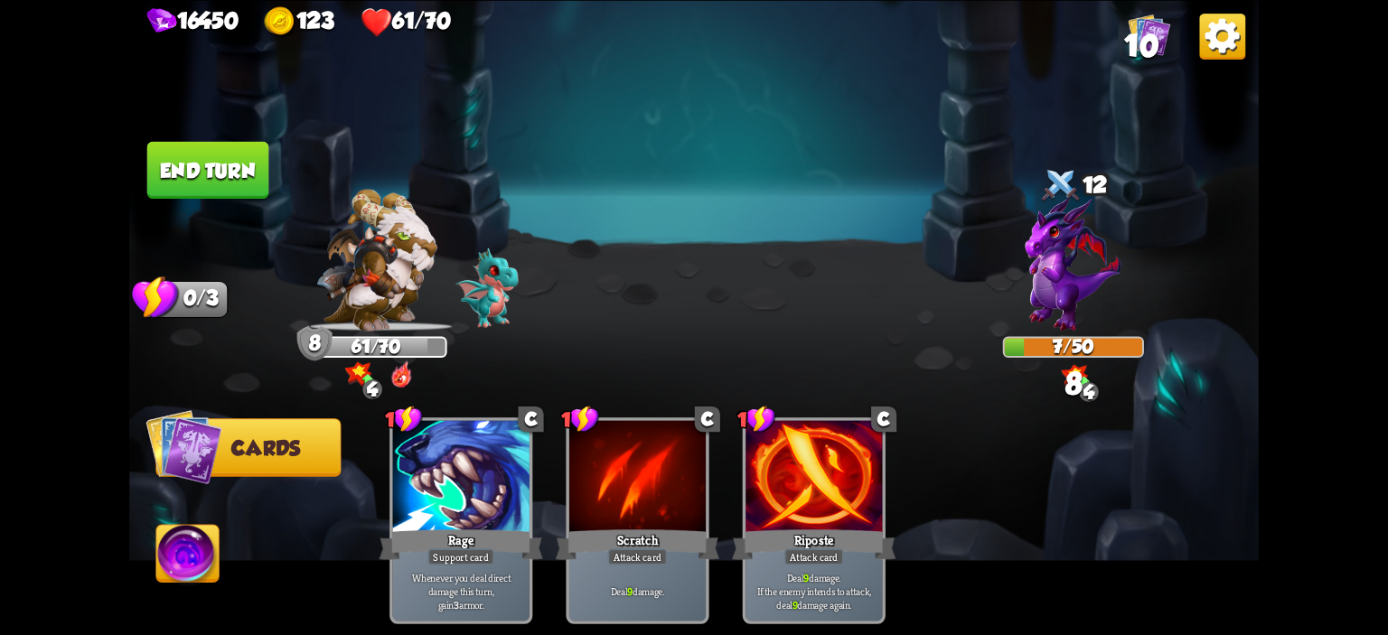
click at [184, 555] on img at bounding box center [187, 556] width 62 height 63
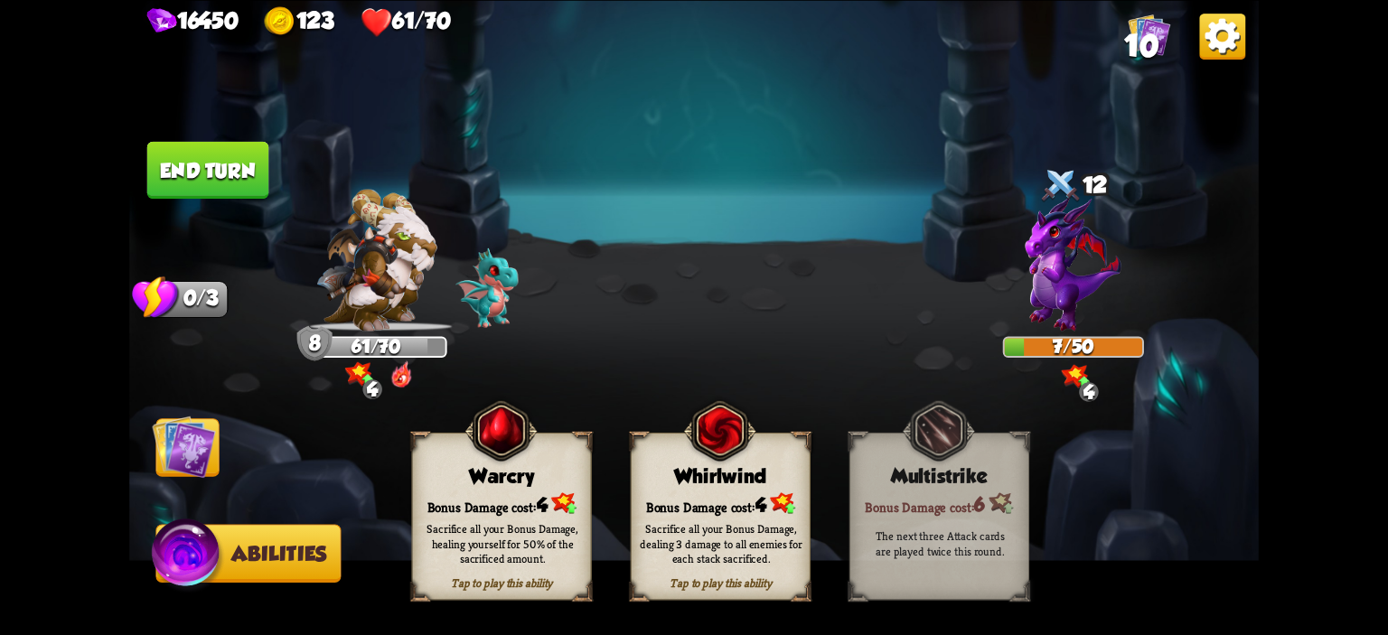
click at [199, 166] on button "End turn" at bounding box center [208, 169] width 122 height 57
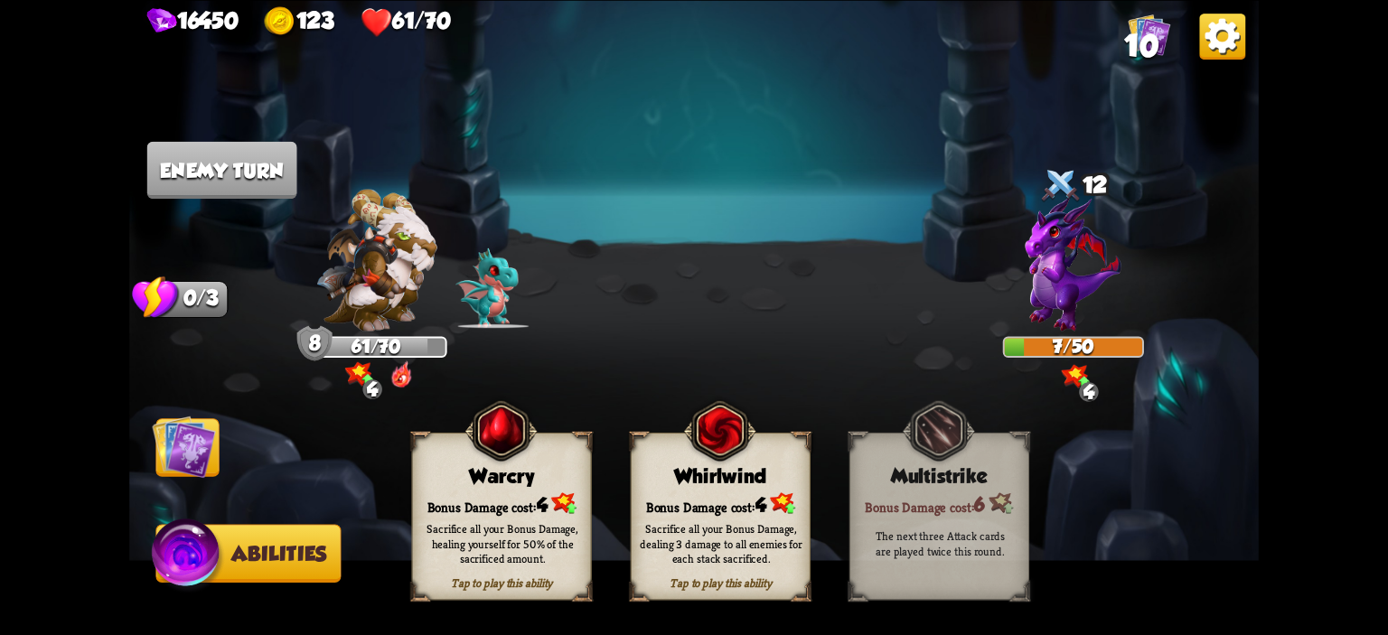
click at [158, 430] on img at bounding box center [183, 446] width 63 height 63
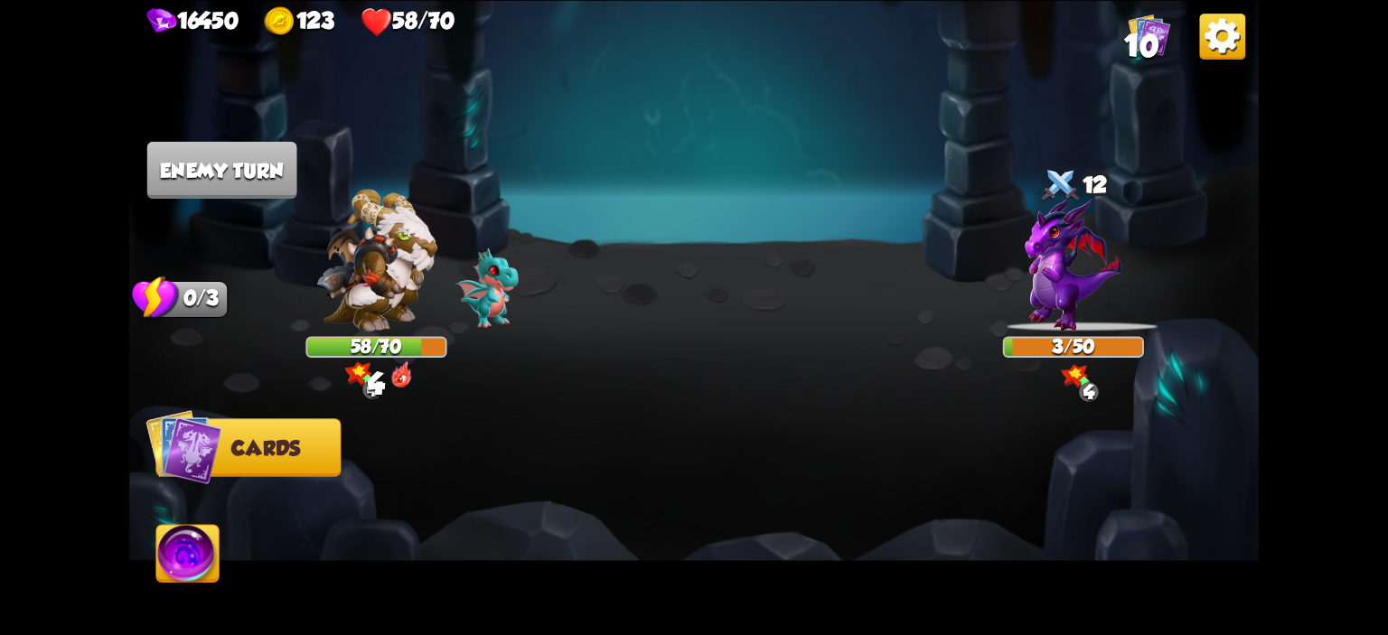
click at [179, 569] on img at bounding box center [187, 556] width 62 height 63
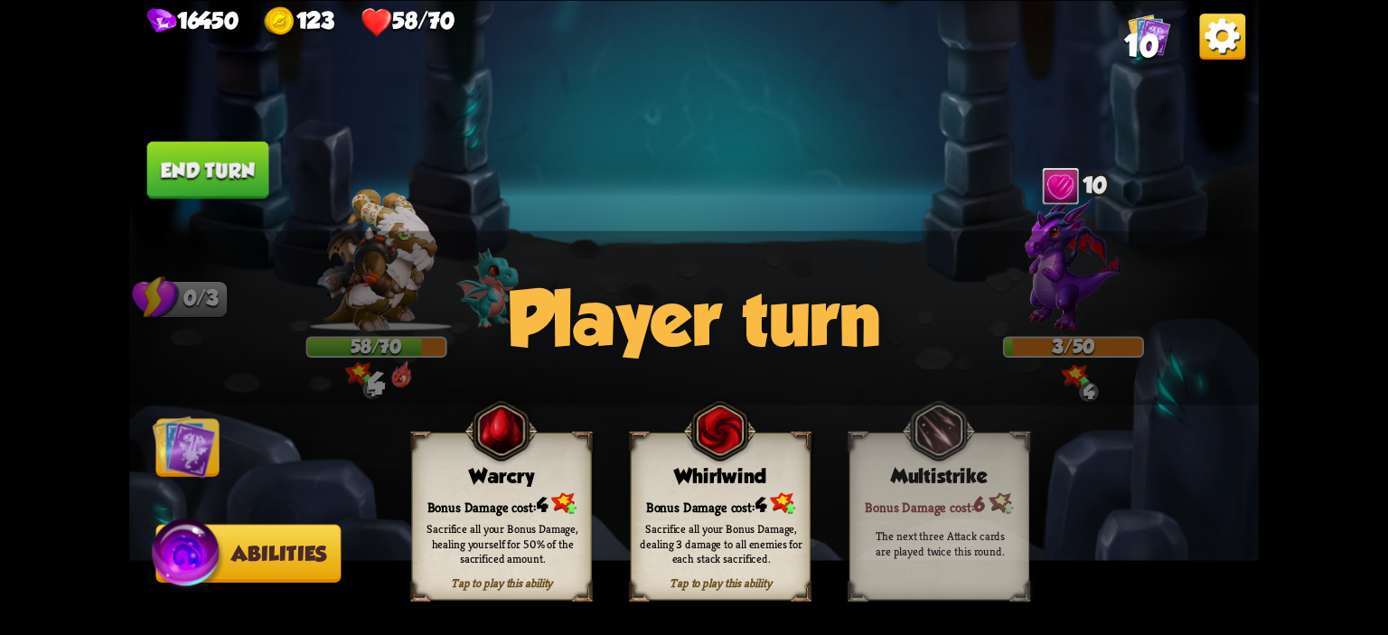
click at [445, 502] on div "Bonus Damage cost: 4" at bounding box center [502, 503] width 178 height 25
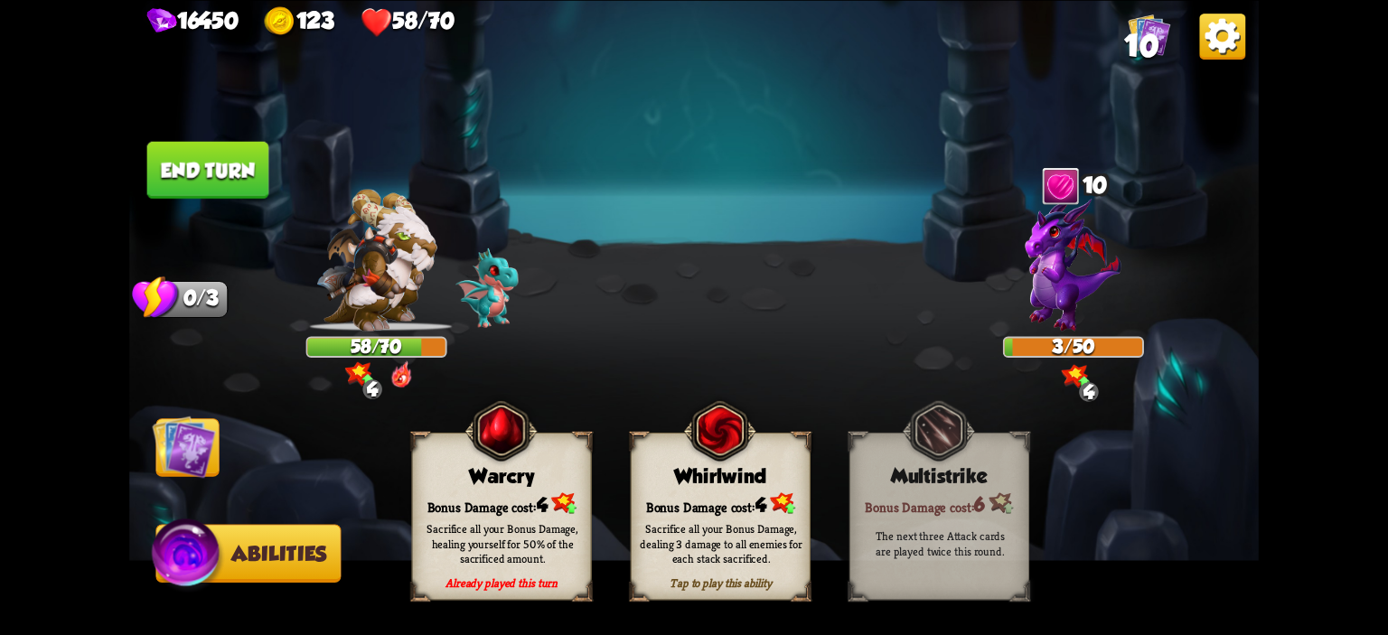
click at [228, 168] on button "End turn" at bounding box center [208, 169] width 122 height 57
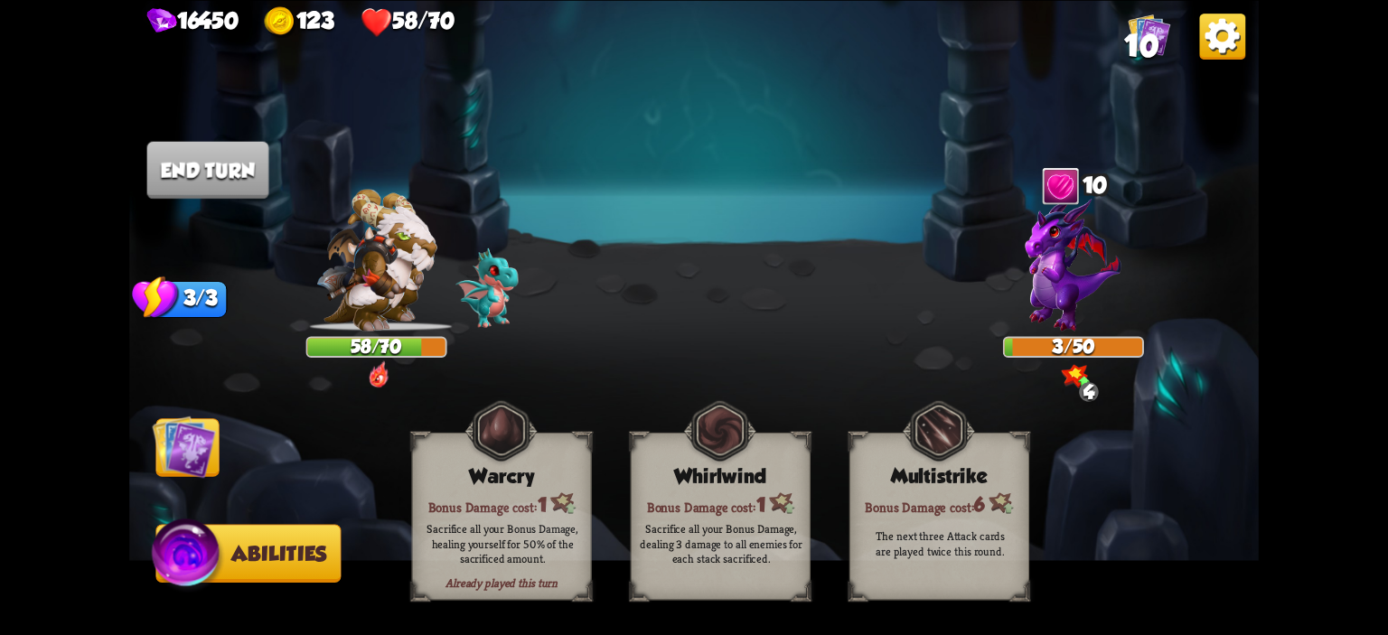
click at [191, 439] on img at bounding box center [183, 446] width 63 height 63
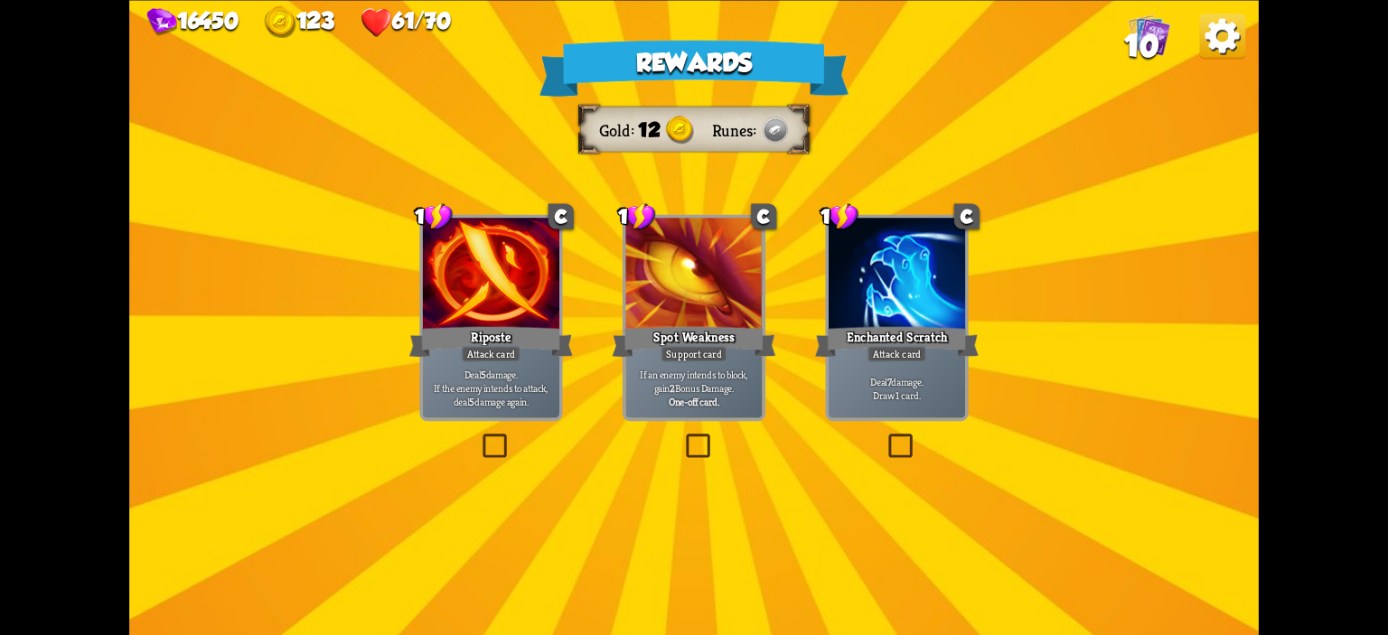
click at [713, 389] on p "If an enemy intends to block, gain 2 Bonus Damage." at bounding box center [694, 381] width 130 height 27
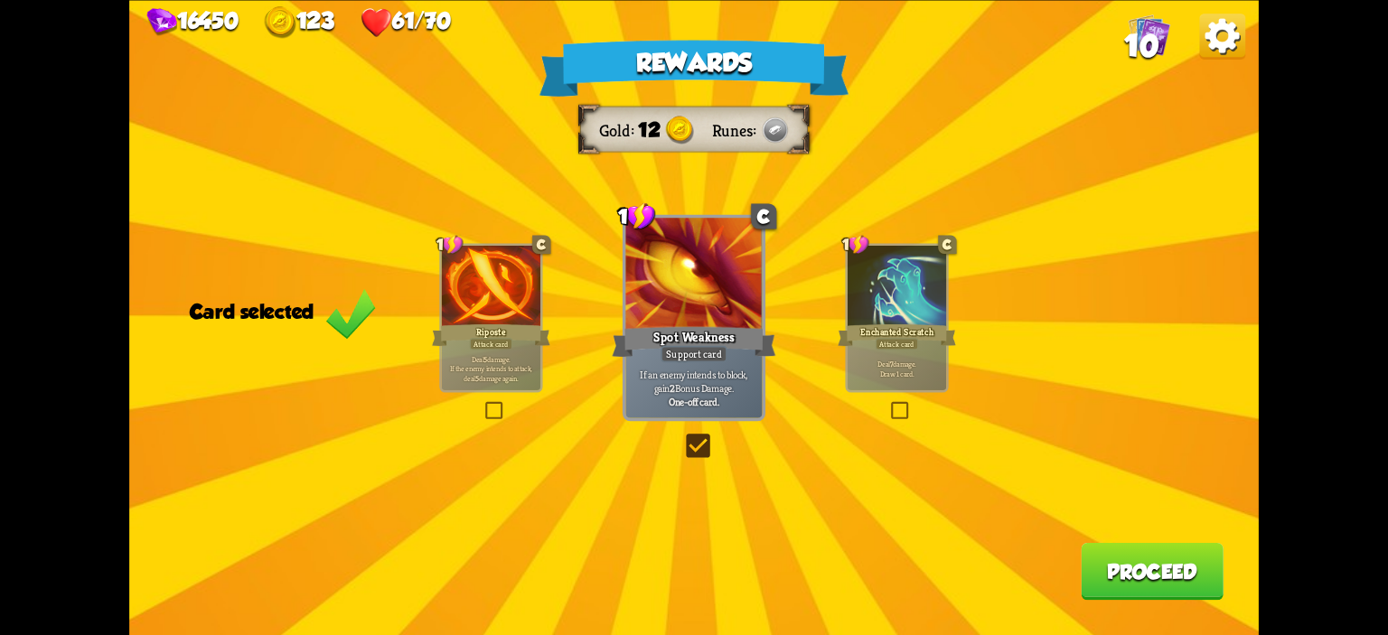
click at [1164, 564] on button "Proceed" at bounding box center [1152, 570] width 143 height 57
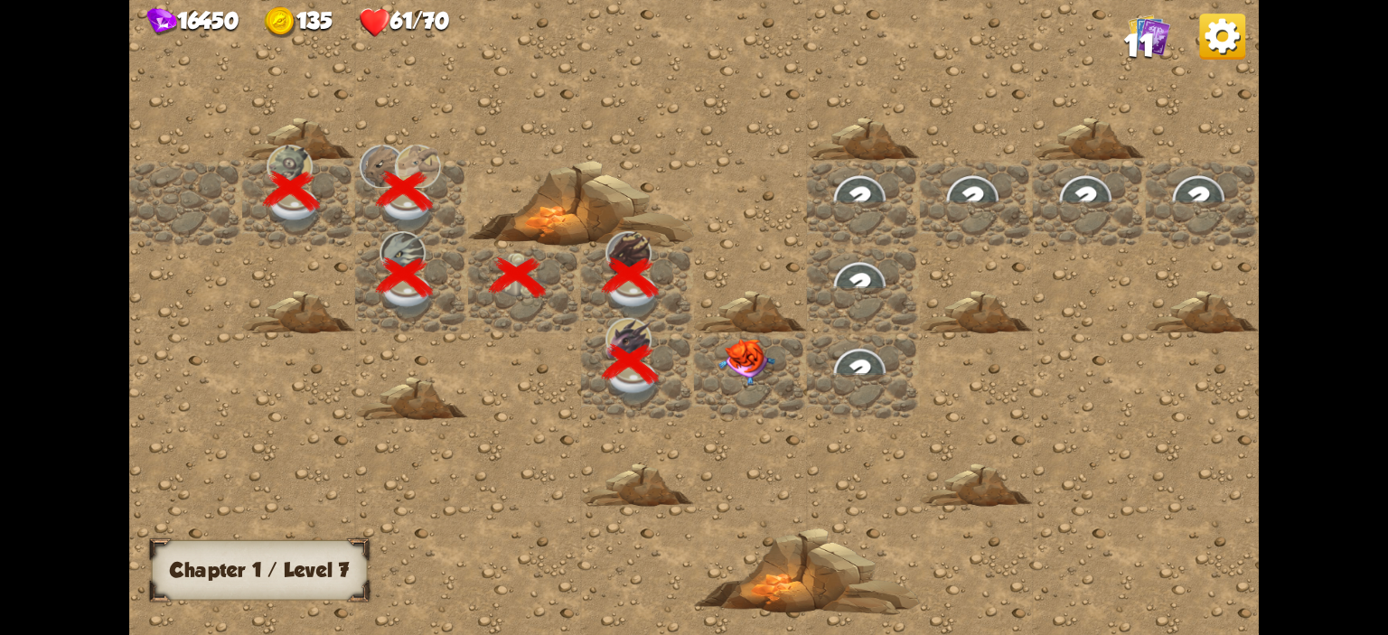
click at [770, 357] on img at bounding box center [746, 362] width 56 height 47
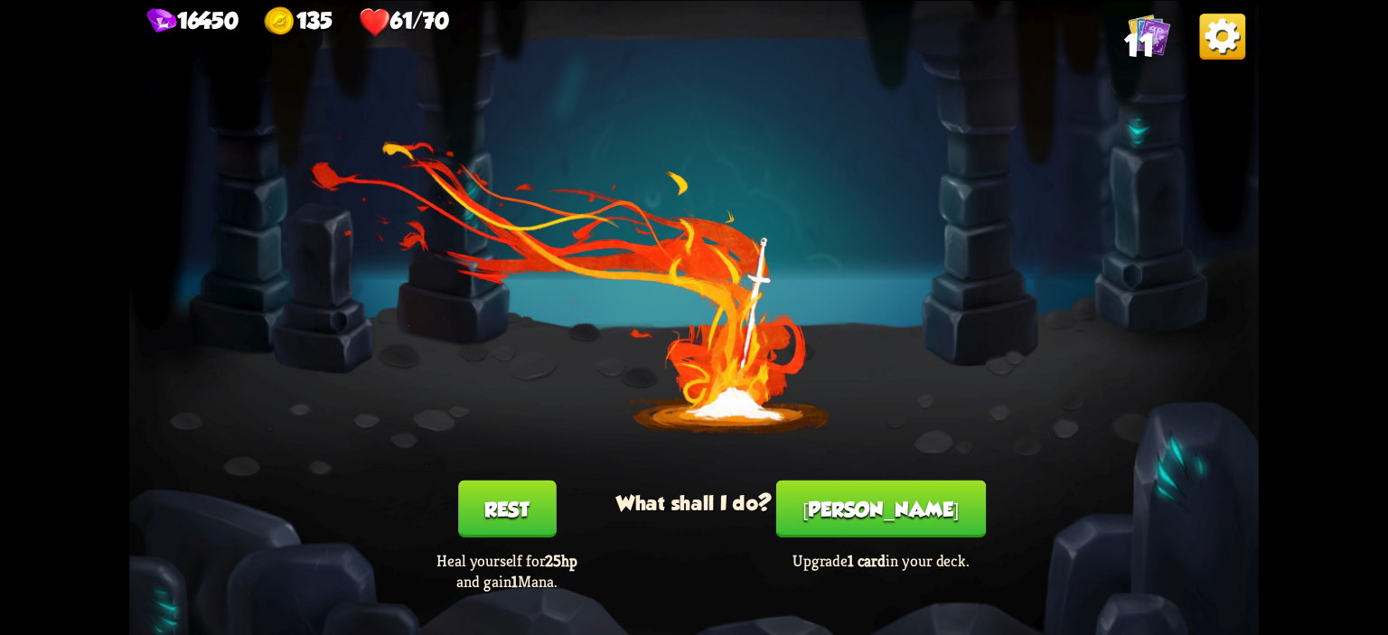
click at [863, 513] on button "[PERSON_NAME]" at bounding box center [881, 508] width 210 height 57
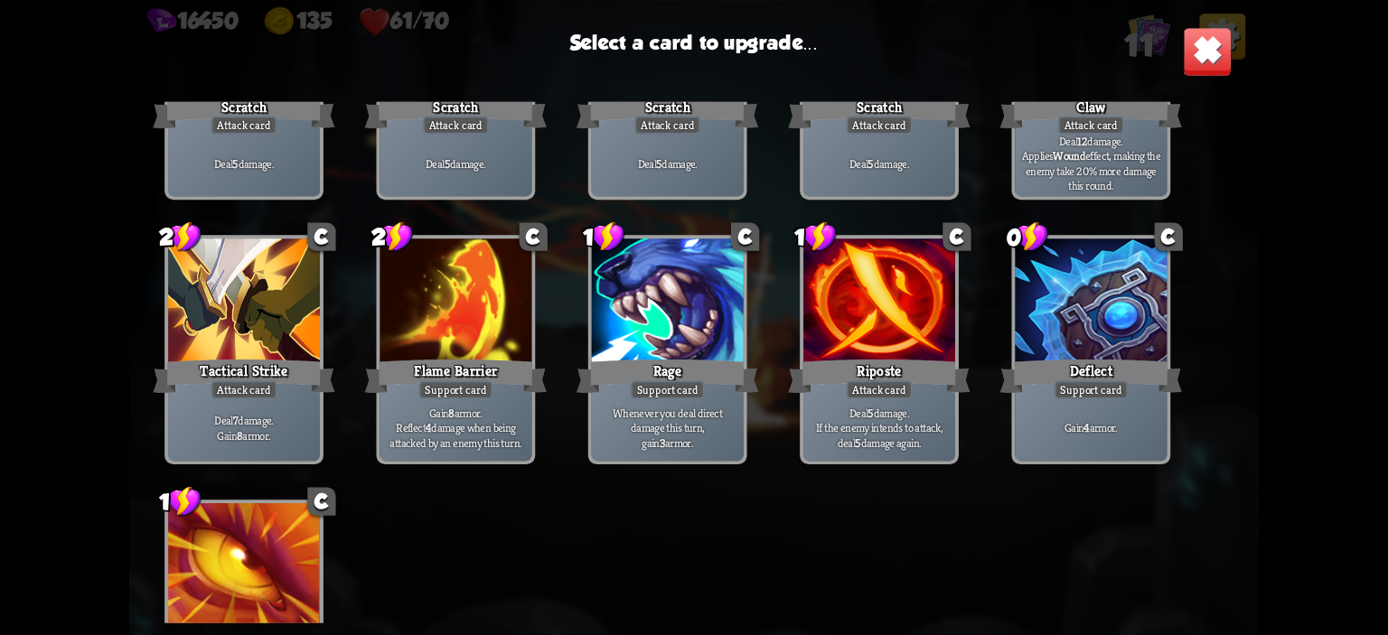
scroll to position [271, 0]
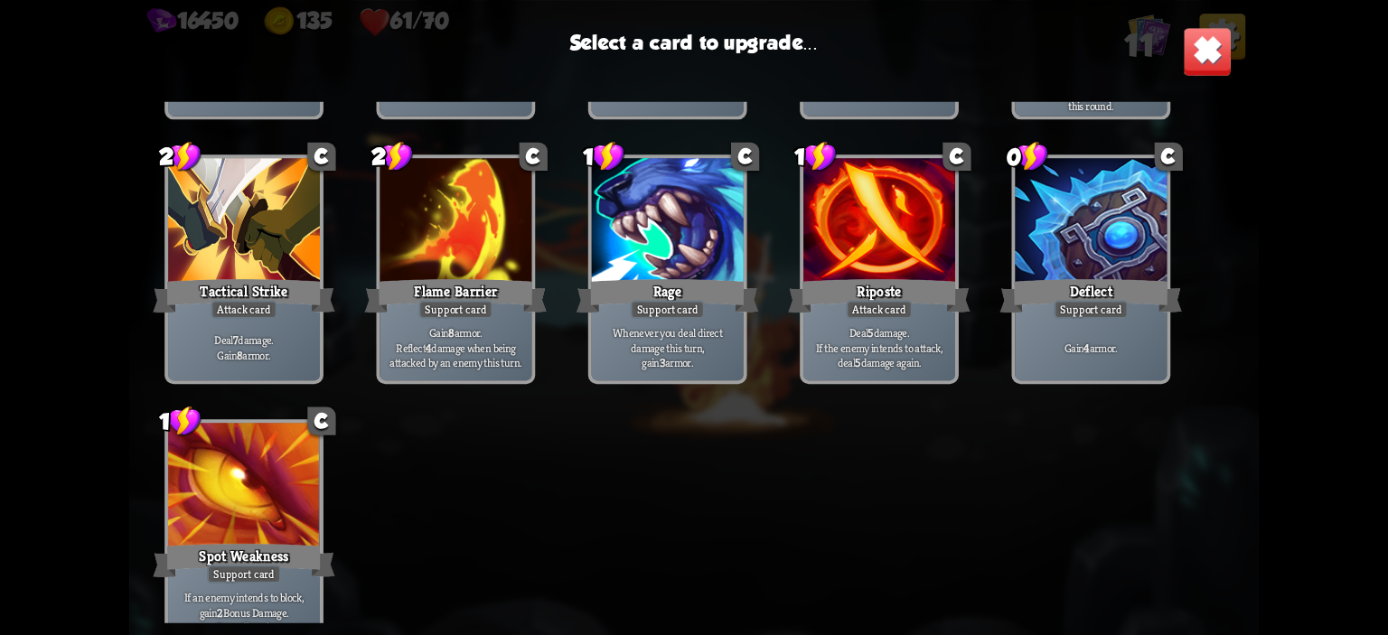
click at [311, 308] on div "Tactical Strike" at bounding box center [244, 296] width 183 height 41
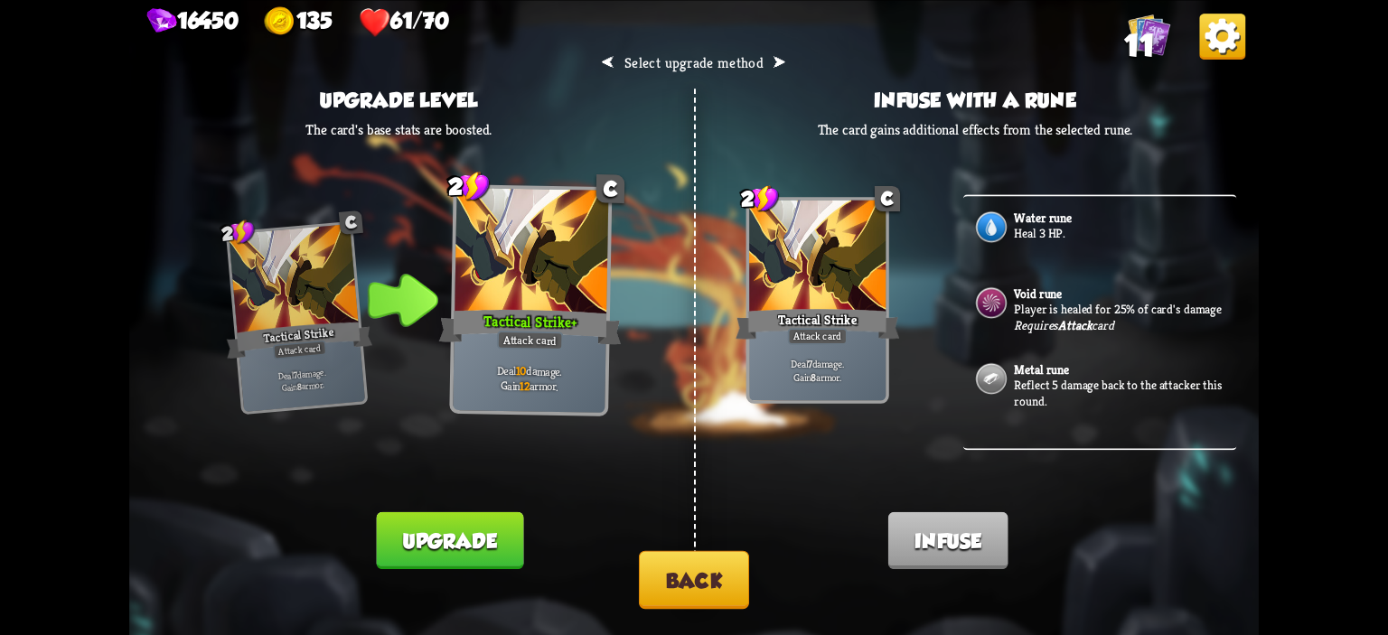
drag, startPoint x: 472, startPoint y: 503, endPoint x: 474, endPoint y: 514, distance: 11.0
click at [474, 514] on div "⮜ Select upgrade method ⮞ Upgrade level The card's base stats are boosted. 2 C …" at bounding box center [694, 317] width 1130 height 635
click at [474, 514] on button "Upgrade" at bounding box center [449, 539] width 147 height 57
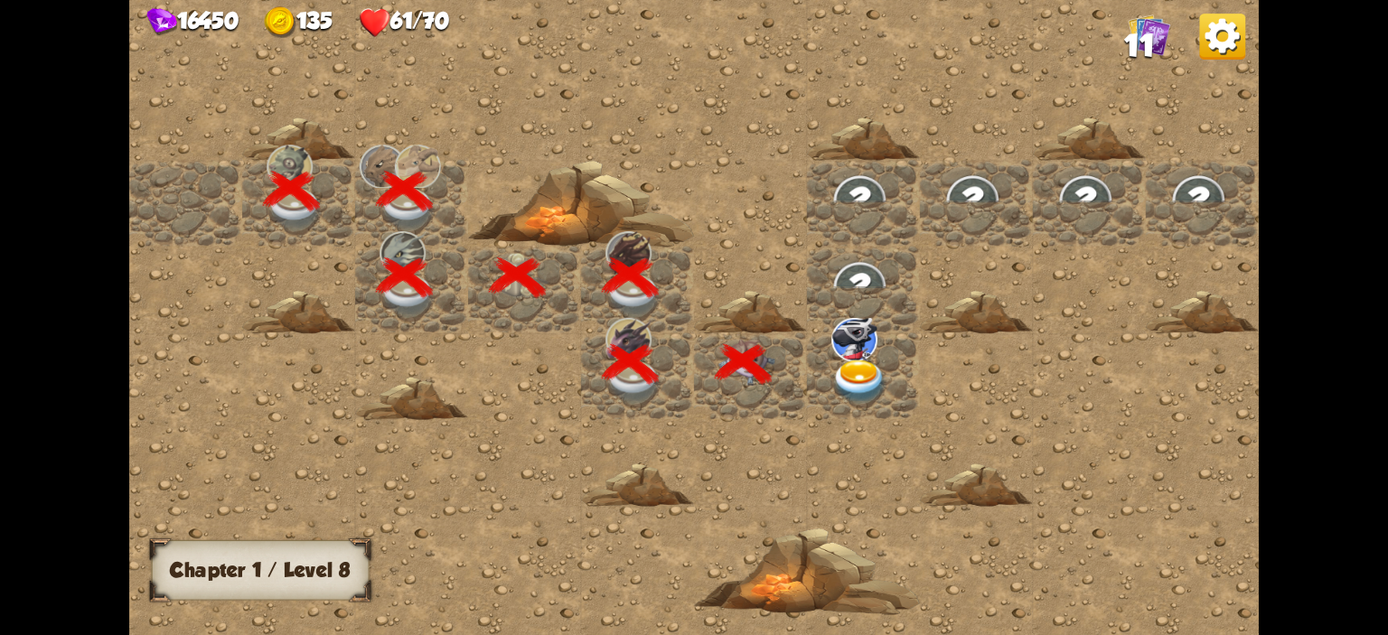
click at [864, 369] on img at bounding box center [859, 382] width 56 height 44
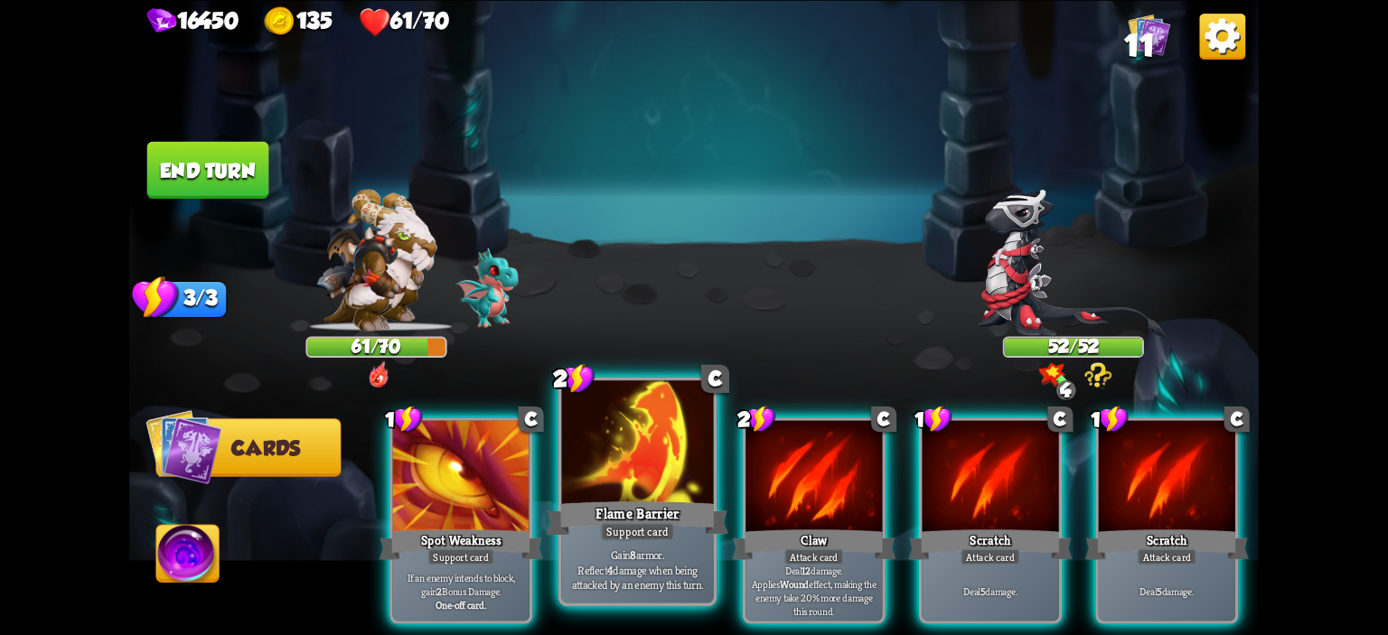
click at [662, 484] on div at bounding box center [638, 444] width 152 height 128
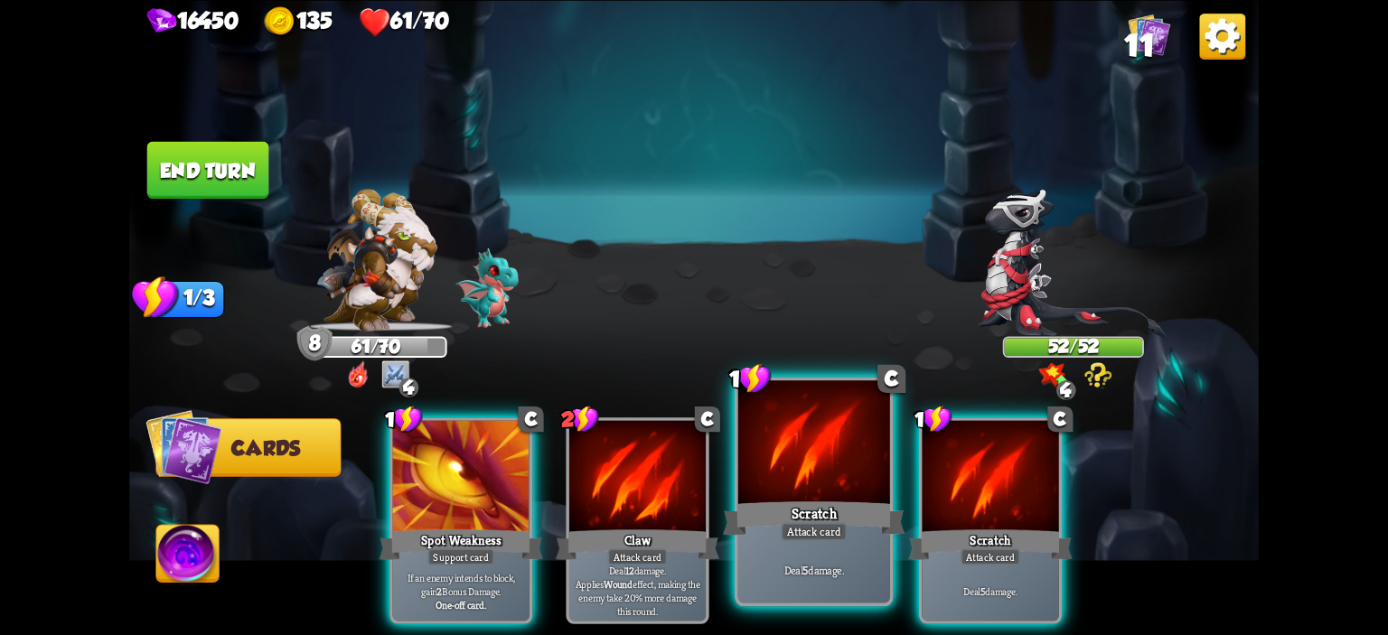
click at [774, 476] on div at bounding box center [814, 444] width 152 height 128
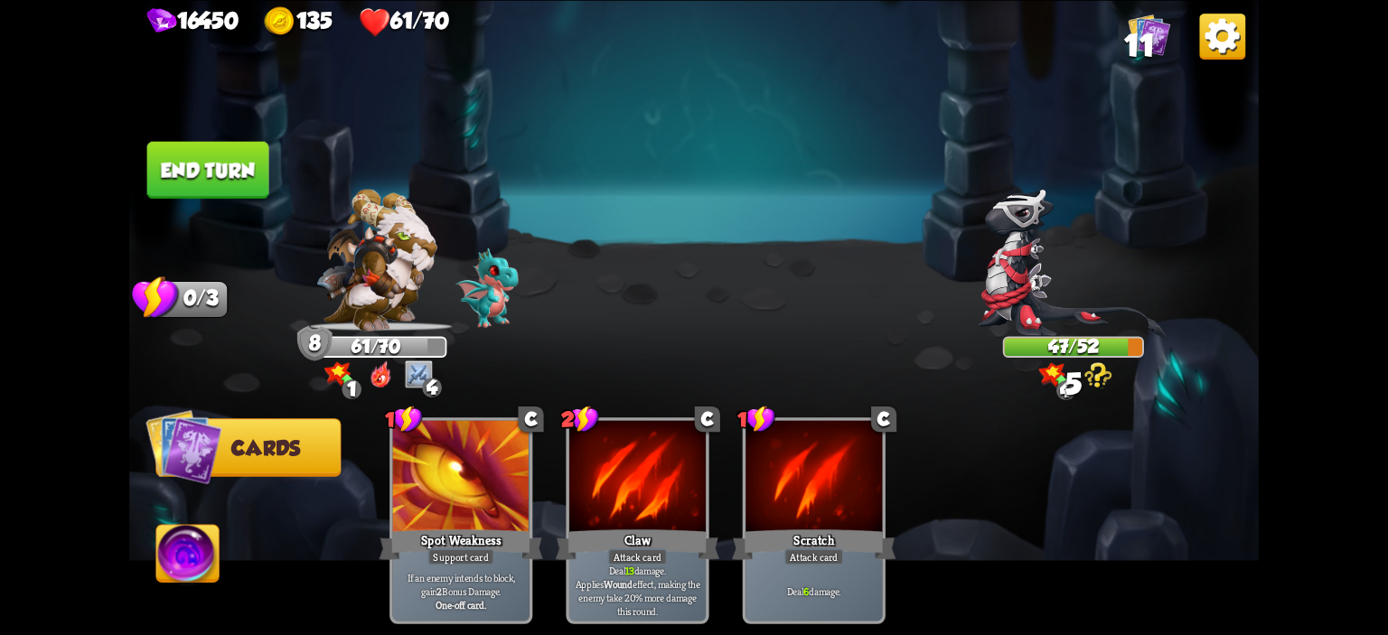
click at [260, 173] on button "End turn" at bounding box center [208, 169] width 122 height 57
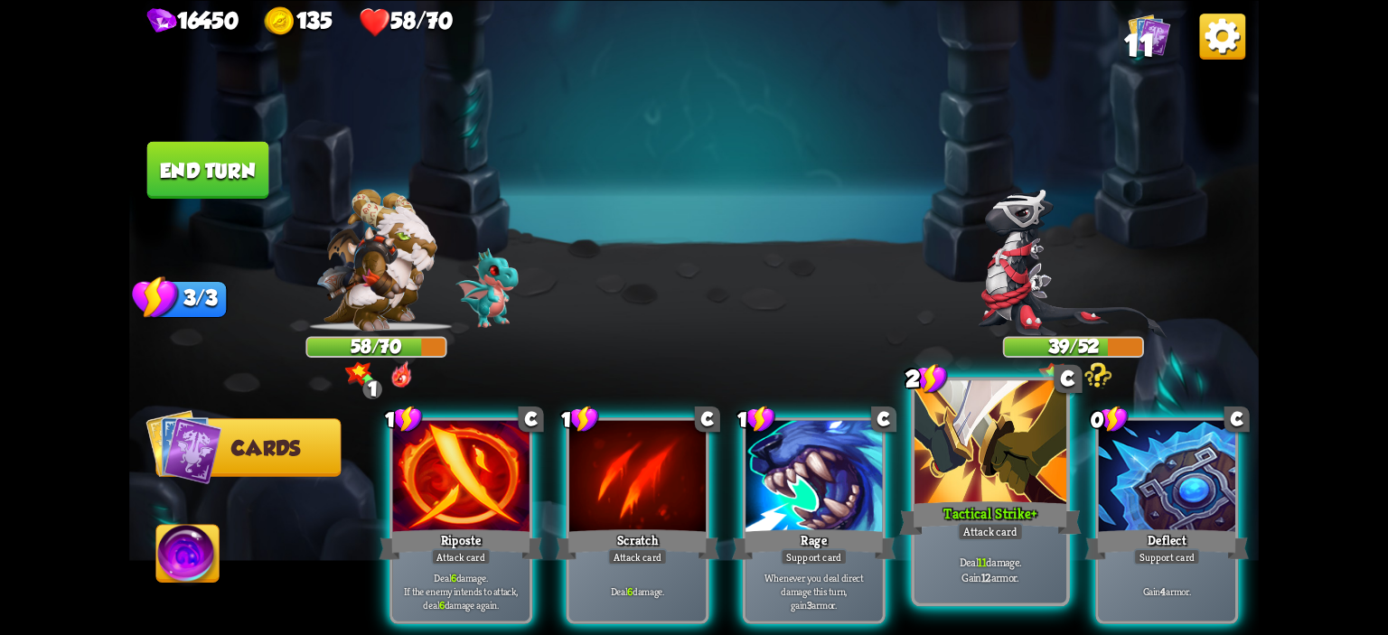
click at [988, 498] on div "Tactical Strike +" at bounding box center [990, 518] width 183 height 41
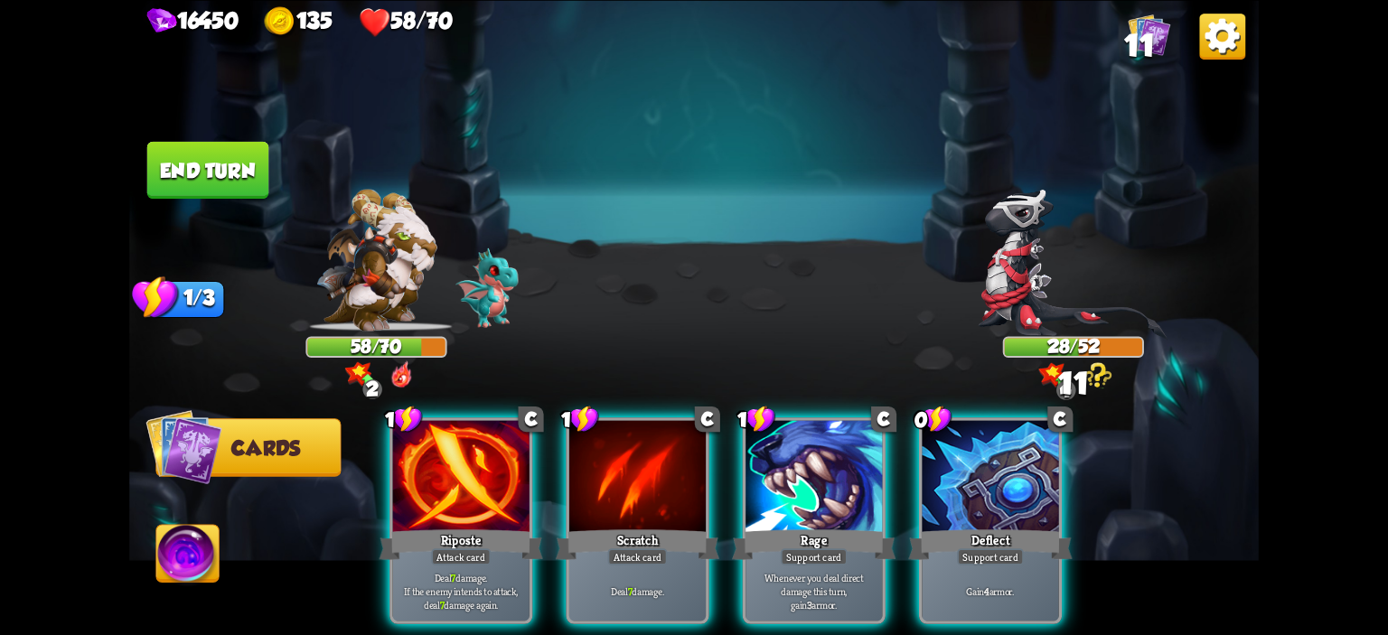
click at [988, 526] on div "Deflect" at bounding box center [990, 544] width 164 height 36
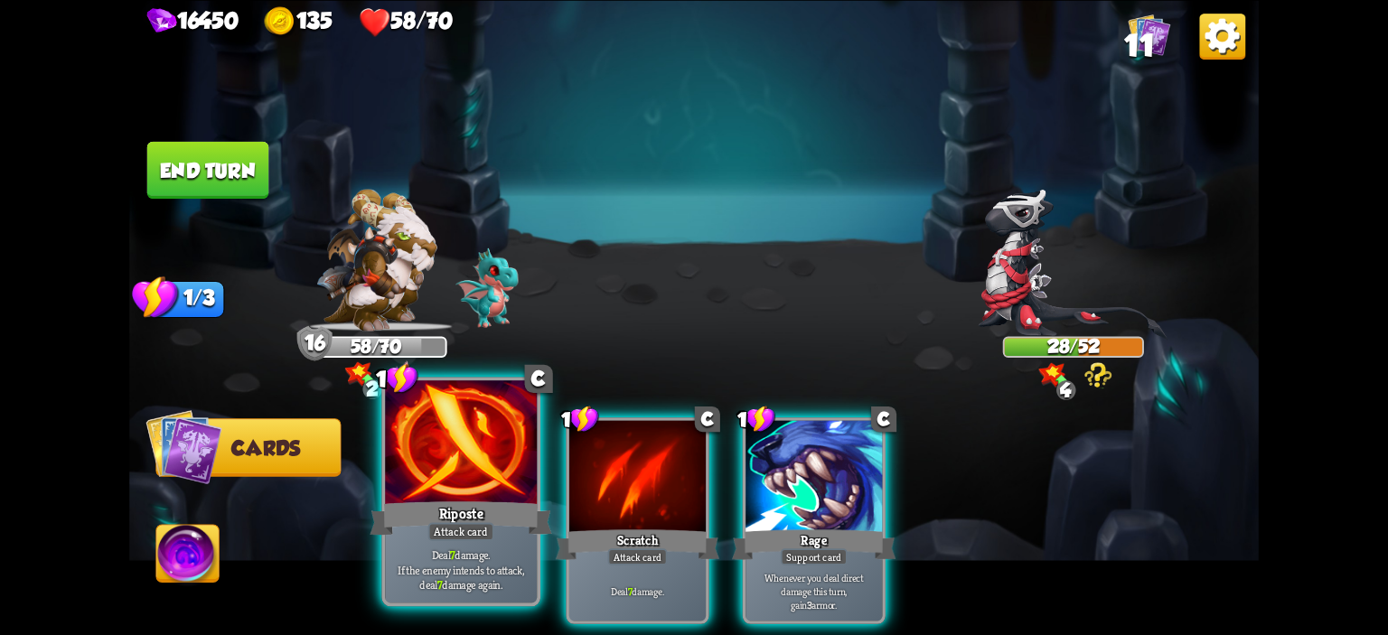
click at [498, 480] on div at bounding box center [461, 444] width 152 height 128
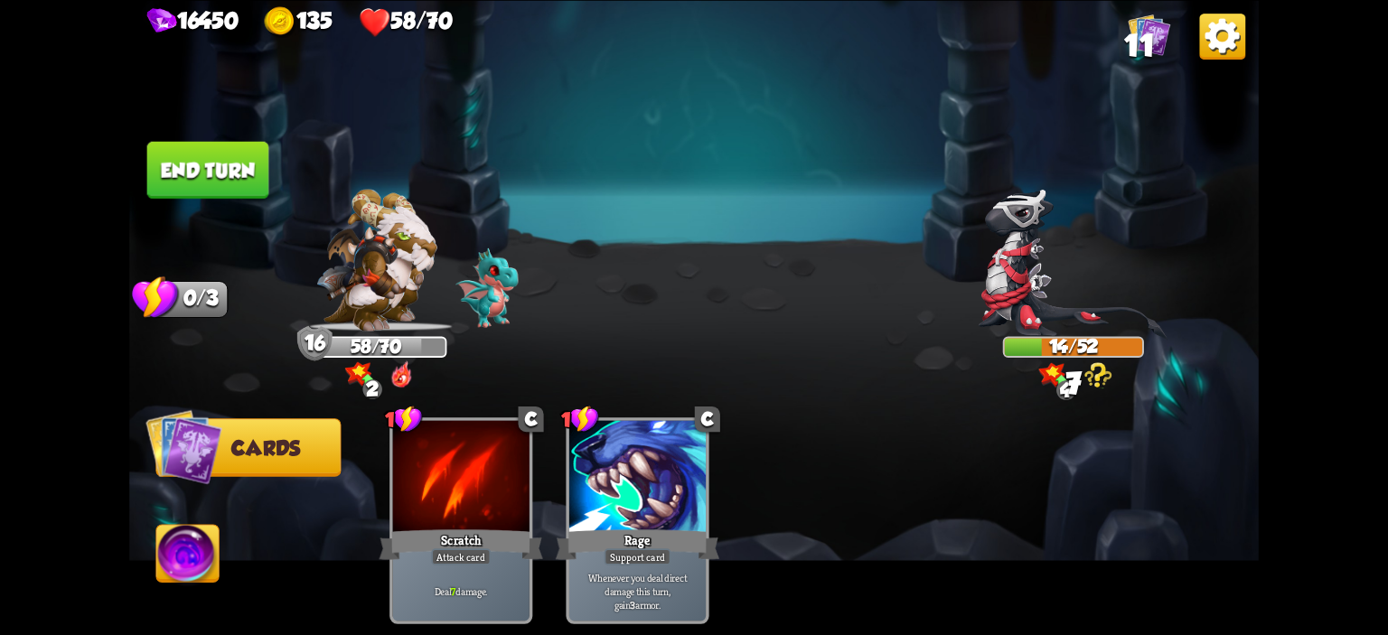
click at [233, 158] on button "End turn" at bounding box center [208, 169] width 122 height 57
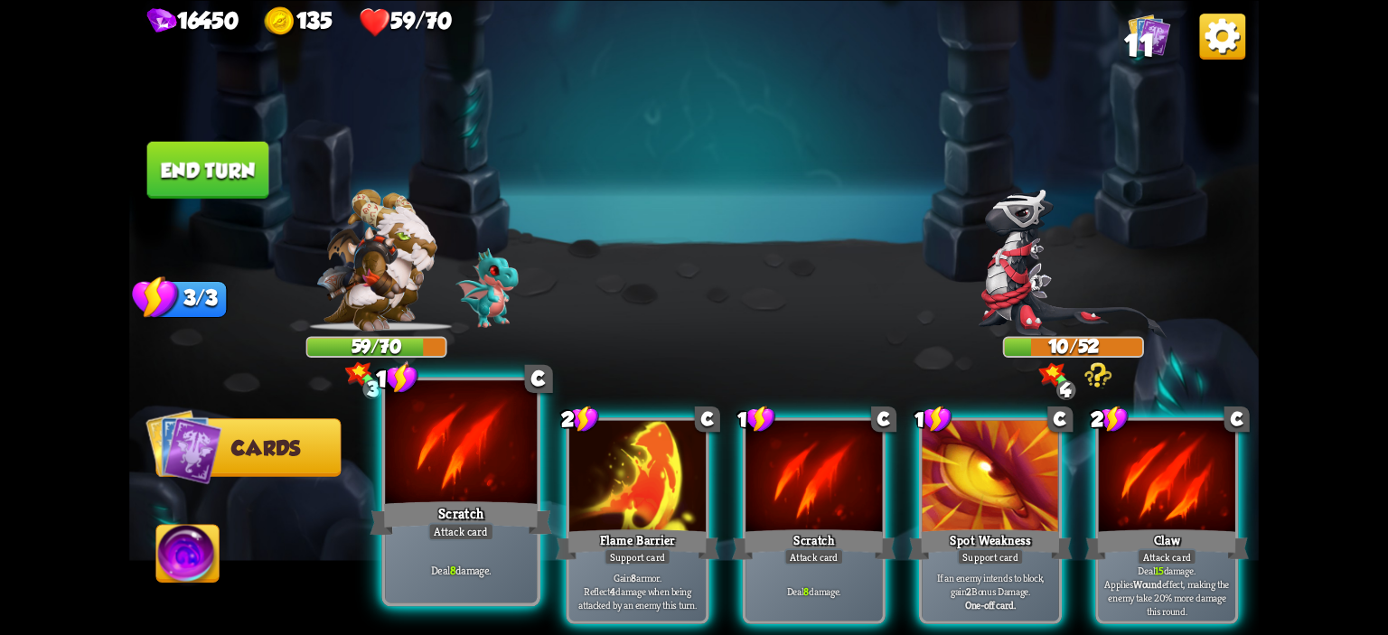
click at [476, 528] on div "Attack card" at bounding box center [461, 531] width 66 height 19
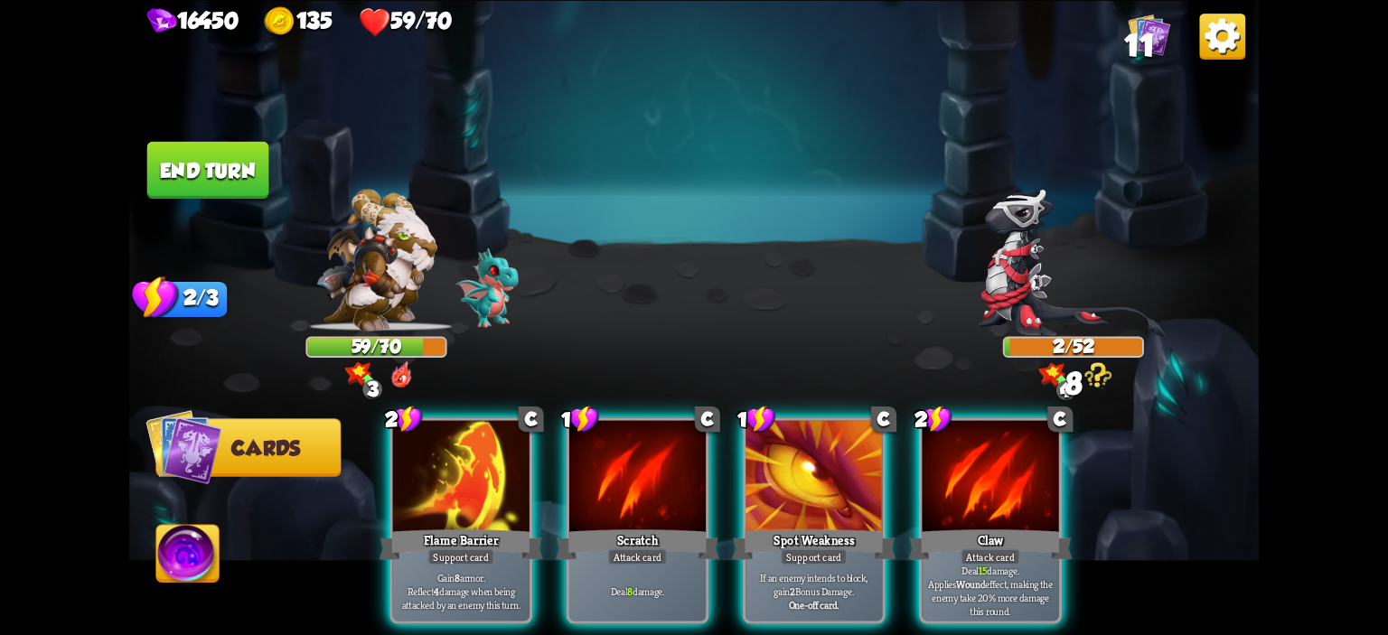
click at [216, 530] on img at bounding box center [187, 556] width 62 height 63
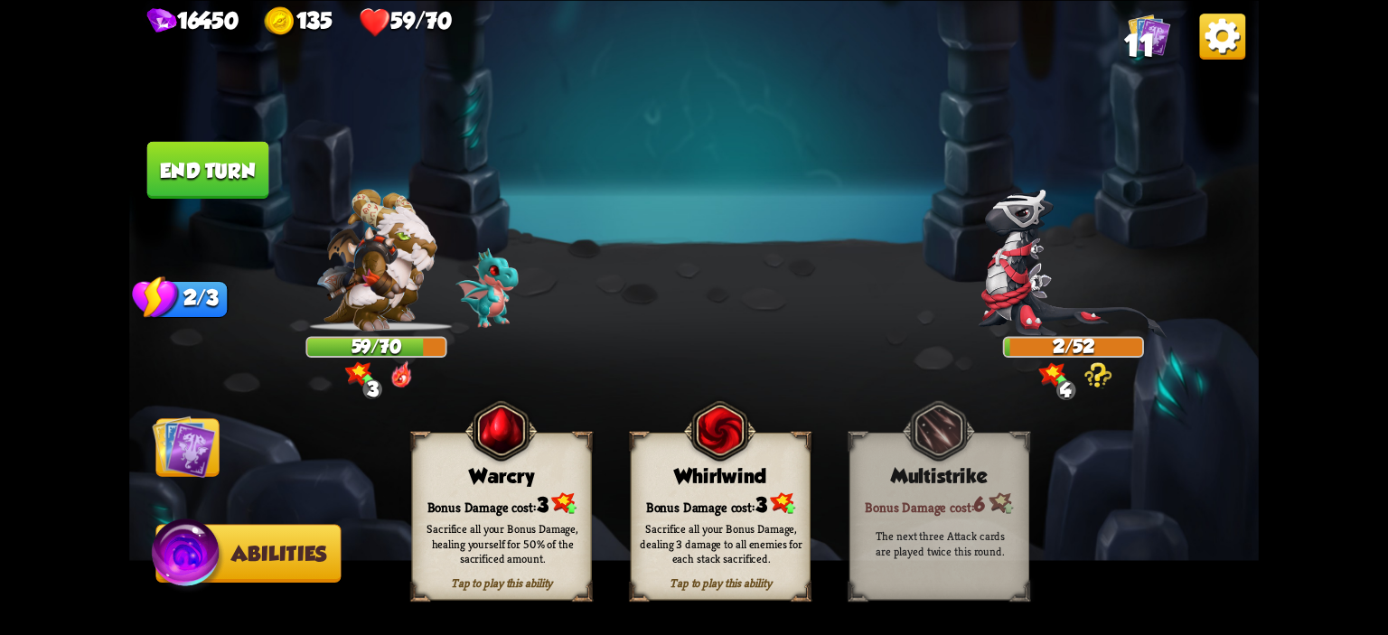
click at [429, 490] on div "Tap to play this ability Warcry Bonus Damage cost: 3 Sacrifice all your Bonus D…" at bounding box center [502, 516] width 180 height 168
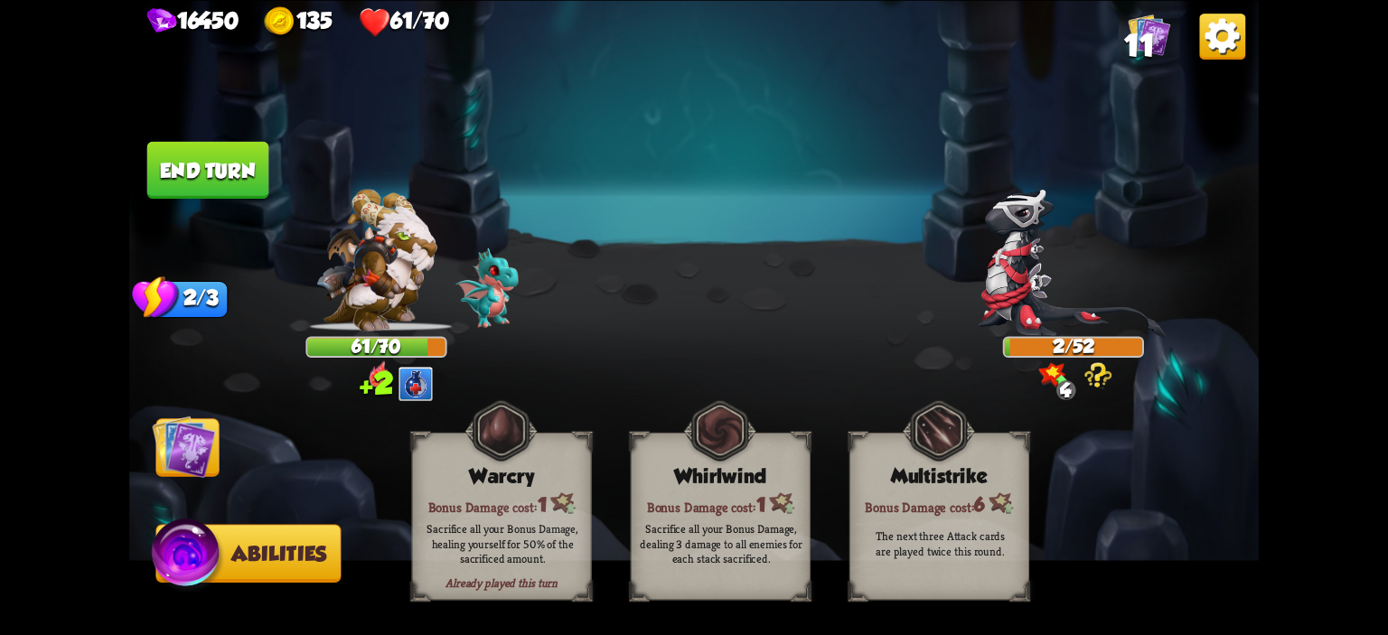
click at [222, 178] on button "End turn" at bounding box center [208, 169] width 122 height 57
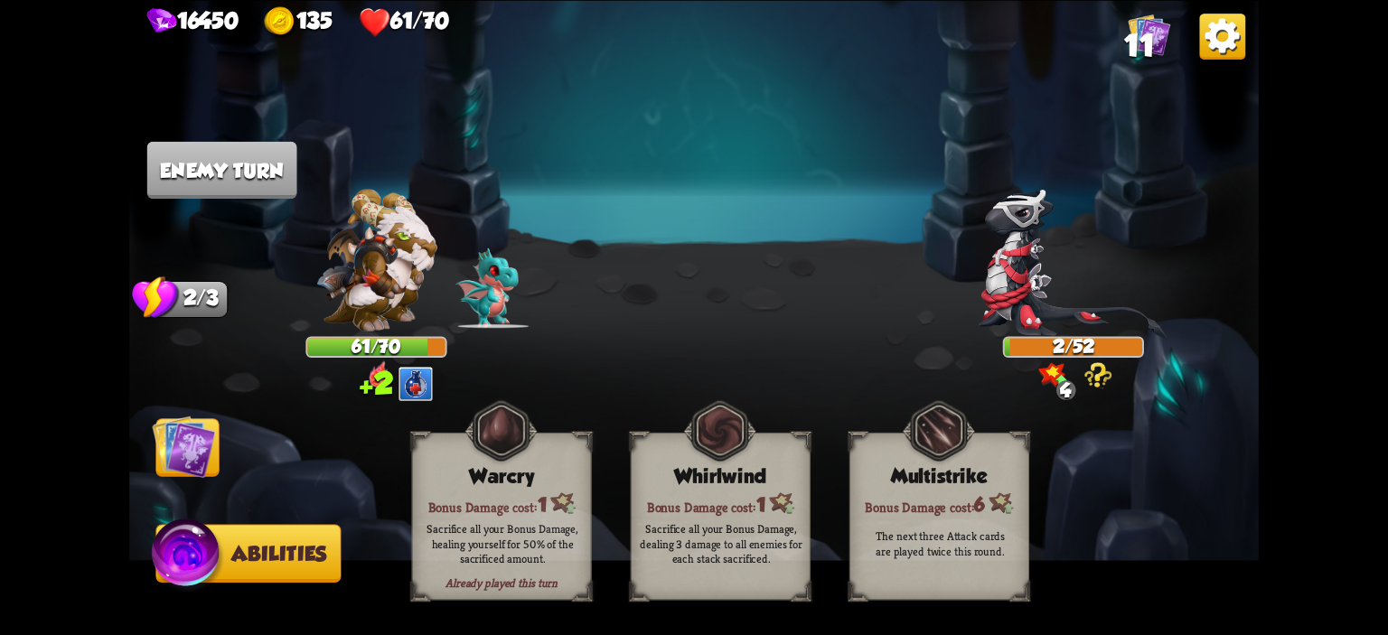
click at [190, 482] on img at bounding box center [694, 317] width 1130 height 635
click at [194, 445] on img at bounding box center [183, 446] width 63 height 63
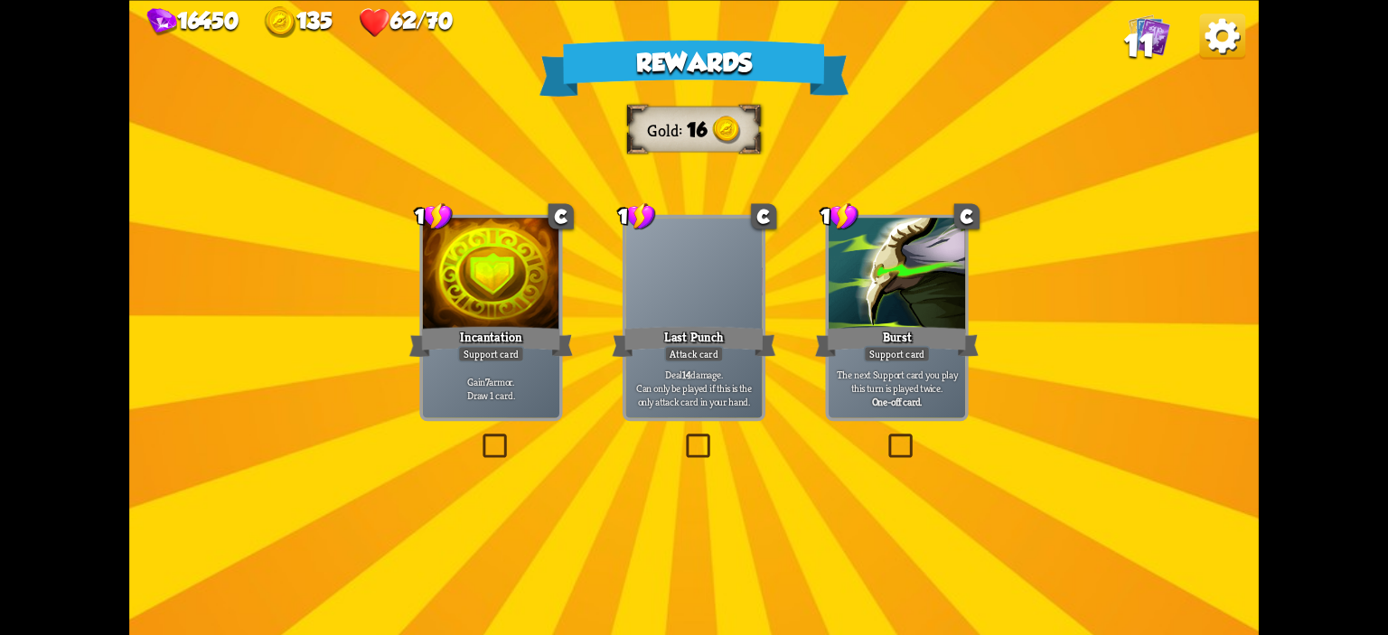
click at [530, 342] on div "Incantation" at bounding box center [491, 342] width 164 height 36
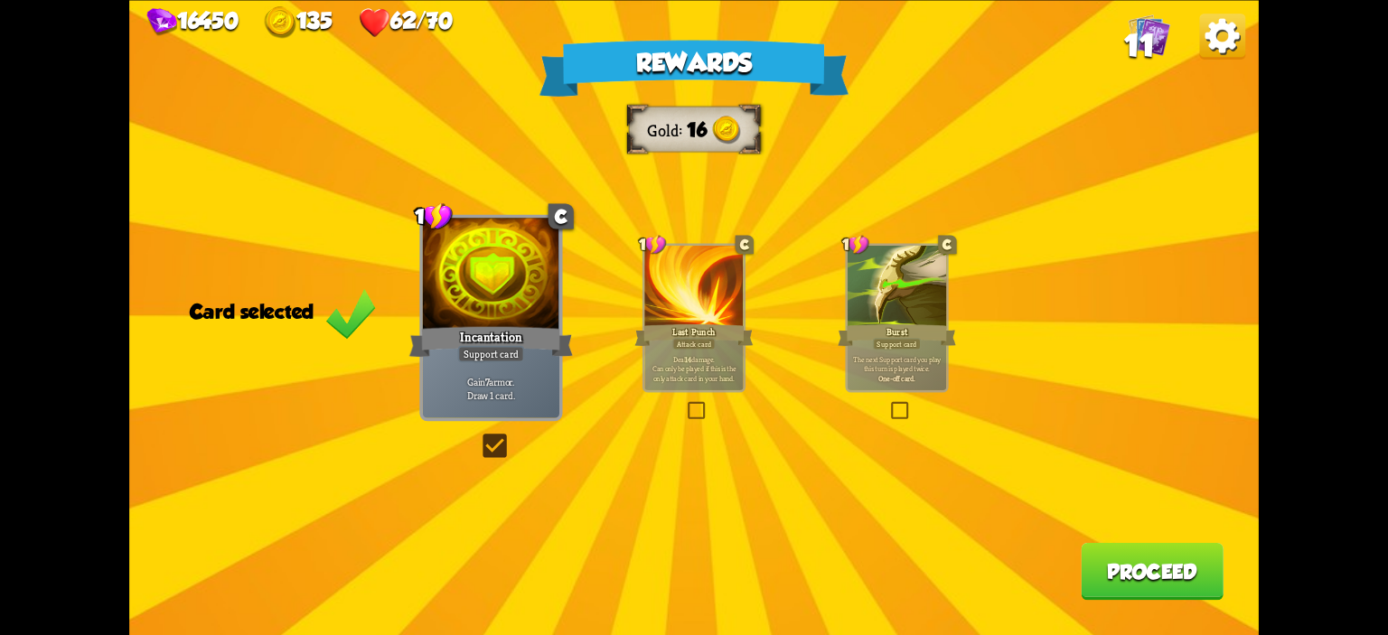
click at [1207, 569] on button "Proceed" at bounding box center [1152, 570] width 143 height 57
